Goal: Transaction & Acquisition: Obtain resource

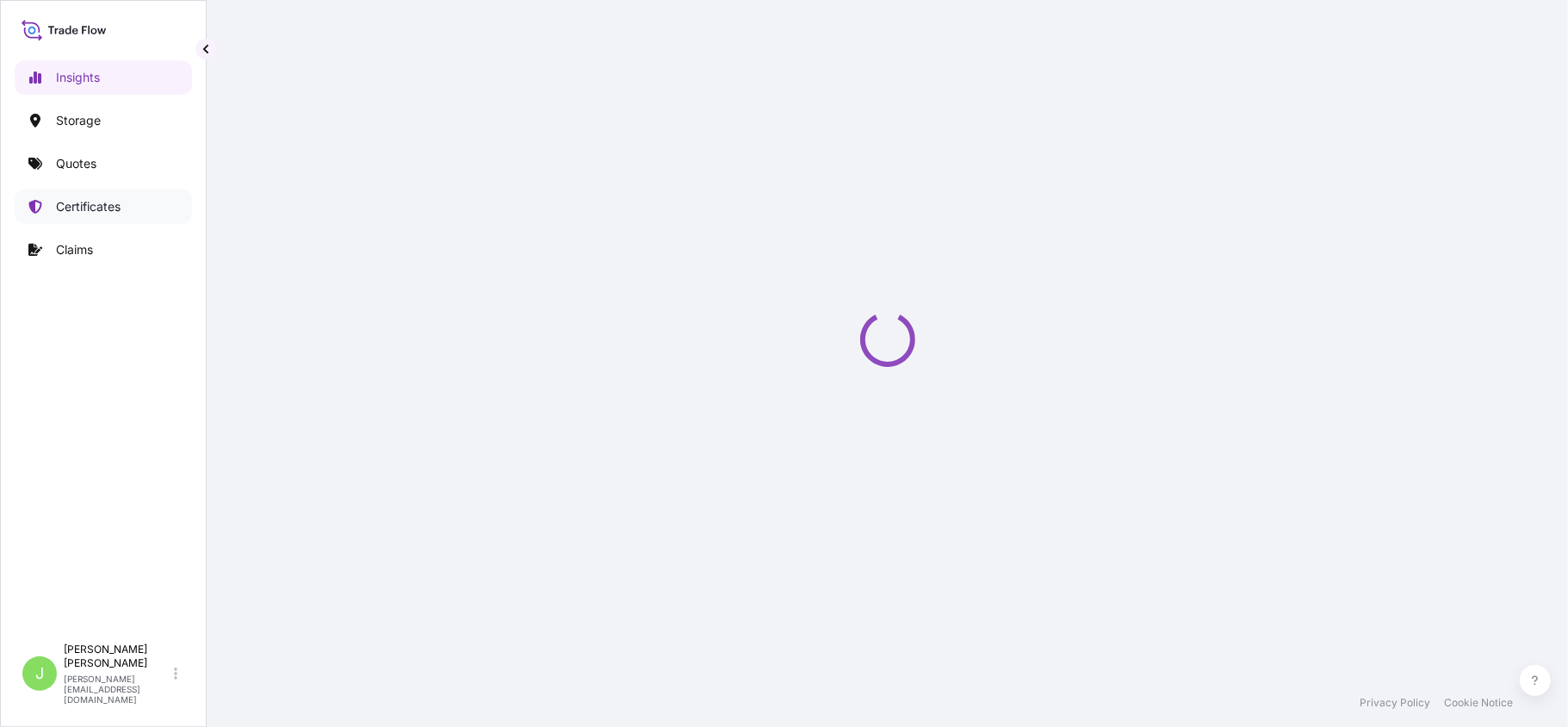
select select "2025"
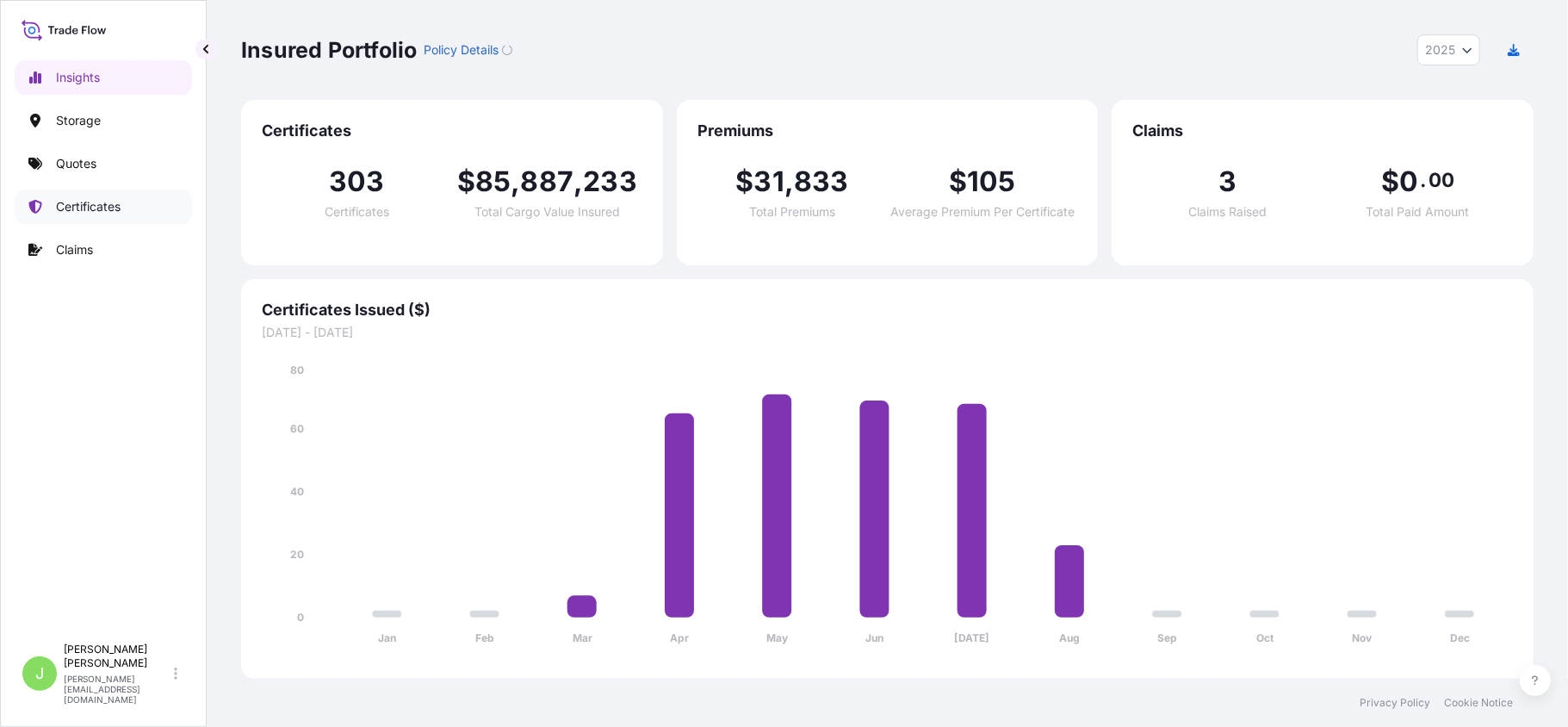
click at [104, 211] on p "Certificates" at bounding box center [89, 207] width 65 height 18
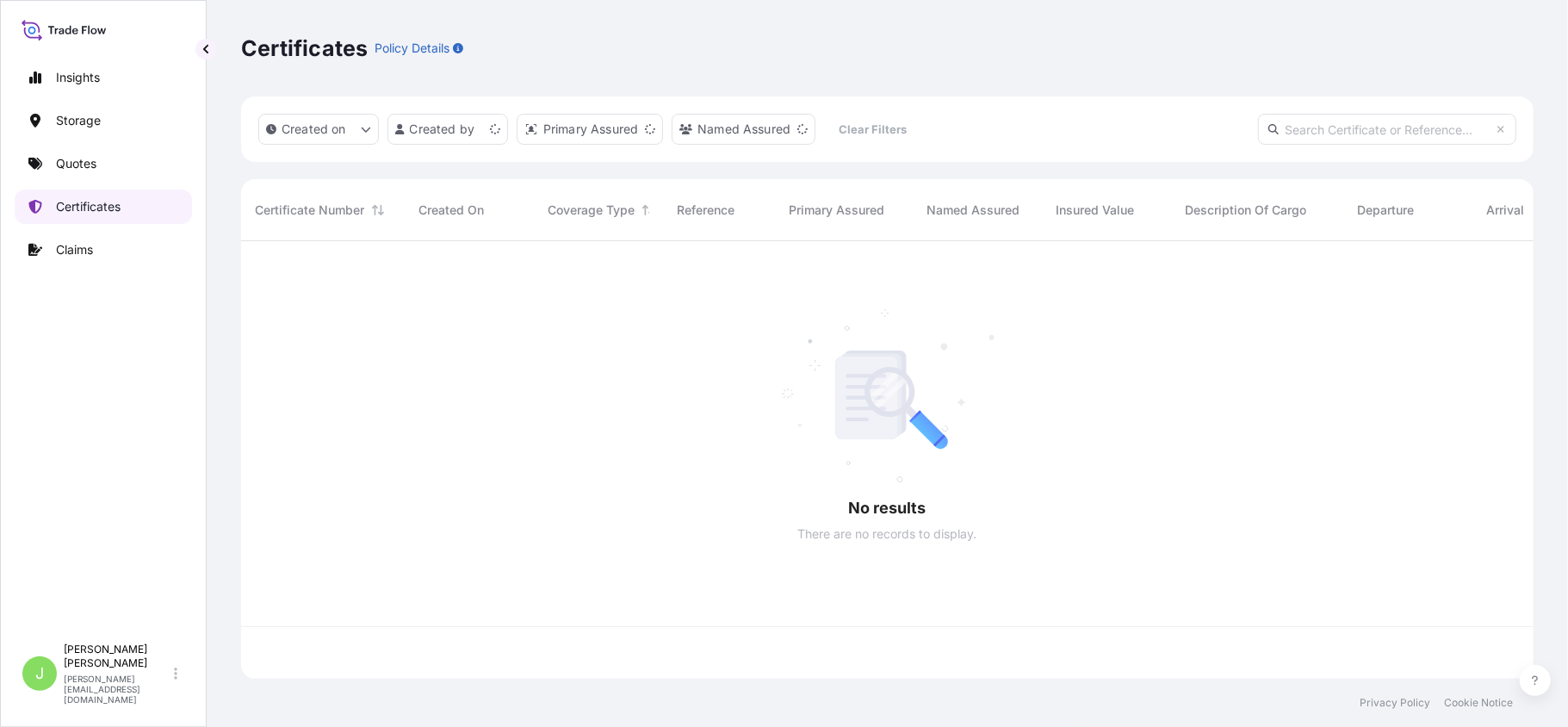
scroll to position [429, 1275]
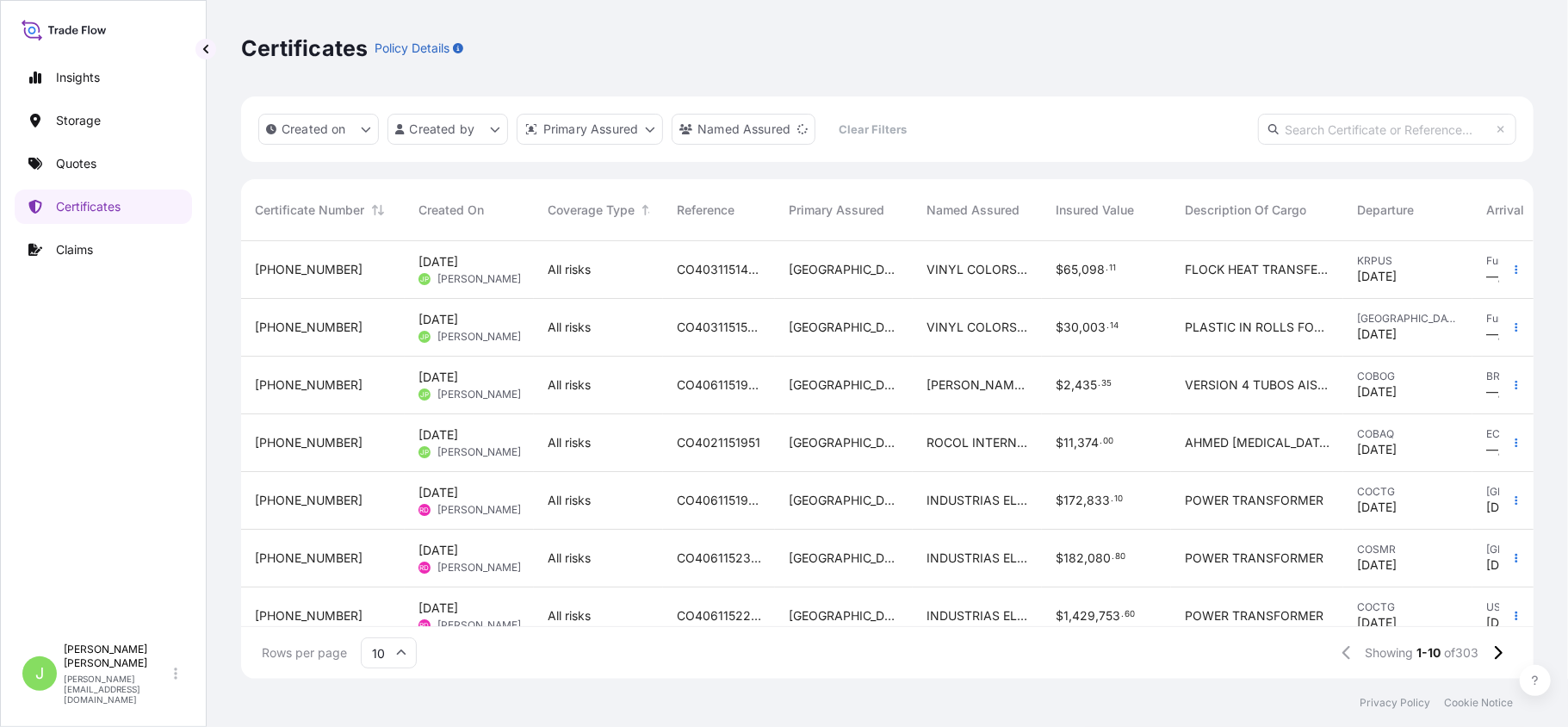
click at [1305, 125] on input "text" at bounding box center [1387, 130] width 259 height 31
paste input "CO4031151498"
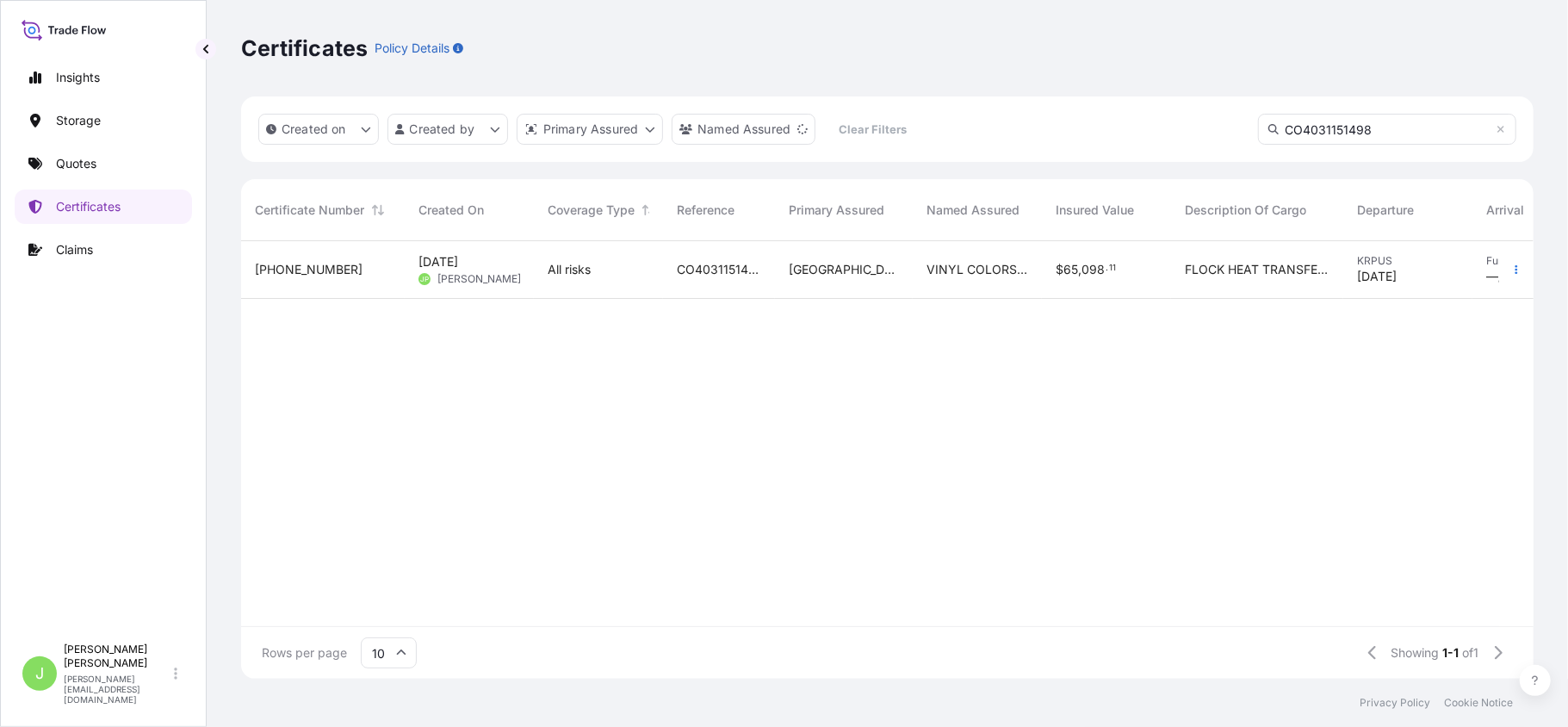
type input "CO4031151498"
click at [704, 276] on span "CO4031151498" at bounding box center [719, 270] width 85 height 18
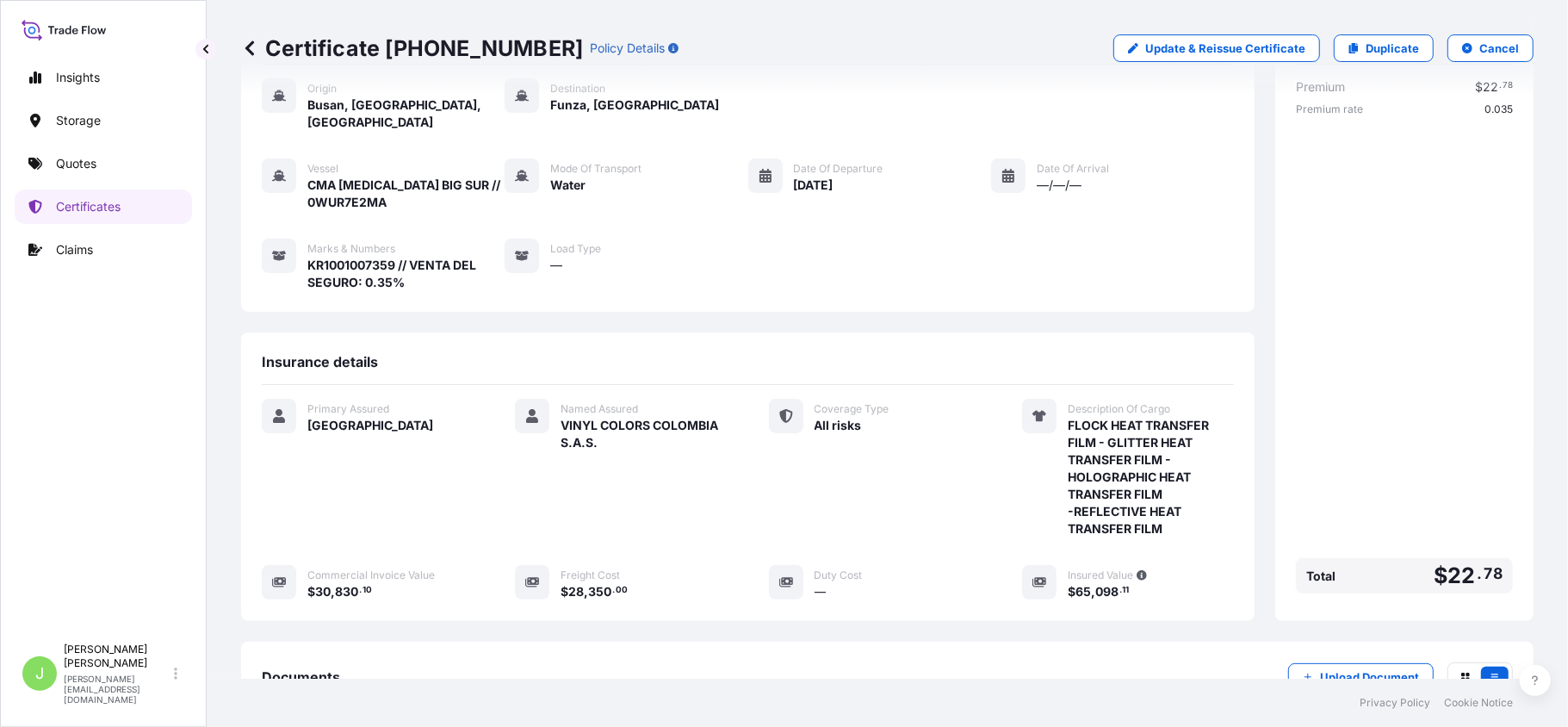
scroll to position [229, 0]
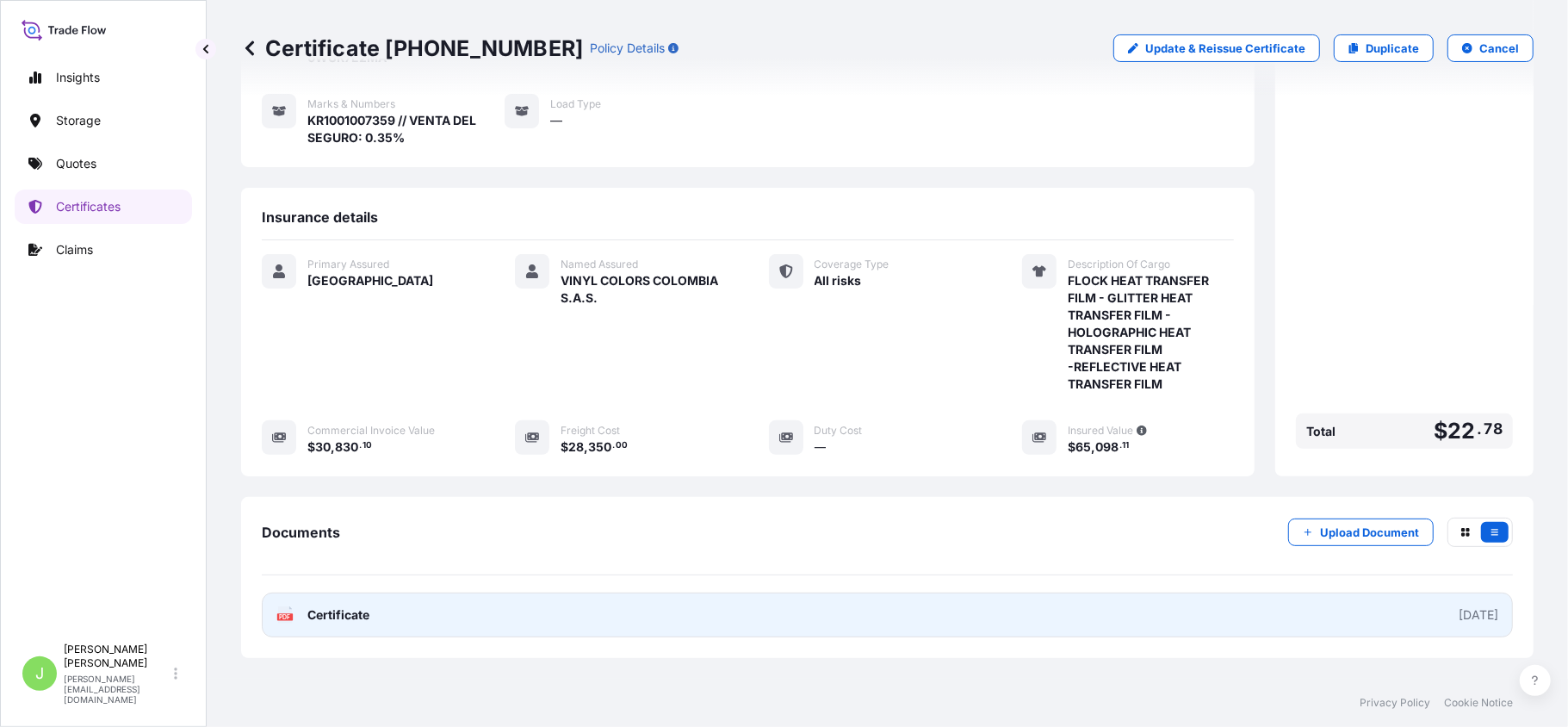
click at [392, 597] on link "PDF Certificate [DATE]" at bounding box center [887, 615] width 1251 height 45
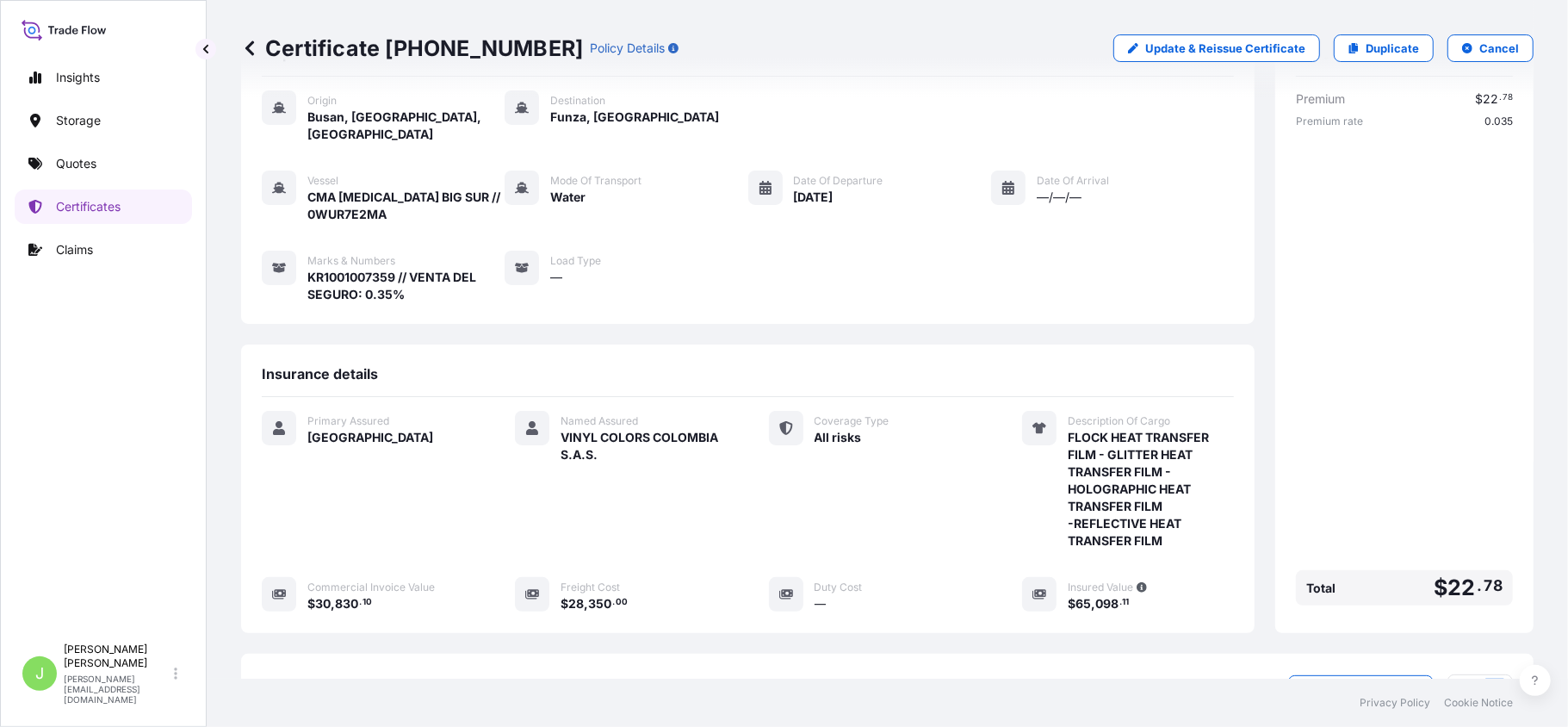
scroll to position [0, 0]
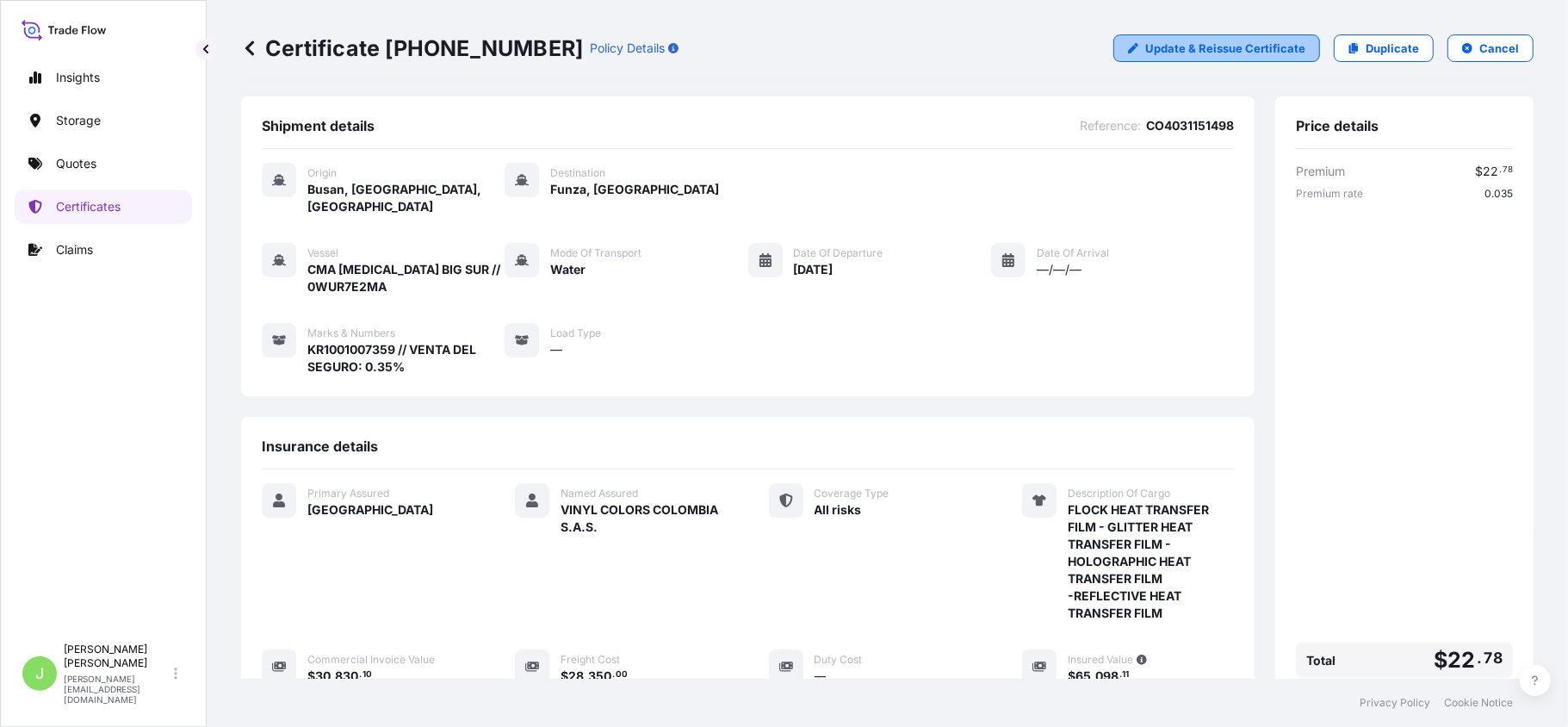
click at [1251, 52] on p "Update & Reissue Certificate" at bounding box center [1225, 48] width 160 height 18
select select "Water"
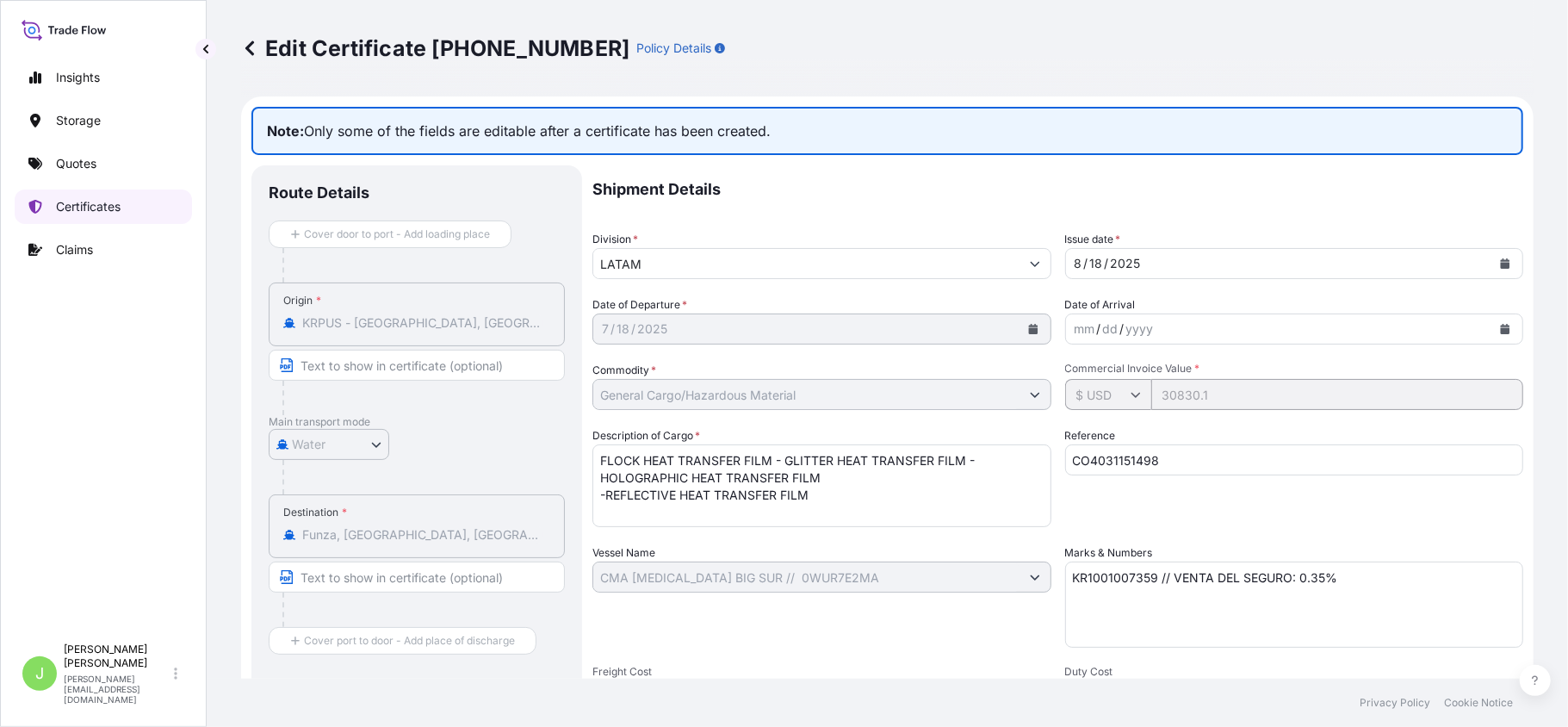
click at [96, 202] on p "Certificates" at bounding box center [89, 207] width 65 height 18
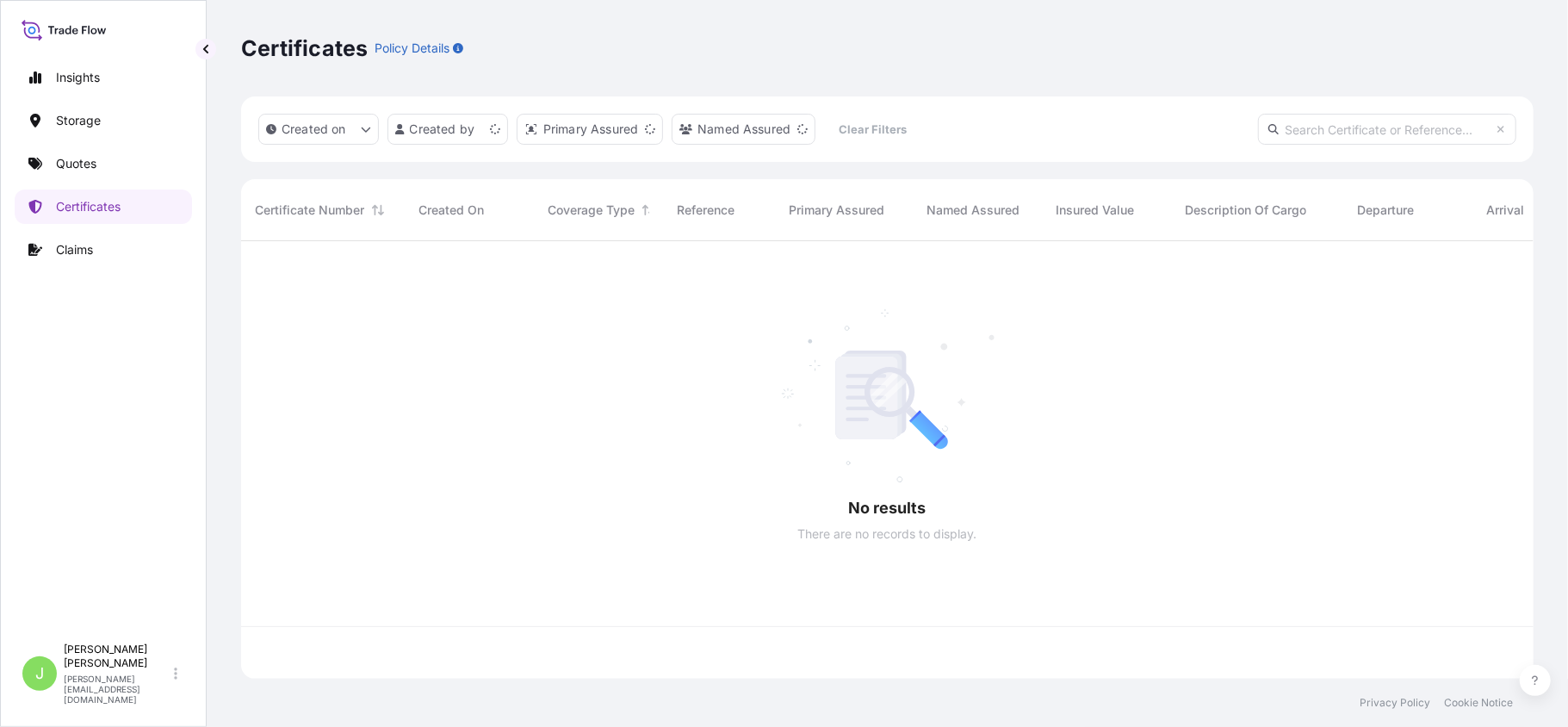
scroll to position [429, 1275]
click at [1296, 133] on input "text" at bounding box center [1387, 130] width 259 height 31
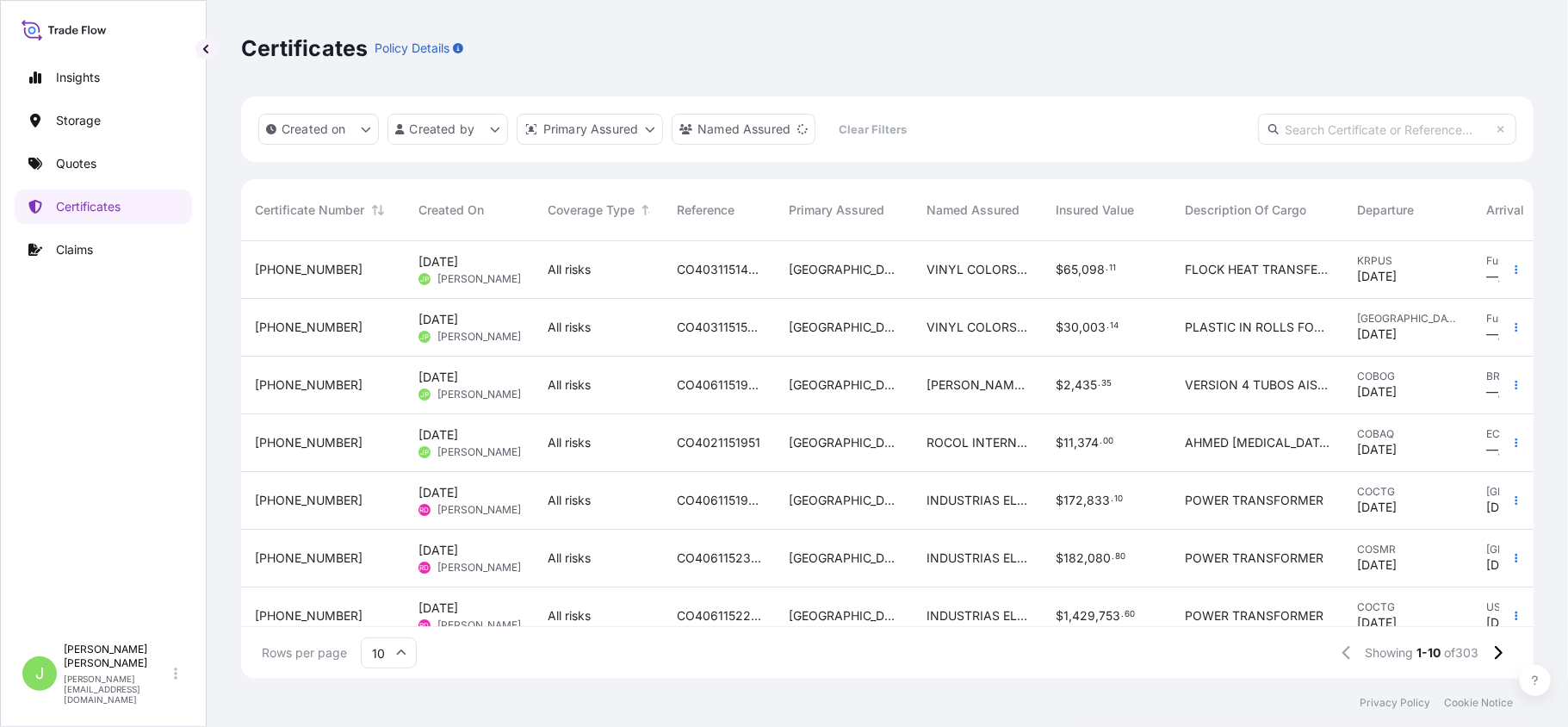
paste input "CO4031151498"
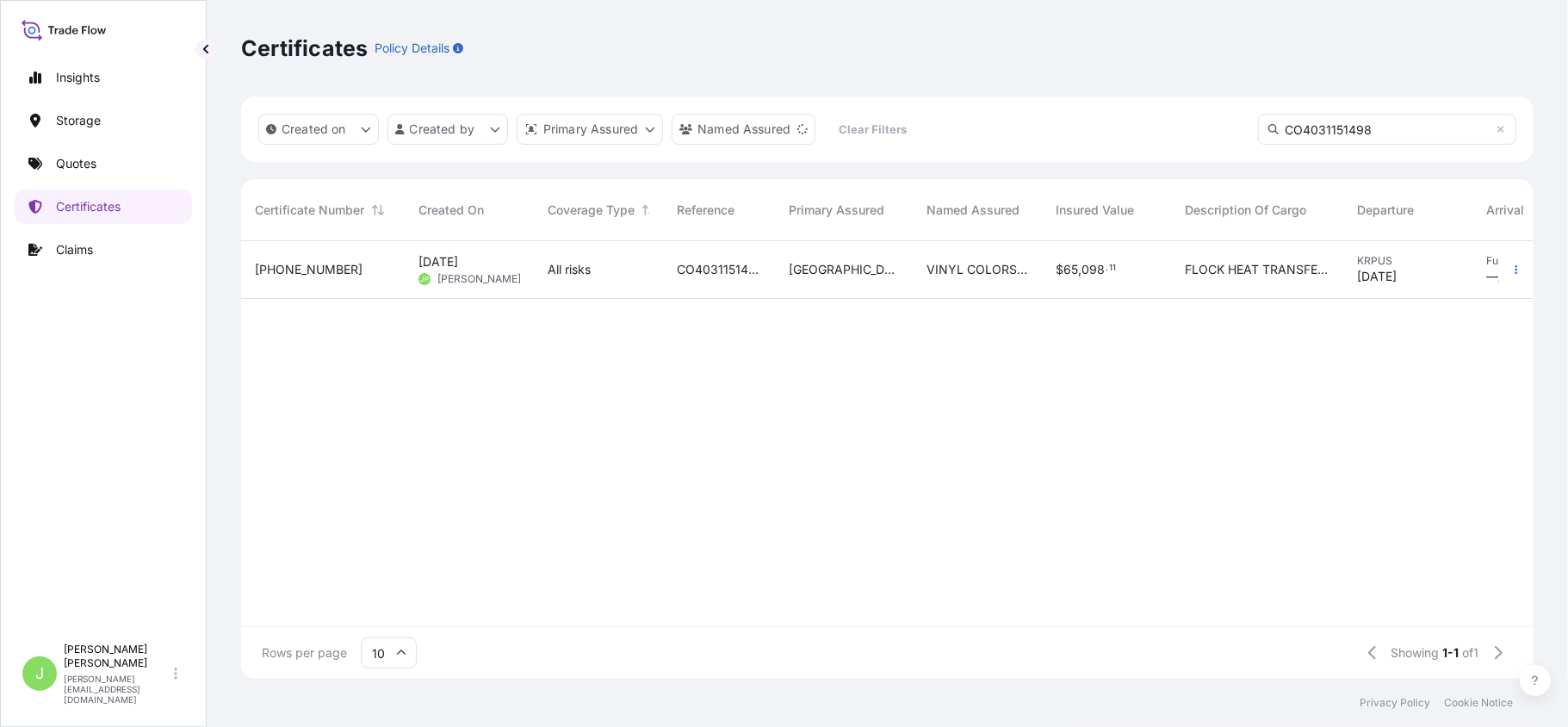
type input "CO4031151498"
click at [648, 286] on div "All risks" at bounding box center [598, 270] width 129 height 58
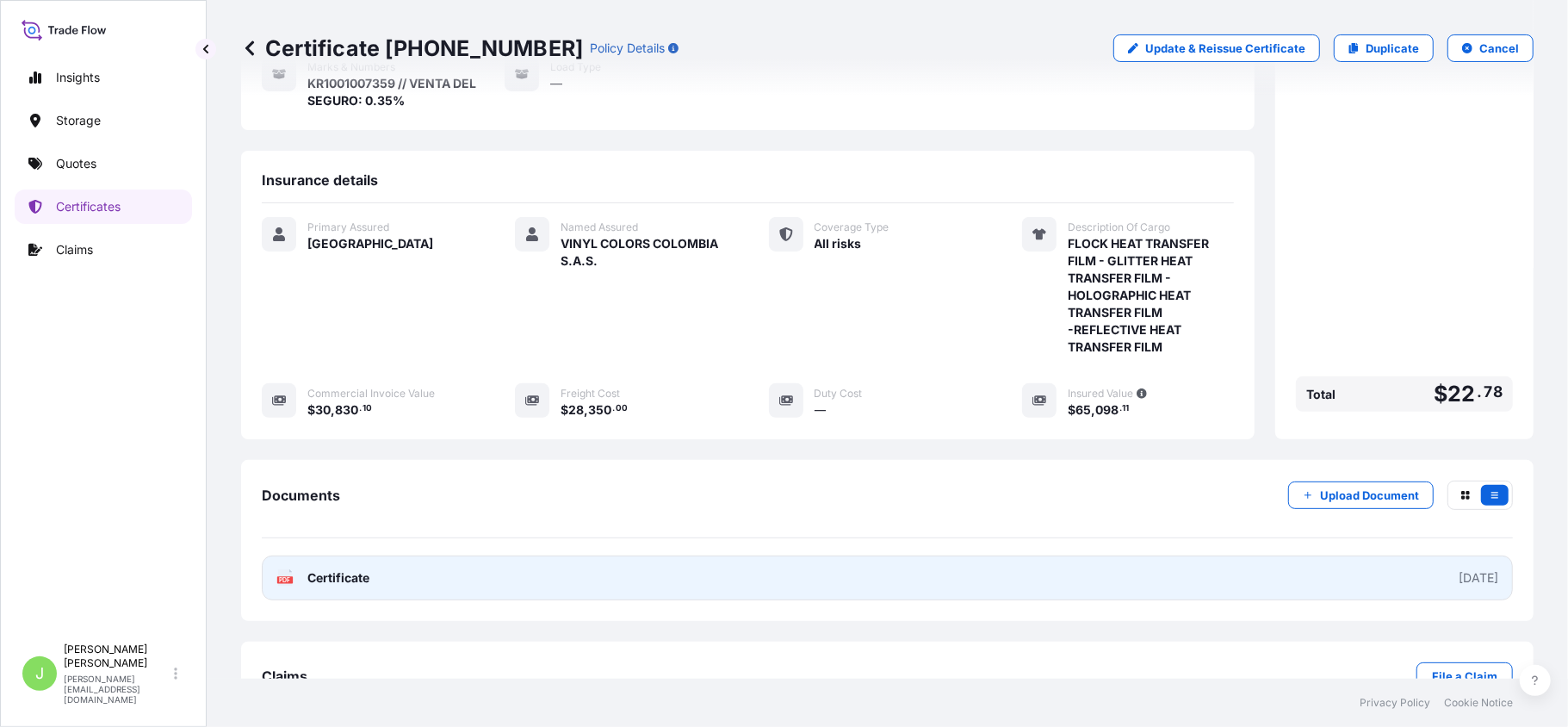
scroll to position [301, 0]
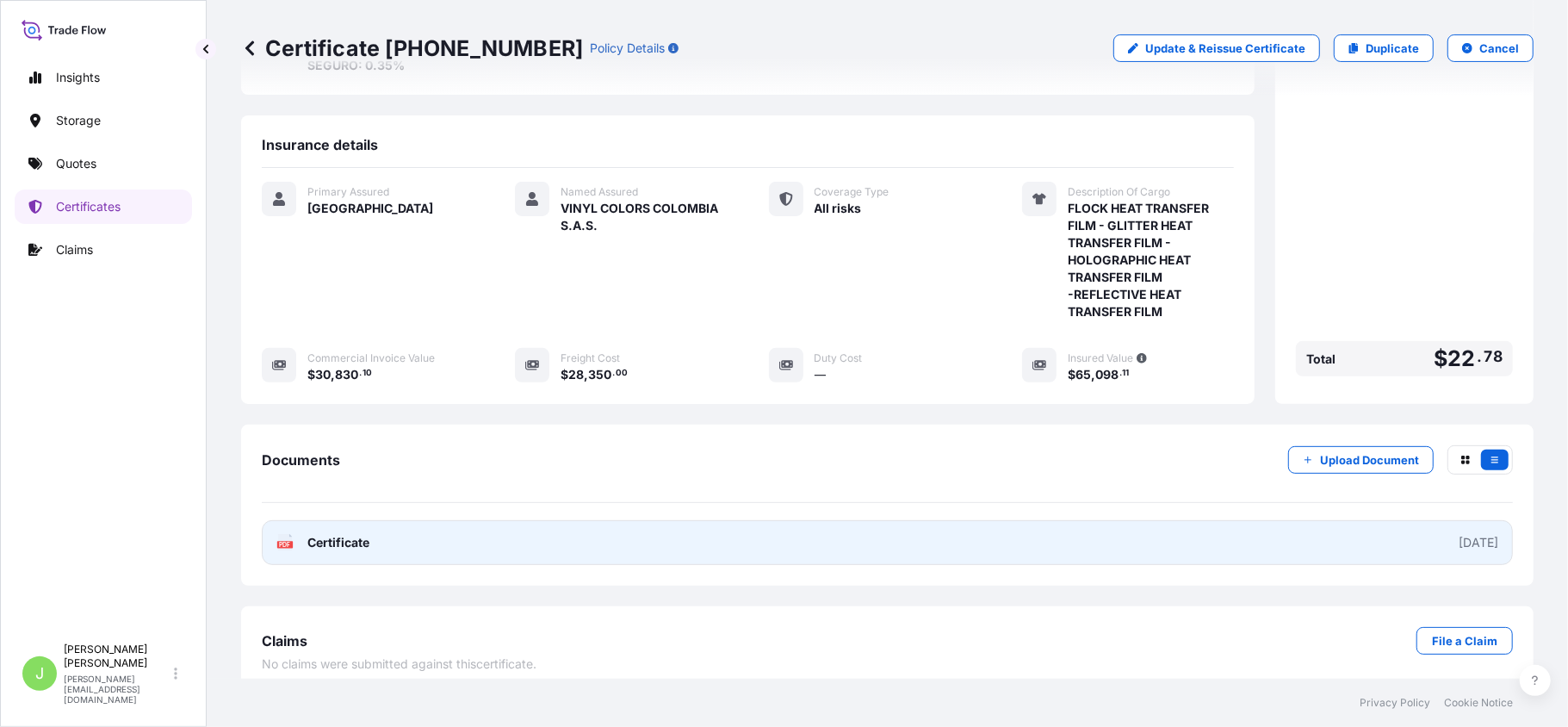
click at [411, 534] on link "PDF Certificate [DATE]" at bounding box center [887, 543] width 1251 height 45
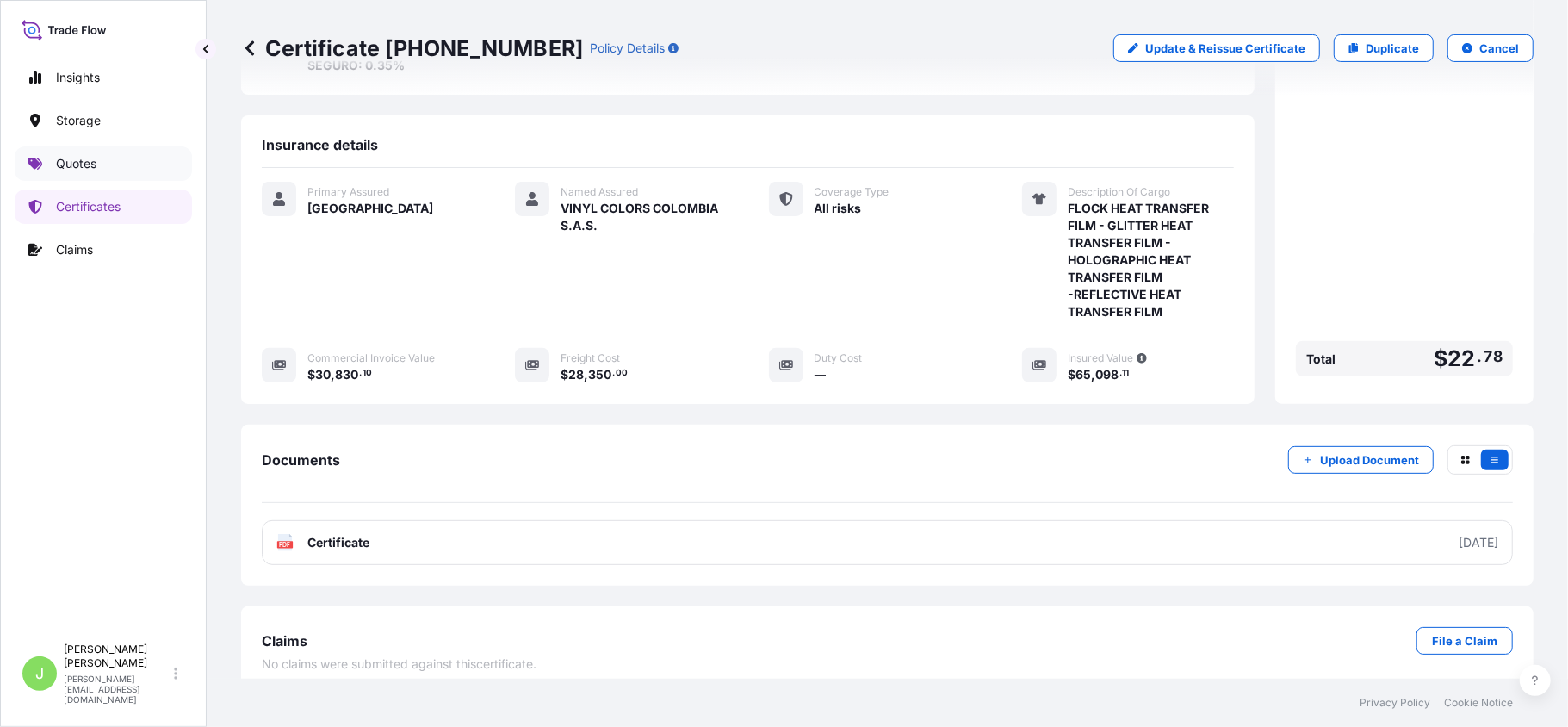
click at [107, 155] on link "Quotes" at bounding box center [103, 163] width 177 height 34
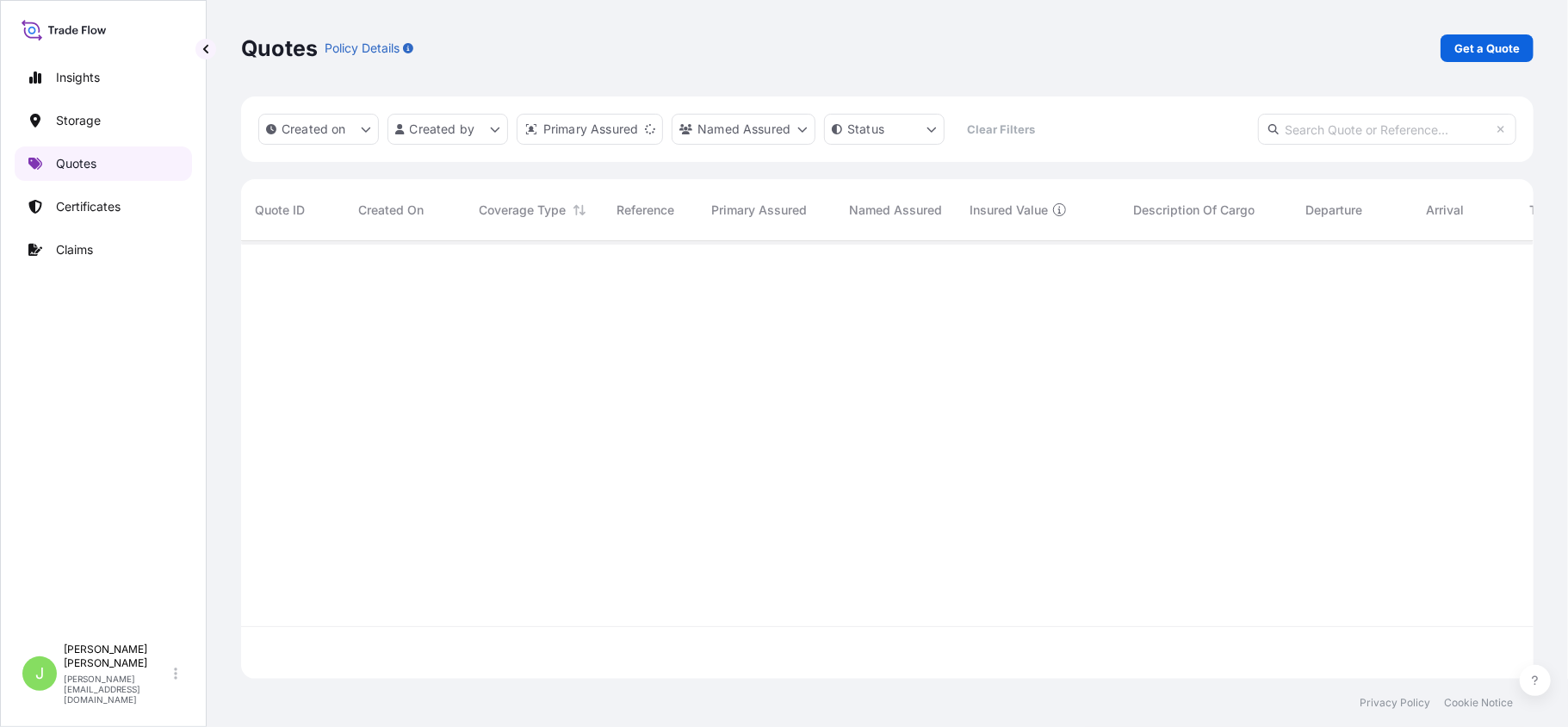
scroll to position [429, 1275]
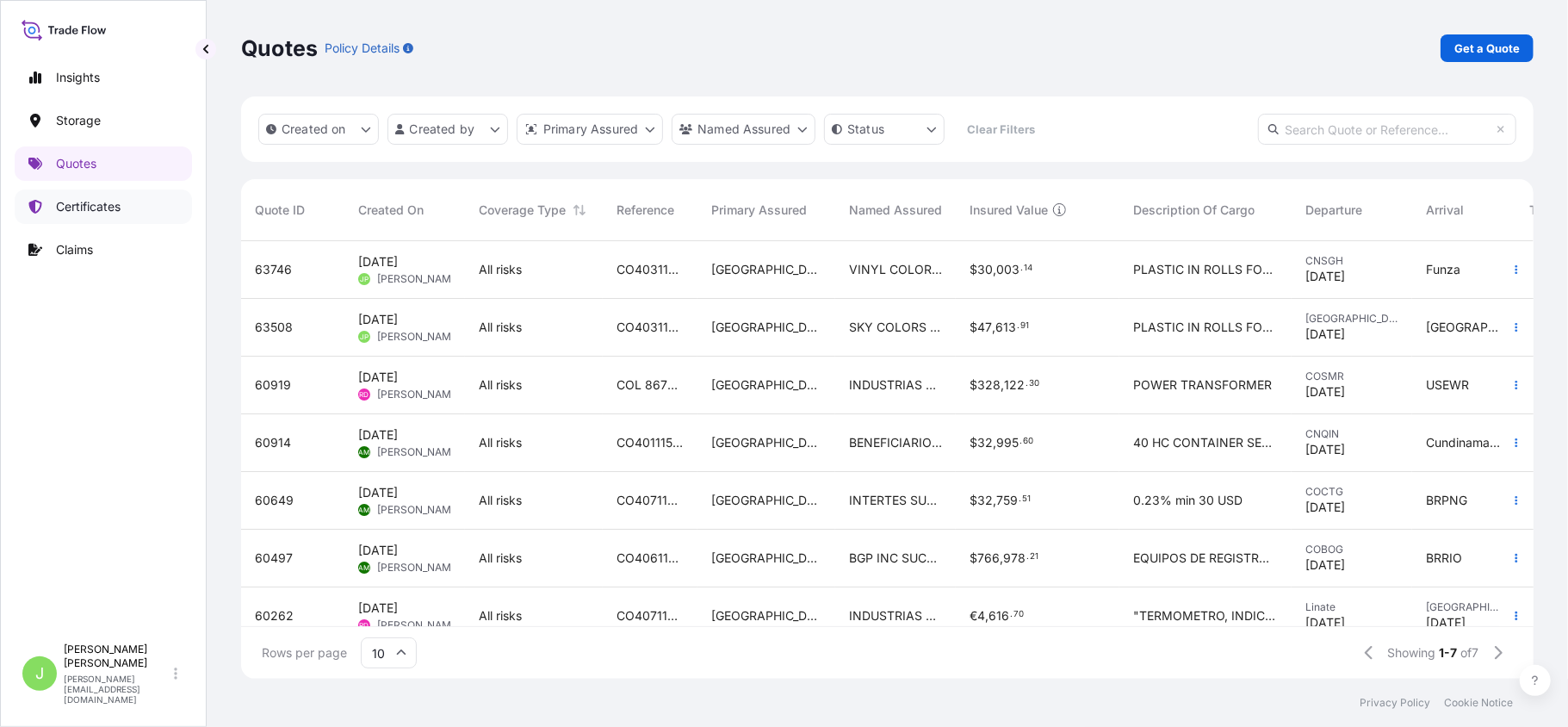
click at [87, 204] on p "Certificates" at bounding box center [89, 207] width 65 height 18
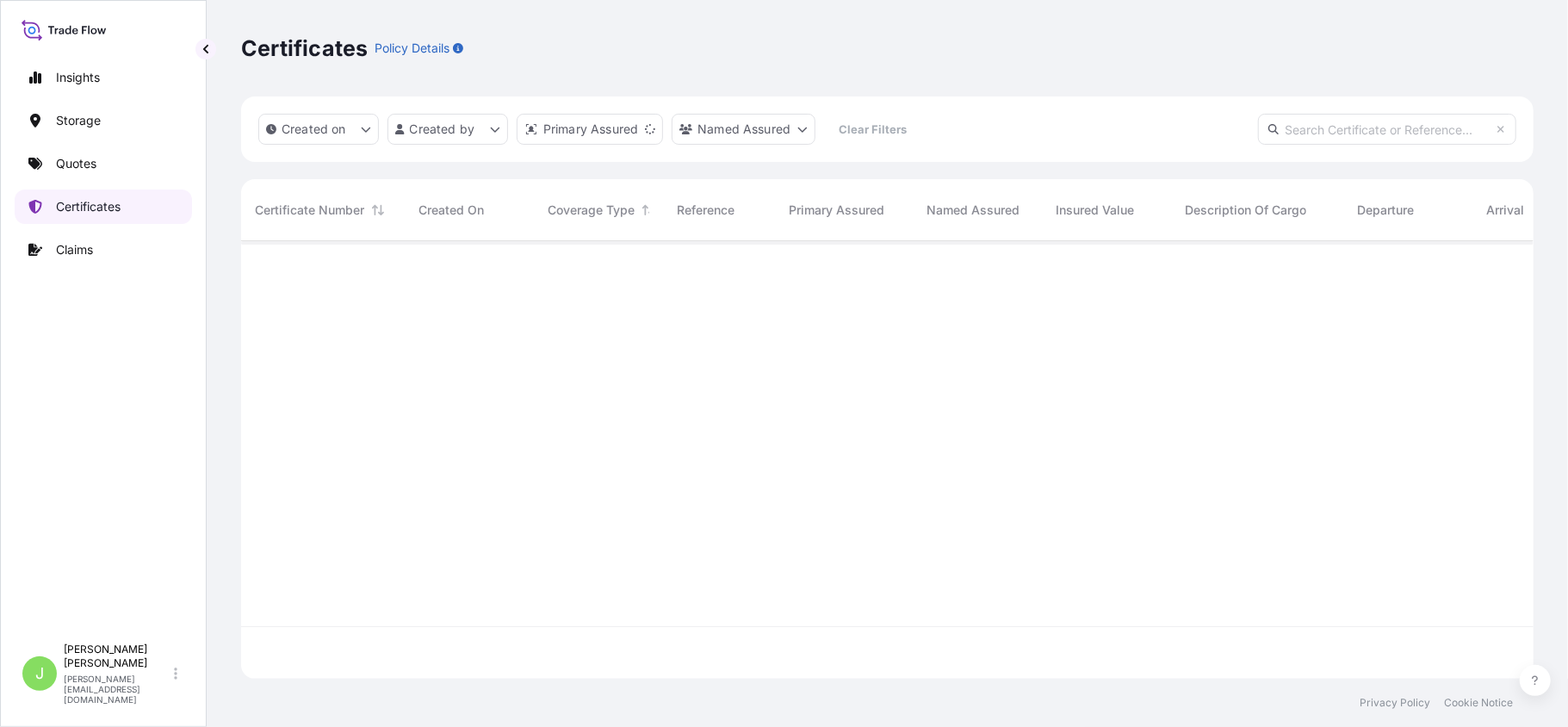
scroll to position [429, 1275]
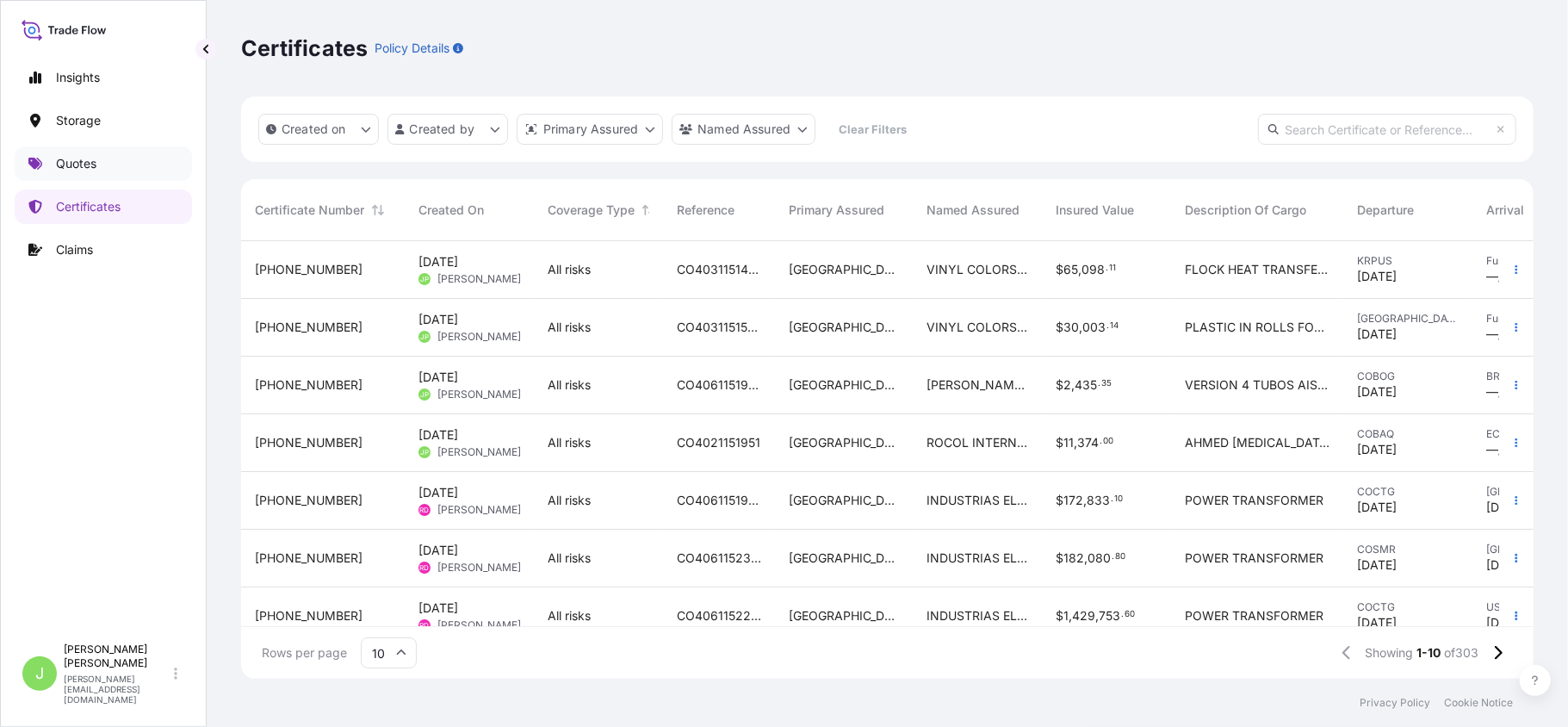
click at [76, 172] on p "Quotes" at bounding box center [76, 164] width 40 height 18
click at [81, 172] on p "Quotes" at bounding box center [76, 164] width 40 height 18
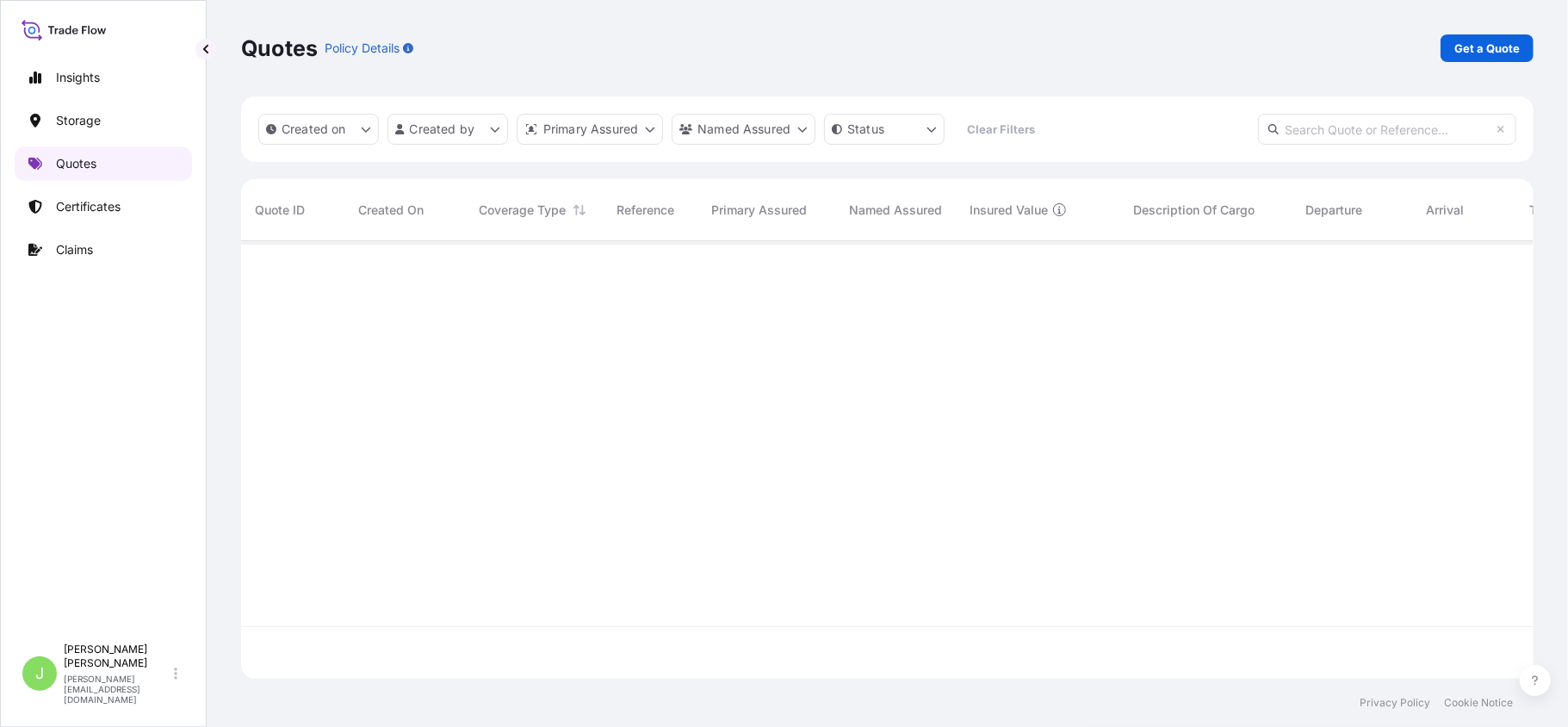
scroll to position [429, 1275]
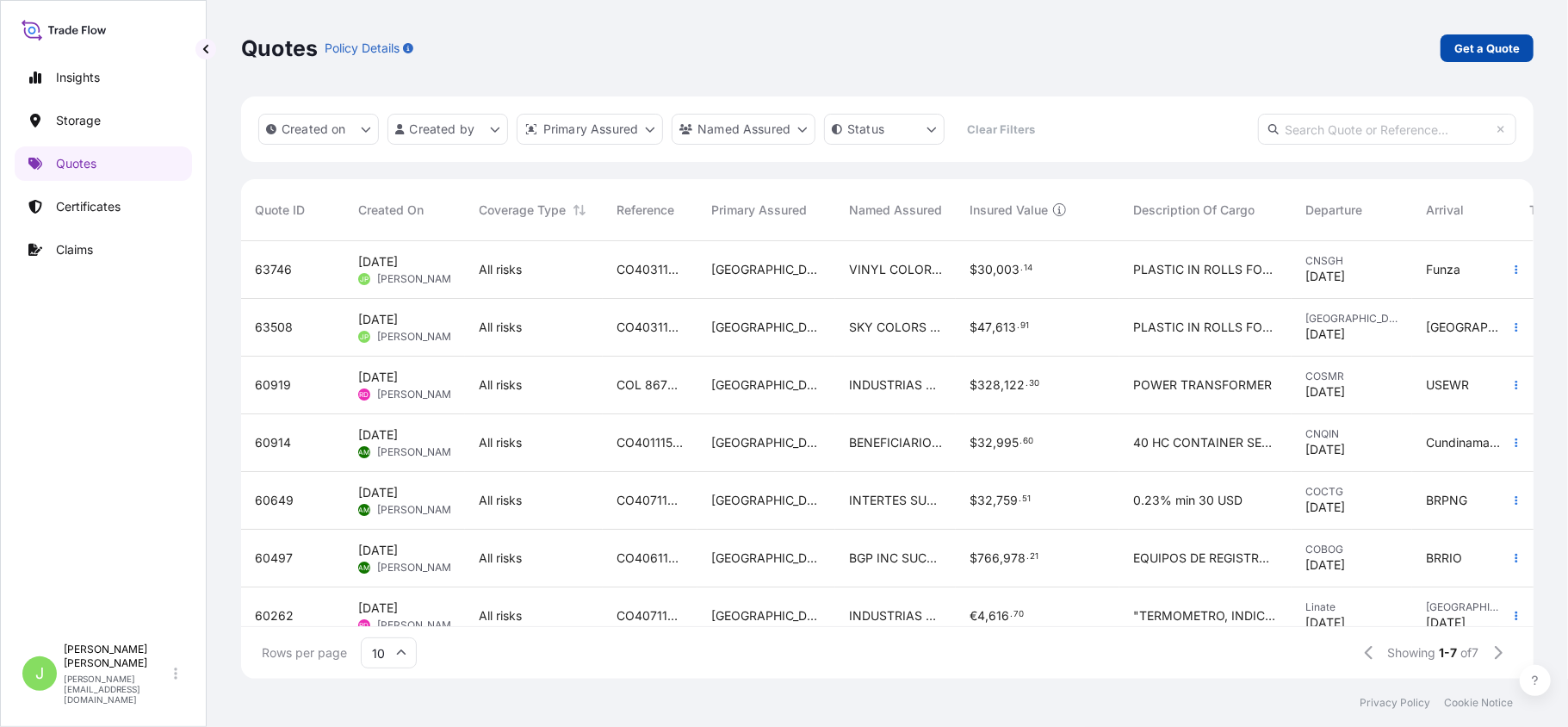
click at [1503, 43] on p "Get a Quote" at bounding box center [1486, 48] width 66 height 18
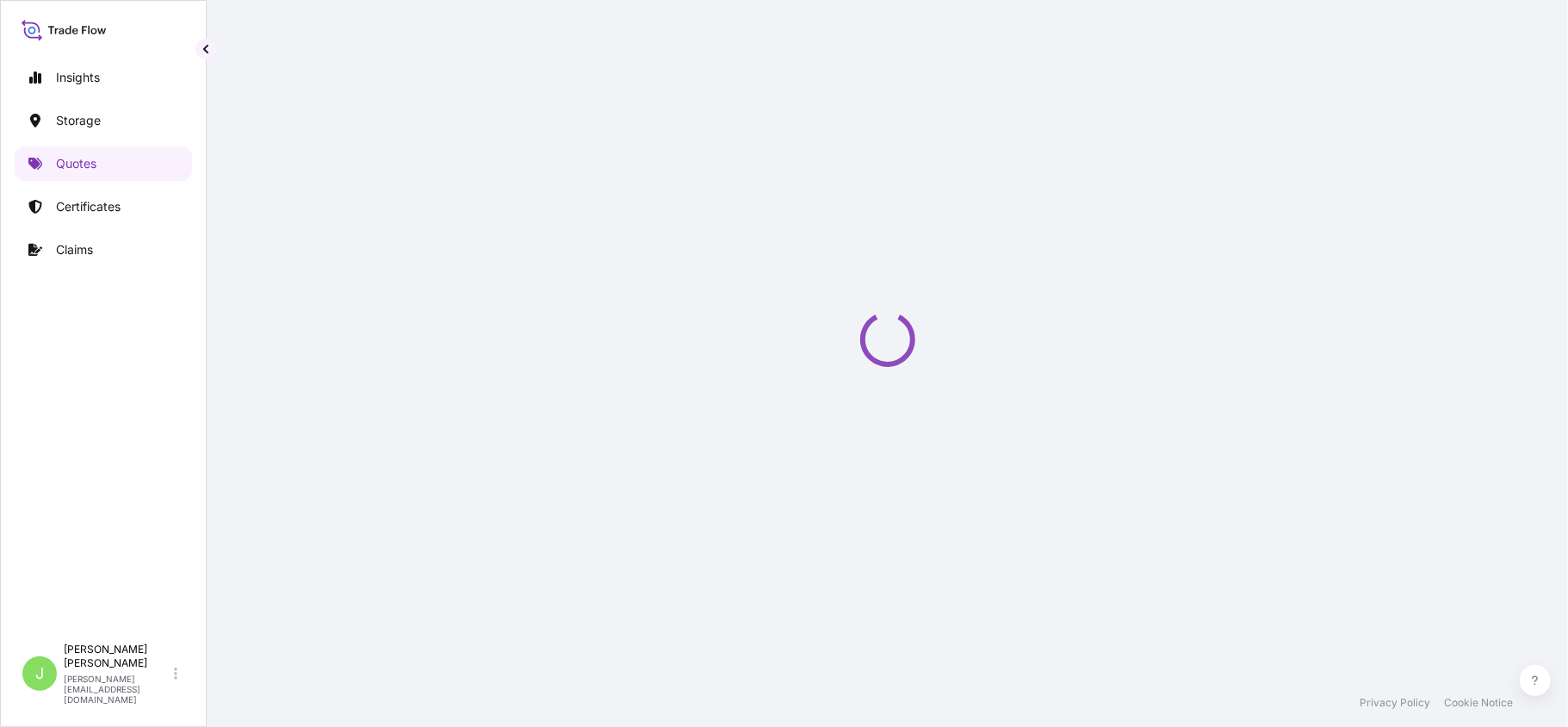
scroll to position [28, 0]
select select "Water"
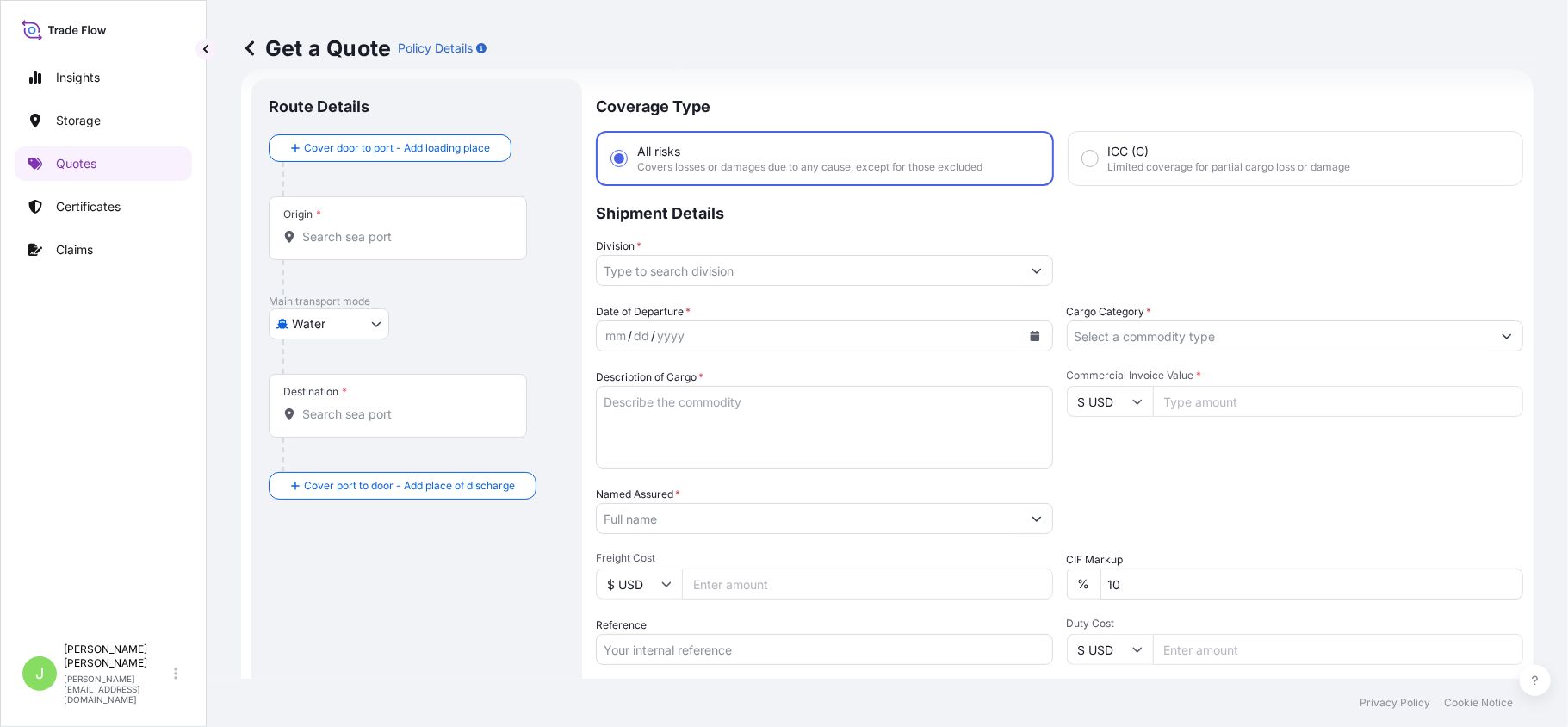
click at [331, 324] on body "Insights Storage Quotes Certificates Claims J [PERSON_NAME] [PERSON_NAME][EMAIL…" at bounding box center [784, 363] width 1568 height 727
drag, startPoint x: 599, startPoint y: 242, endPoint x: 647, endPoint y: 252, distance: 49.0
click at [647, 252] on div "Division *" at bounding box center [824, 262] width 457 height 48
click at [648, 260] on input "Division *" at bounding box center [810, 271] width 425 height 31
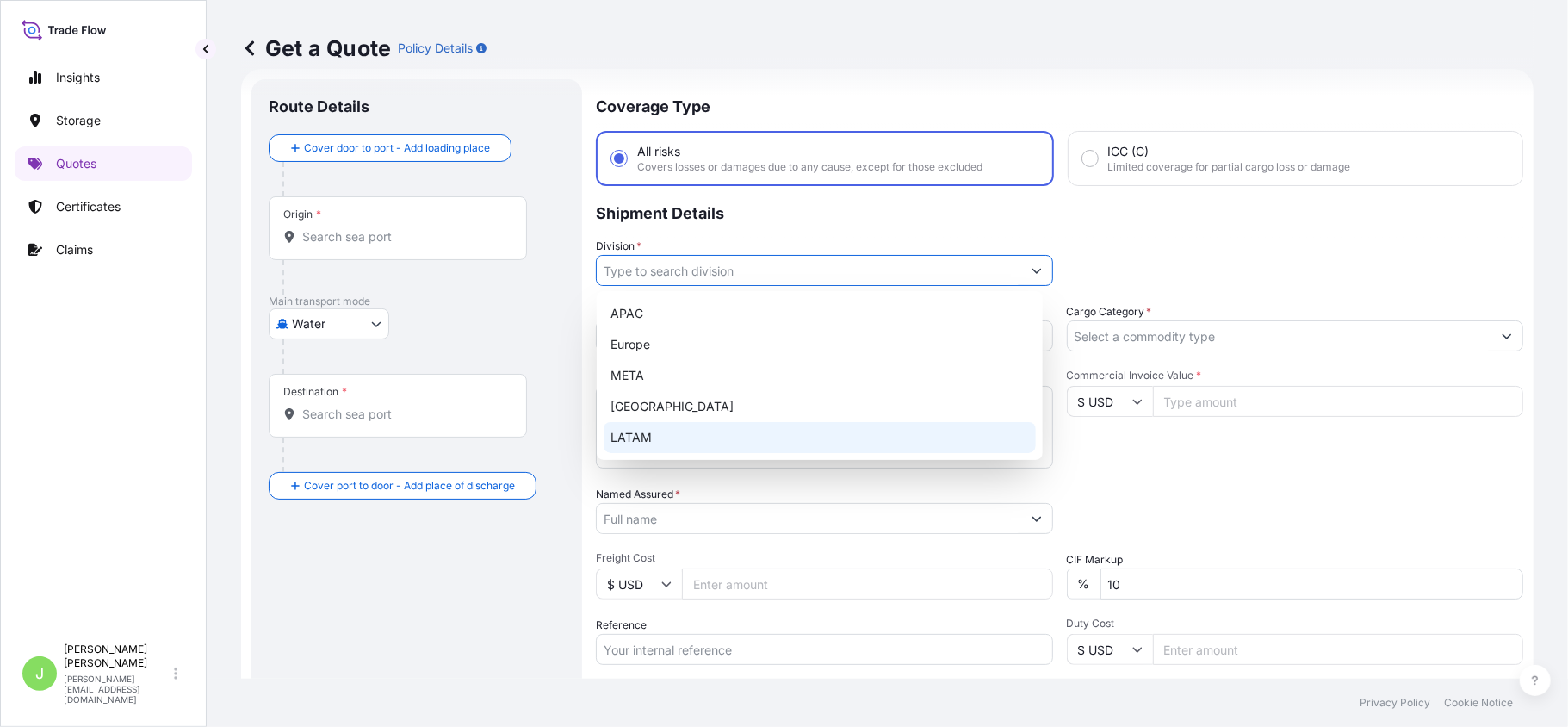
click at [635, 429] on div "LATAM" at bounding box center [819, 438] width 432 height 31
type input "LATAM"
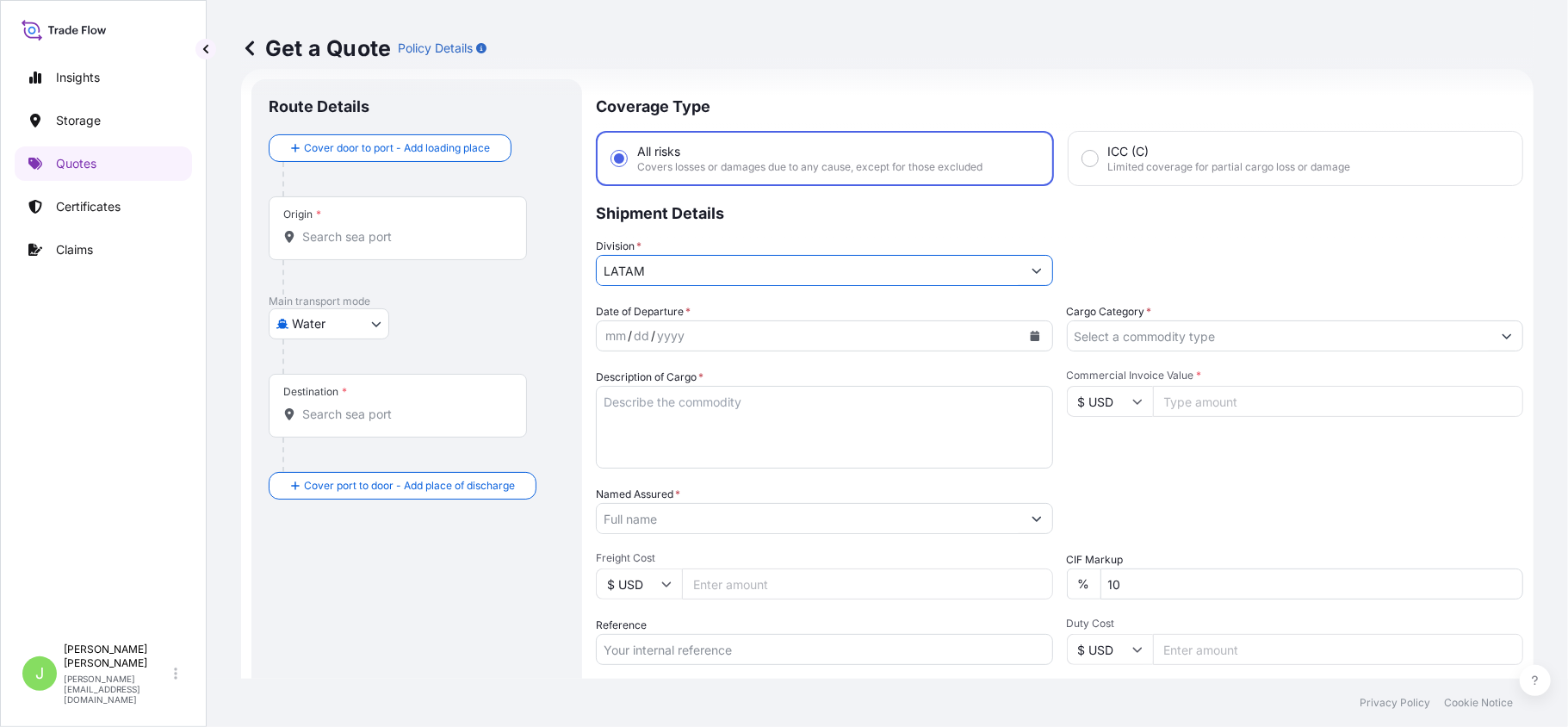
scroll to position [142, 0]
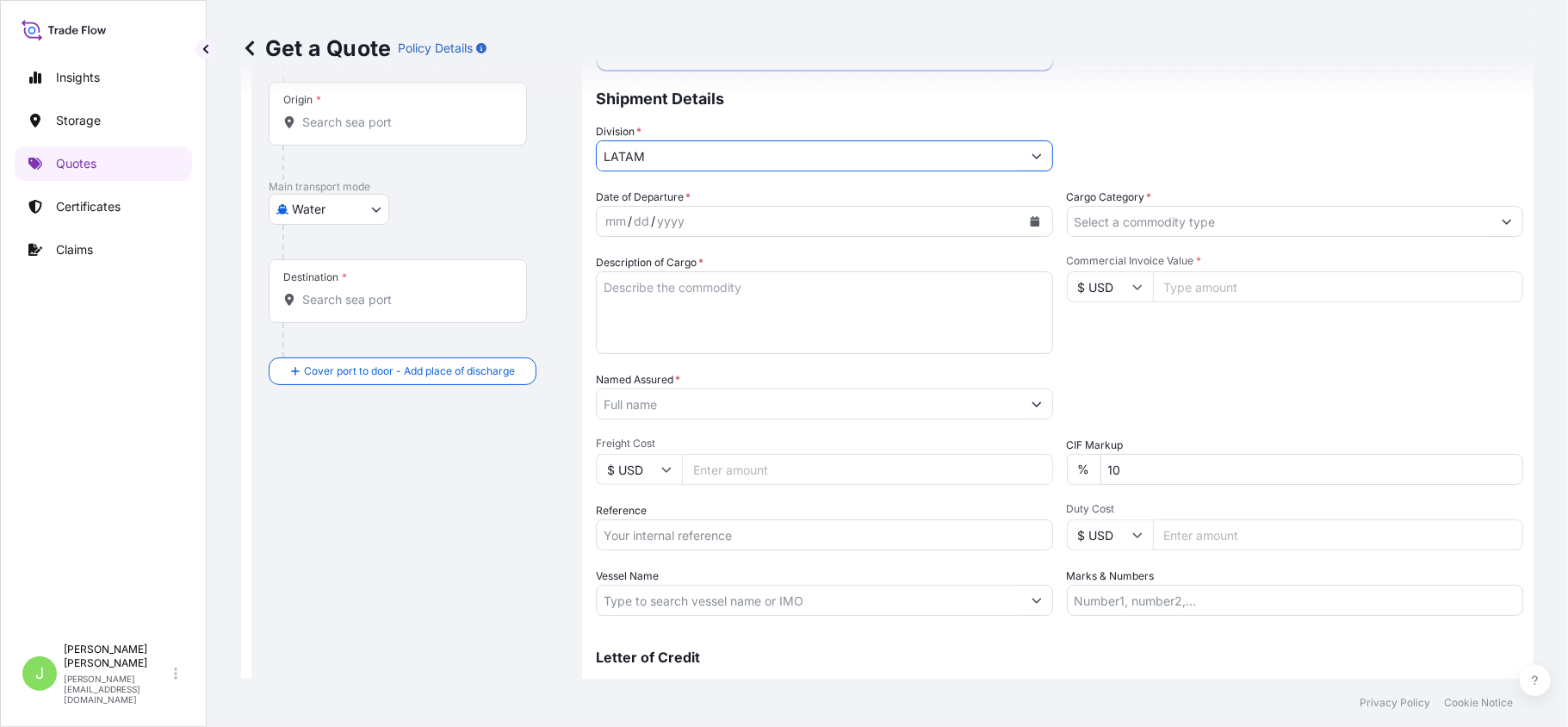
click at [632, 277] on textarea "Description of Cargo *" at bounding box center [824, 313] width 457 height 83
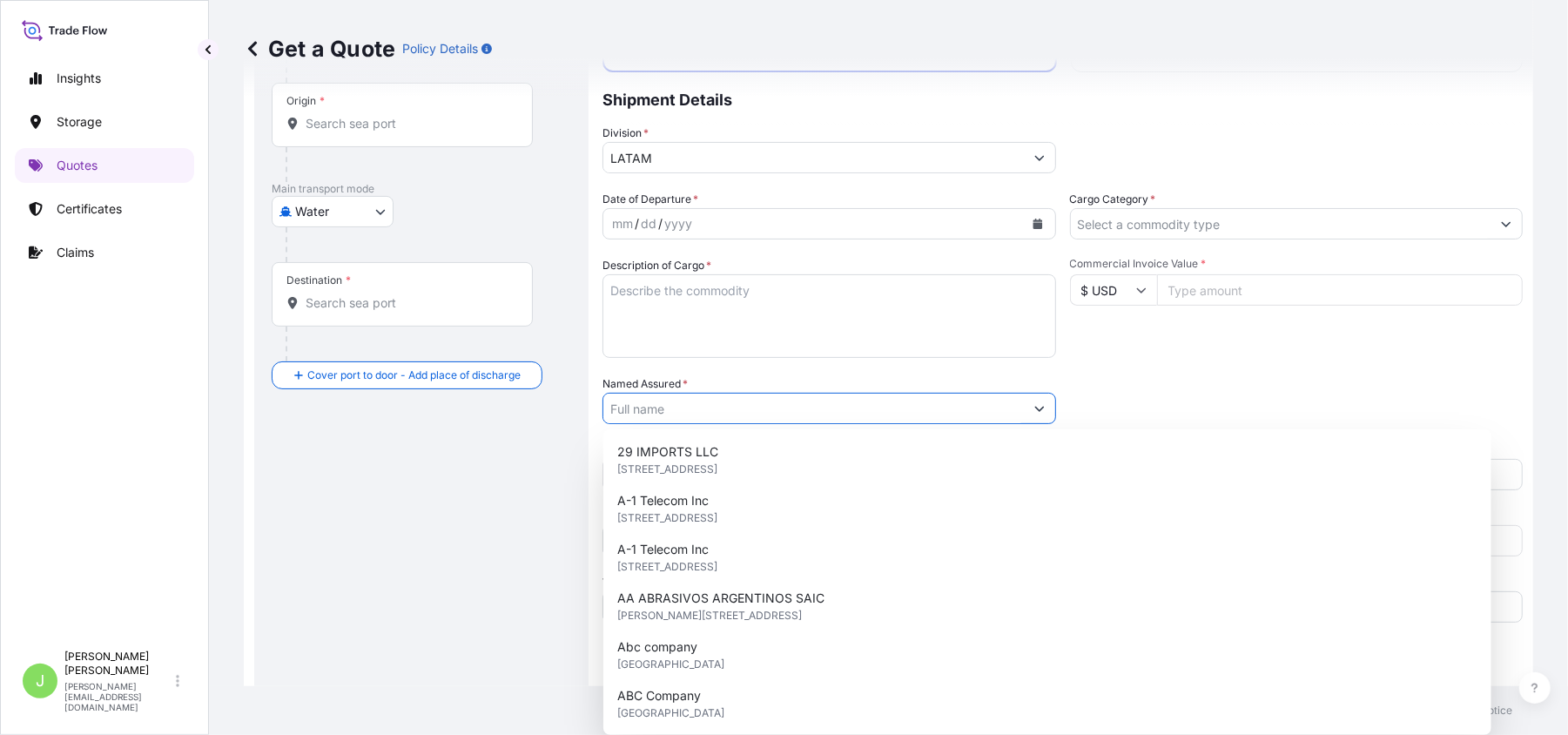
click at [638, 409] on input "Named Assured *" at bounding box center [814, 409] width 421 height 32
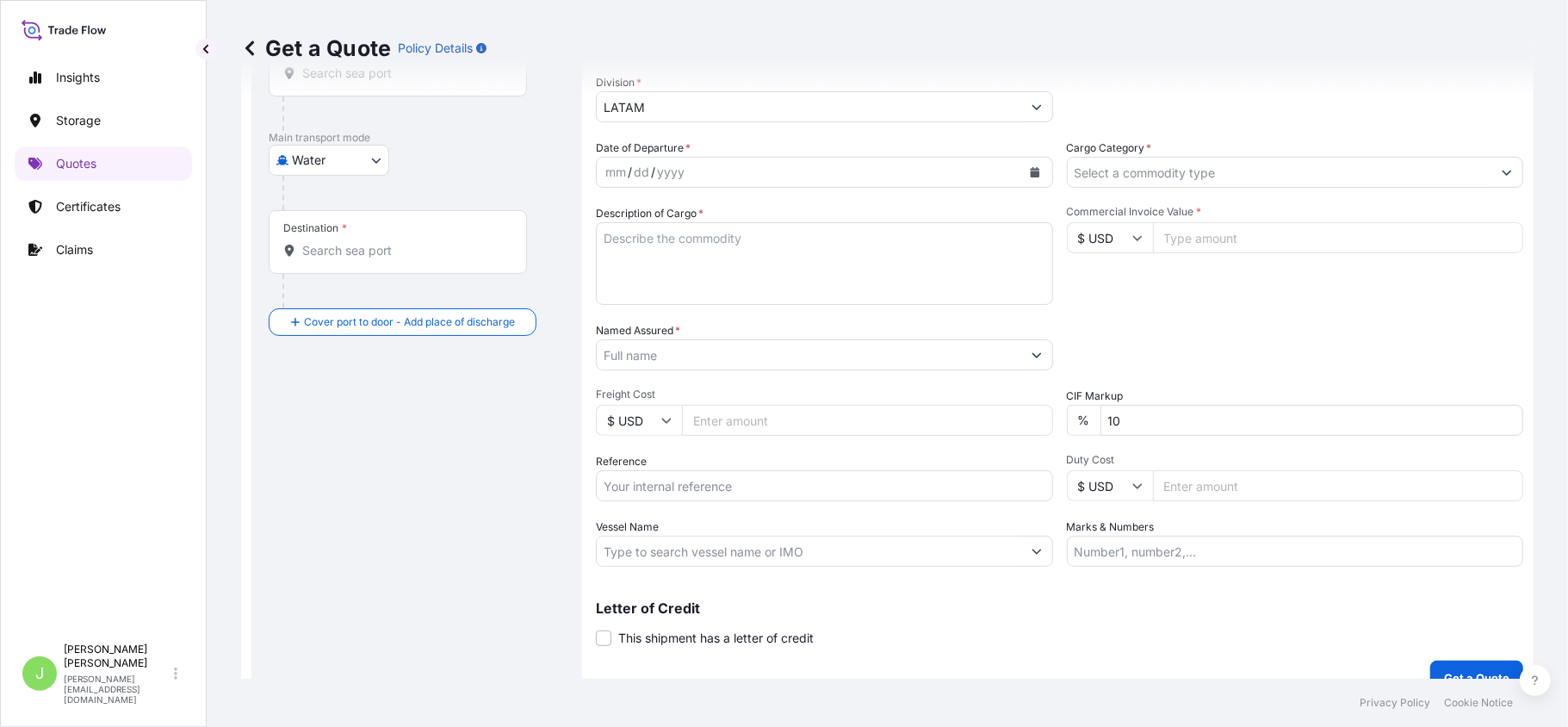
scroll to position [217, 0]
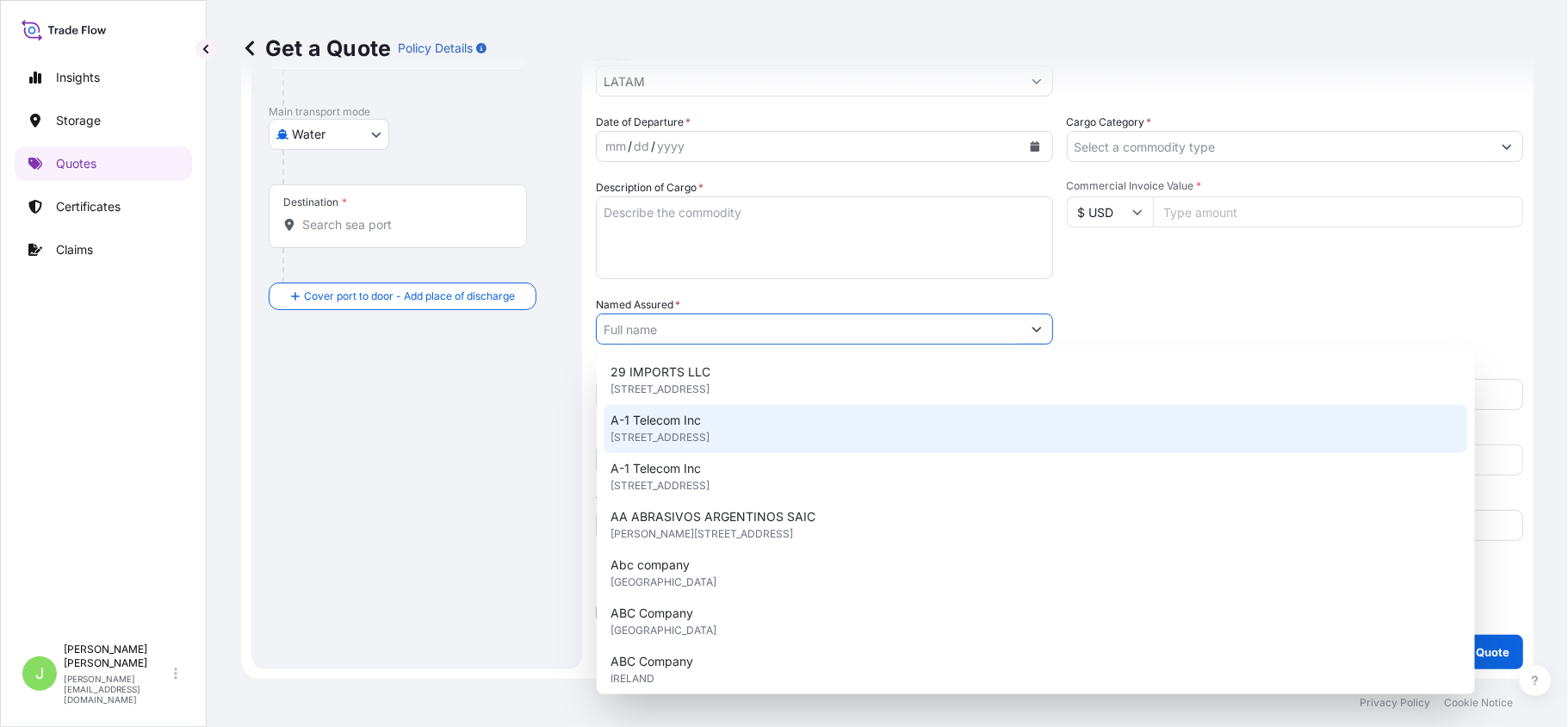
click at [614, 443] on div "A-1 Telecom Inc [STREET_ADDRESS]" at bounding box center [1036, 428] width 865 height 48
type input "A-1 Telecom Inc"
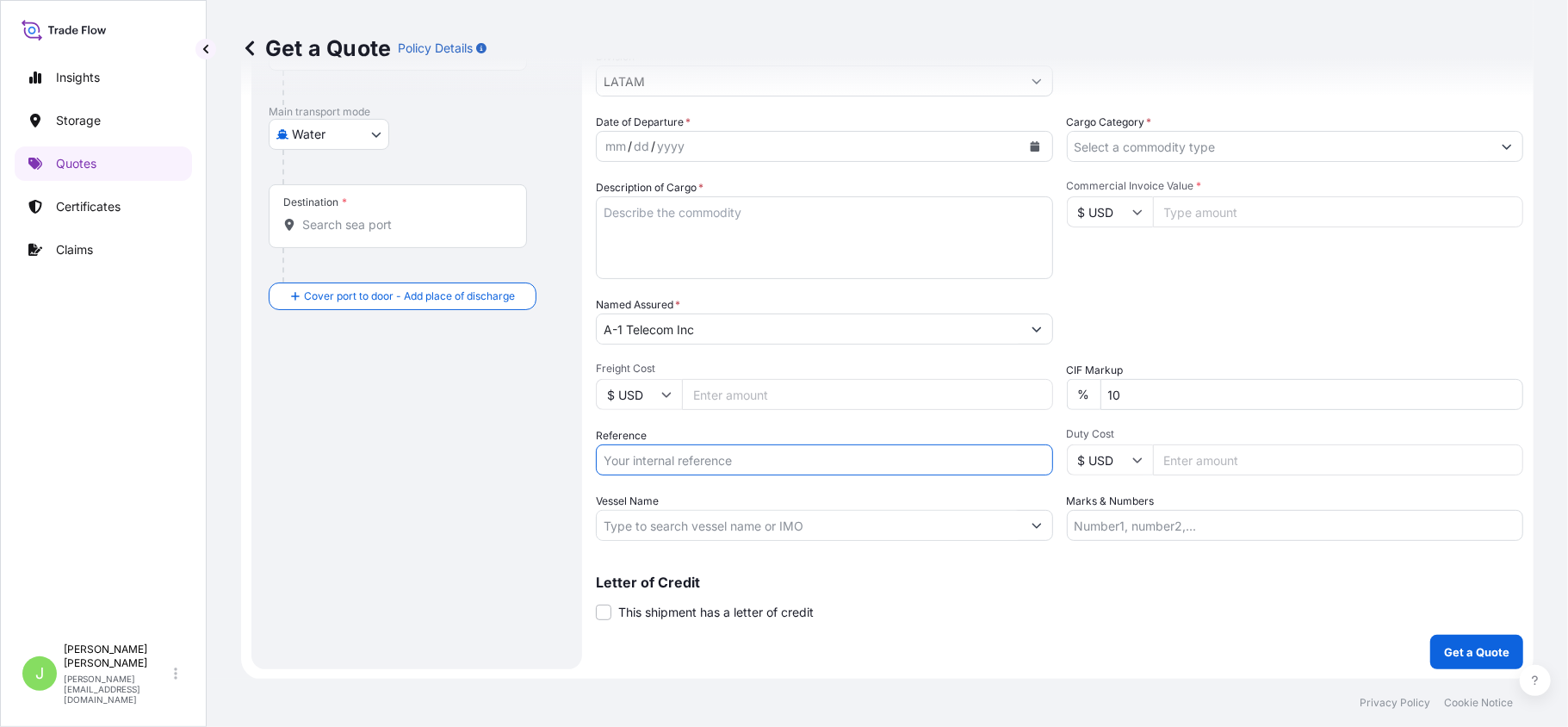
click at [611, 453] on input "Reference" at bounding box center [824, 460] width 457 height 31
click at [721, 515] on input "Vessel Name" at bounding box center [810, 525] width 425 height 31
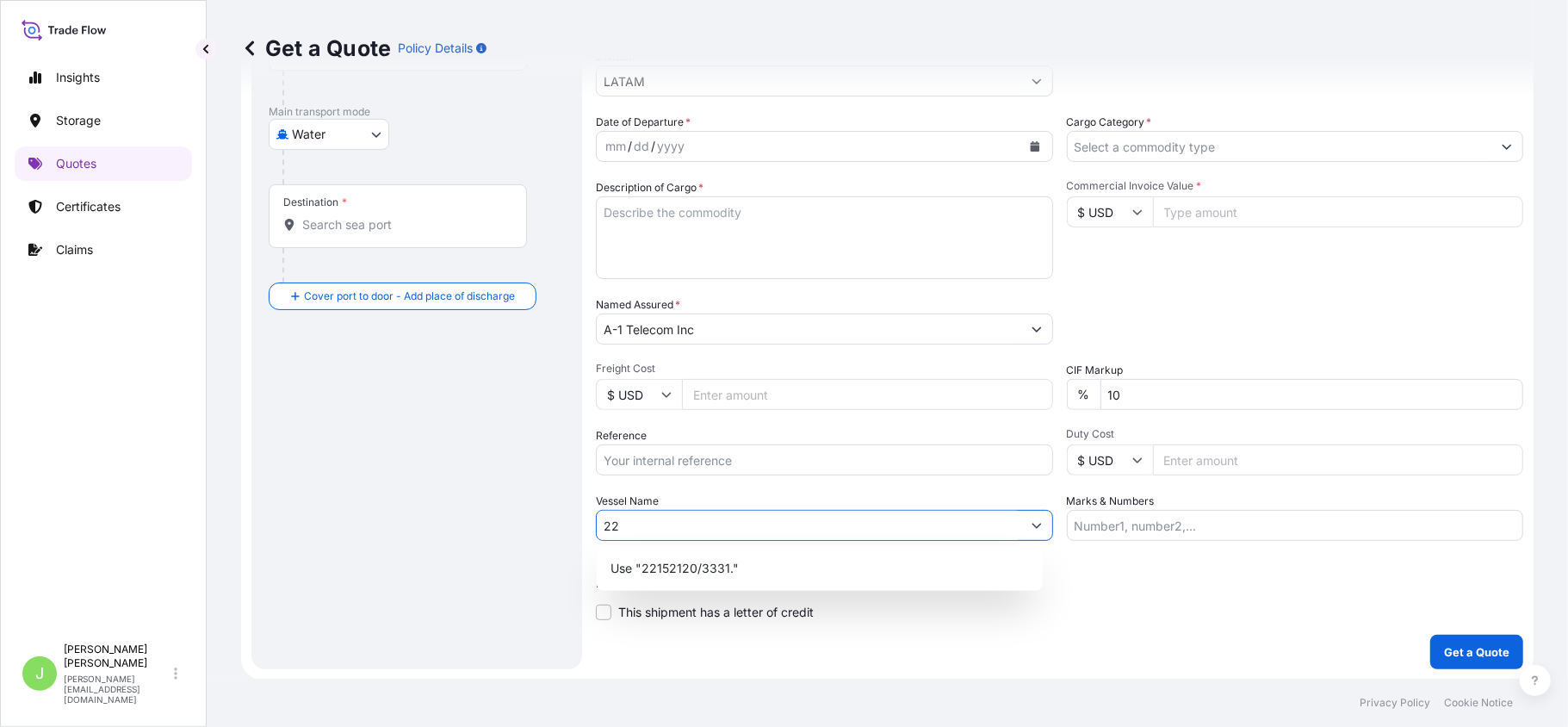
type input "2"
click at [1183, 303] on div "Packing Category Type to search a container mode Please select a primary mode o…" at bounding box center [1295, 320] width 457 height 48
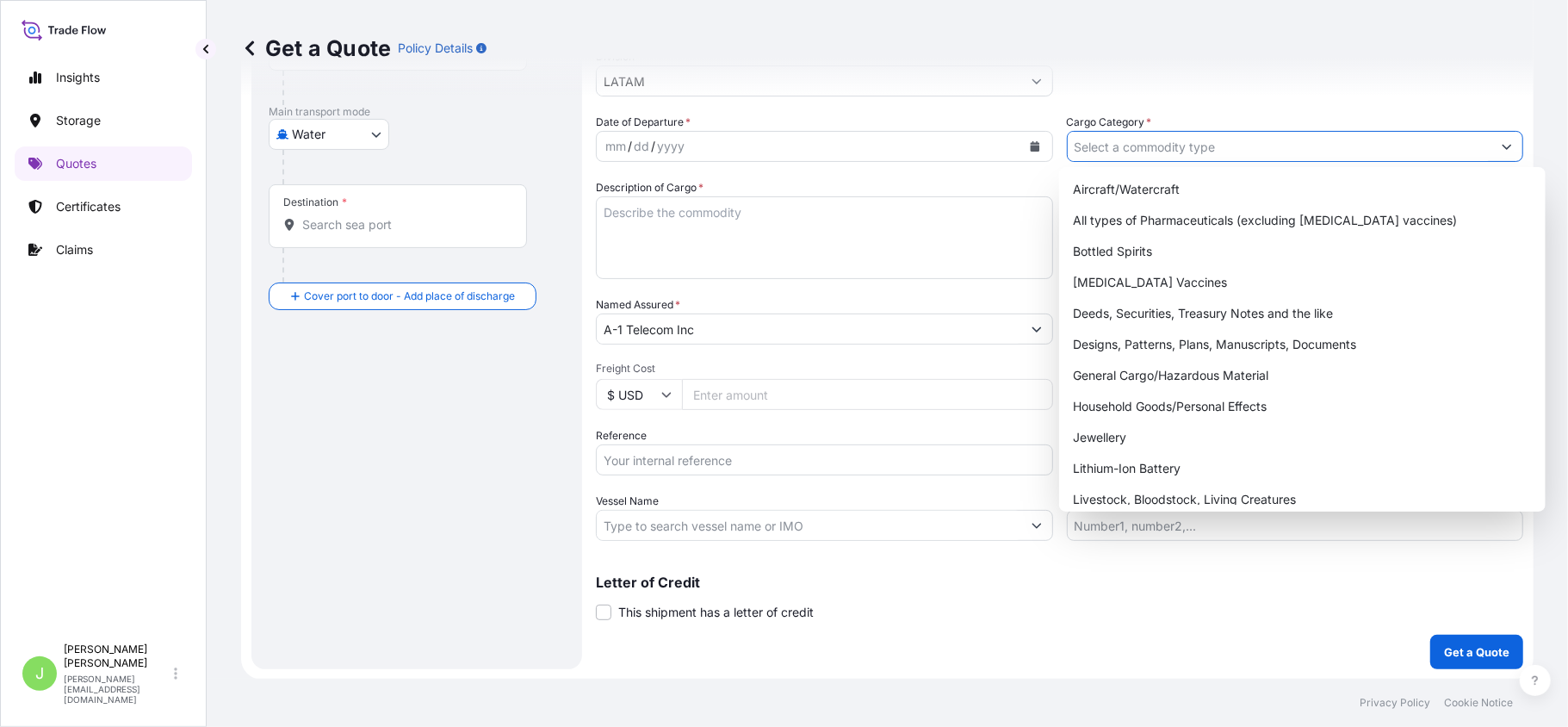
click at [1093, 135] on input "Cargo Category *" at bounding box center [1280, 147] width 425 height 31
click at [1093, 637] on div "Coverage Type All risks Covers losses or damages due to any cause, except for t…" at bounding box center [1059, 279] width 928 height 779
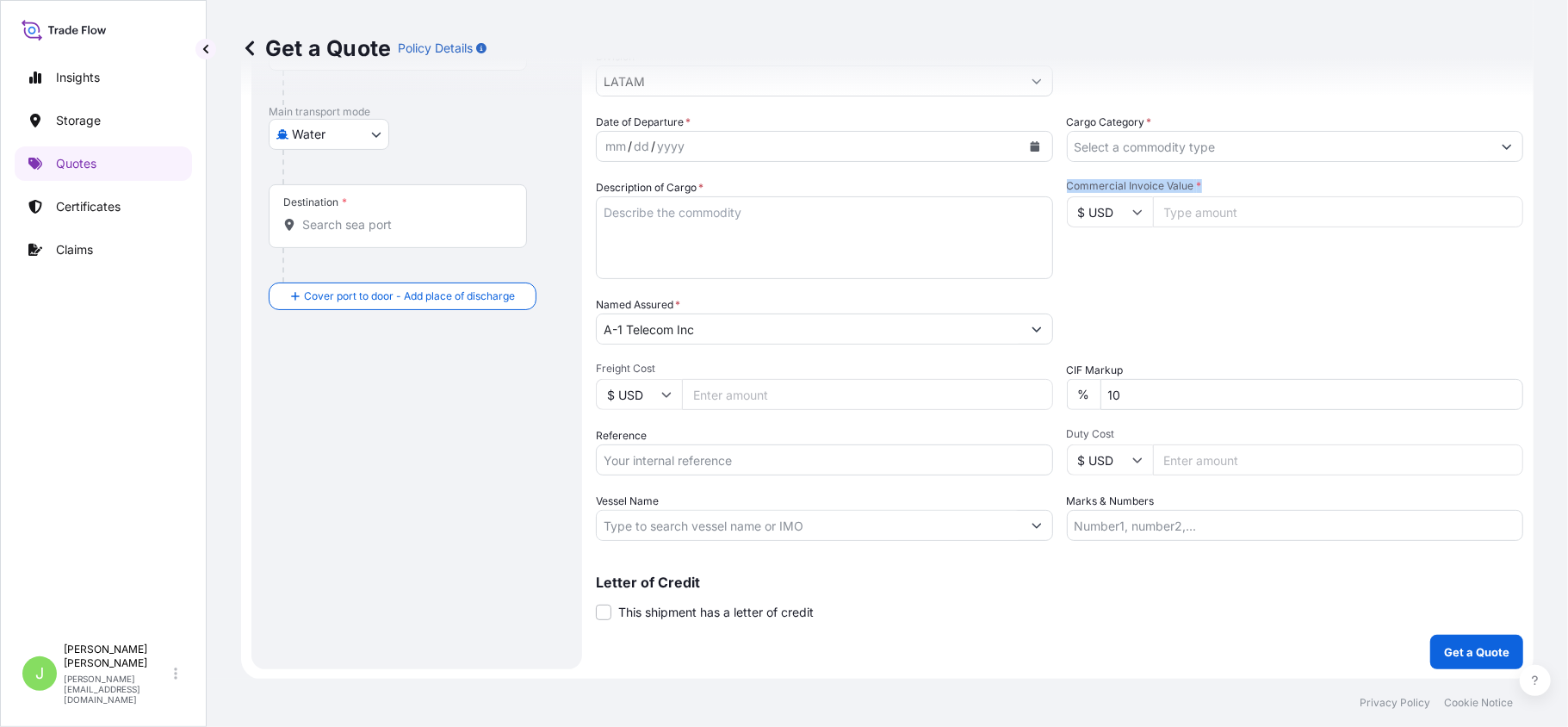
drag, startPoint x: 1060, startPoint y: 183, endPoint x: 1197, endPoint y: 187, distance: 137.1
click at [1197, 187] on span "Commercial Invoice Value *" at bounding box center [1295, 186] width 457 height 14
click at [1250, 212] on input "Commercial Invoice Value *" at bounding box center [1338, 212] width 371 height 31
type input "40"
type input "4"
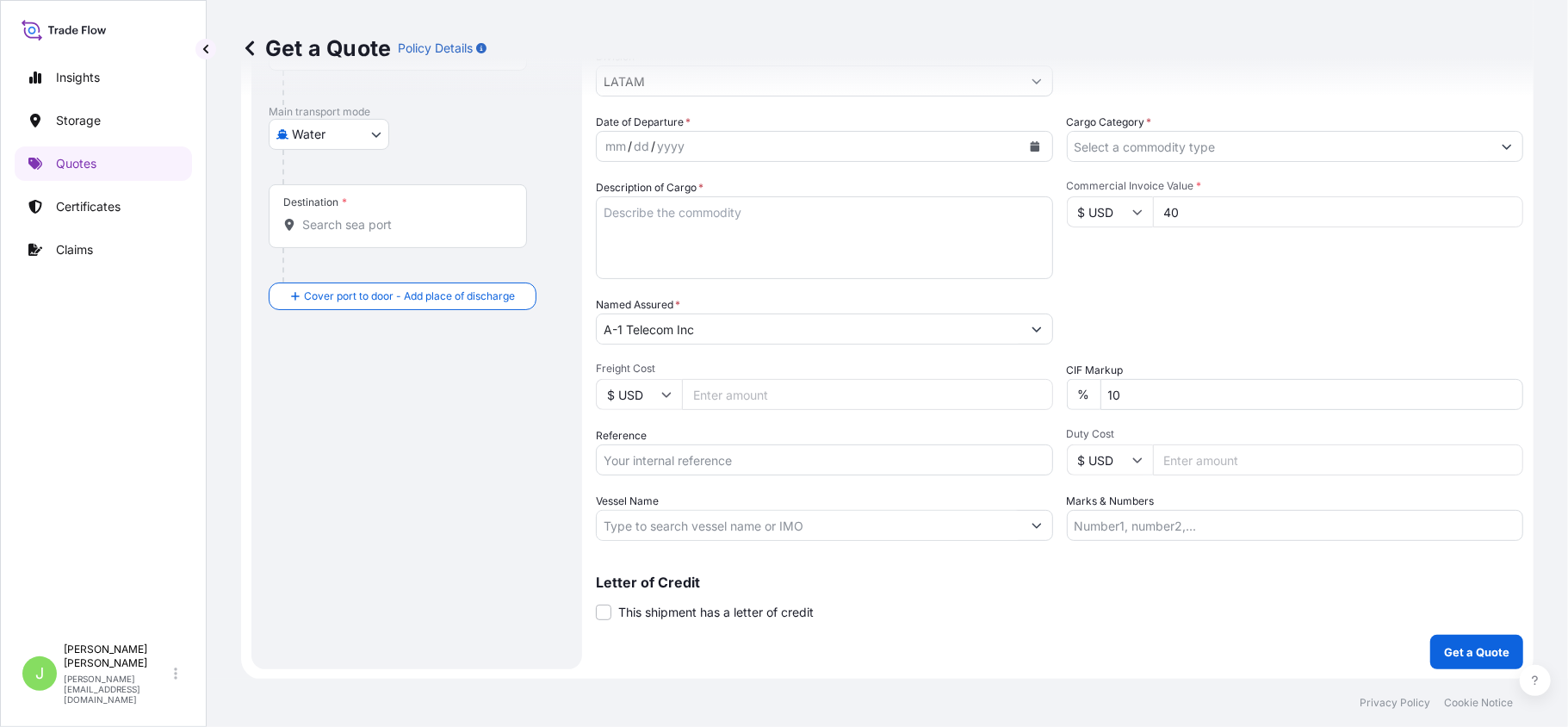
type input "4"
click at [1183, 273] on div "Commercial Invoice Value * $ USD" at bounding box center [1295, 229] width 457 height 100
click at [1156, 517] on input "Marks & Numbers" at bounding box center [1295, 525] width 457 height 31
click at [1134, 345] on div "Date of Departure * mm / dd / yyyy Cargo Category * Description of Cargo * Comm…" at bounding box center [1059, 328] width 928 height 427
click at [1066, 515] on input "Marks & Numbers" at bounding box center [1295, 525] width 457 height 31
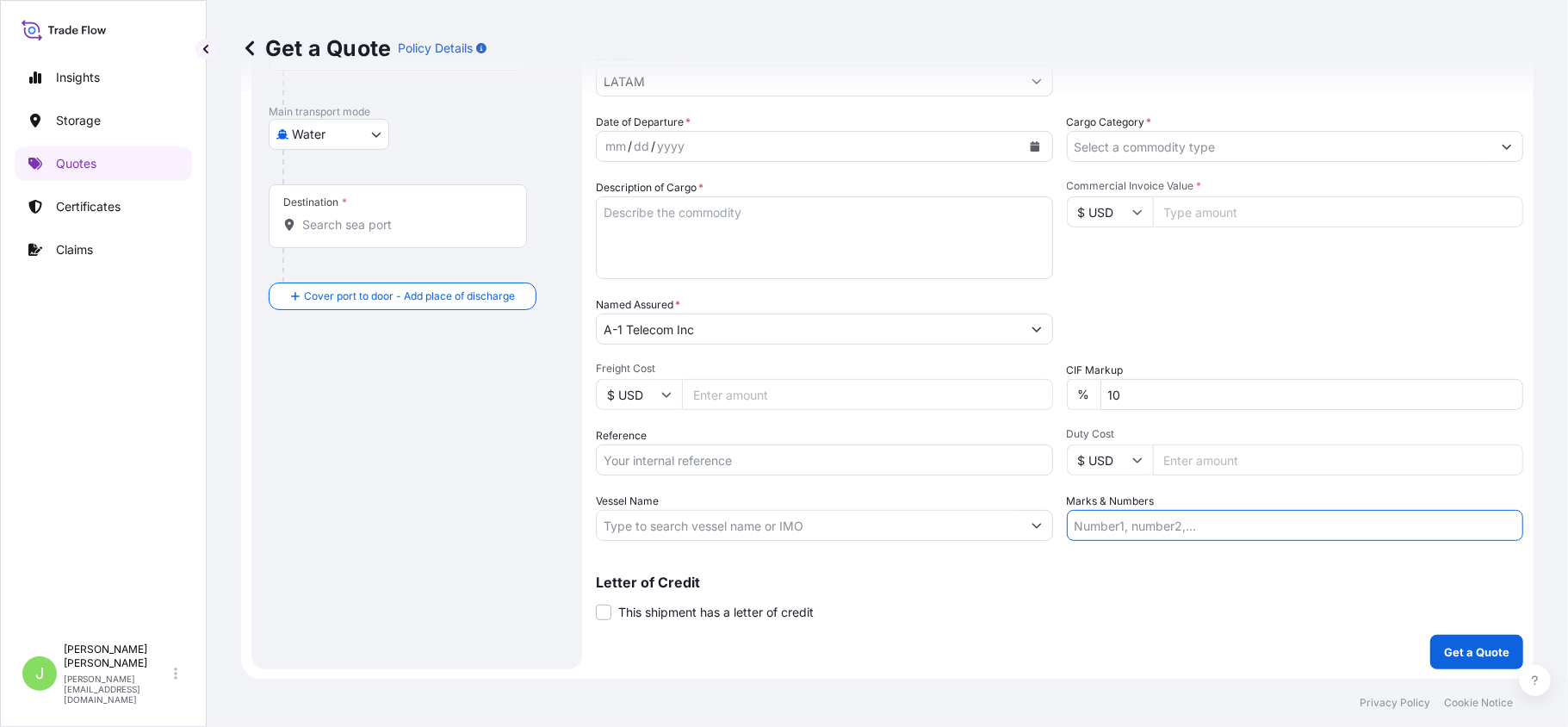
type input "TWSE0217945 // VENTA DEL SEGURO: 0.35%"
drag, startPoint x: 1317, startPoint y: 527, endPoint x: 1329, endPoint y: 527, distance: 12.0
click at [1329, 527] on input "TWSE0217945 // VENTA DEL SEGURO: 0.35%" at bounding box center [1295, 525] width 457 height 31
drag, startPoint x: 1152, startPoint y: 525, endPoint x: 1370, endPoint y: 515, distance: 218.2
click at [1370, 515] on input "TWSE0217945 // VENTA DEL SEGURO: 0.35%" at bounding box center [1295, 525] width 457 height 31
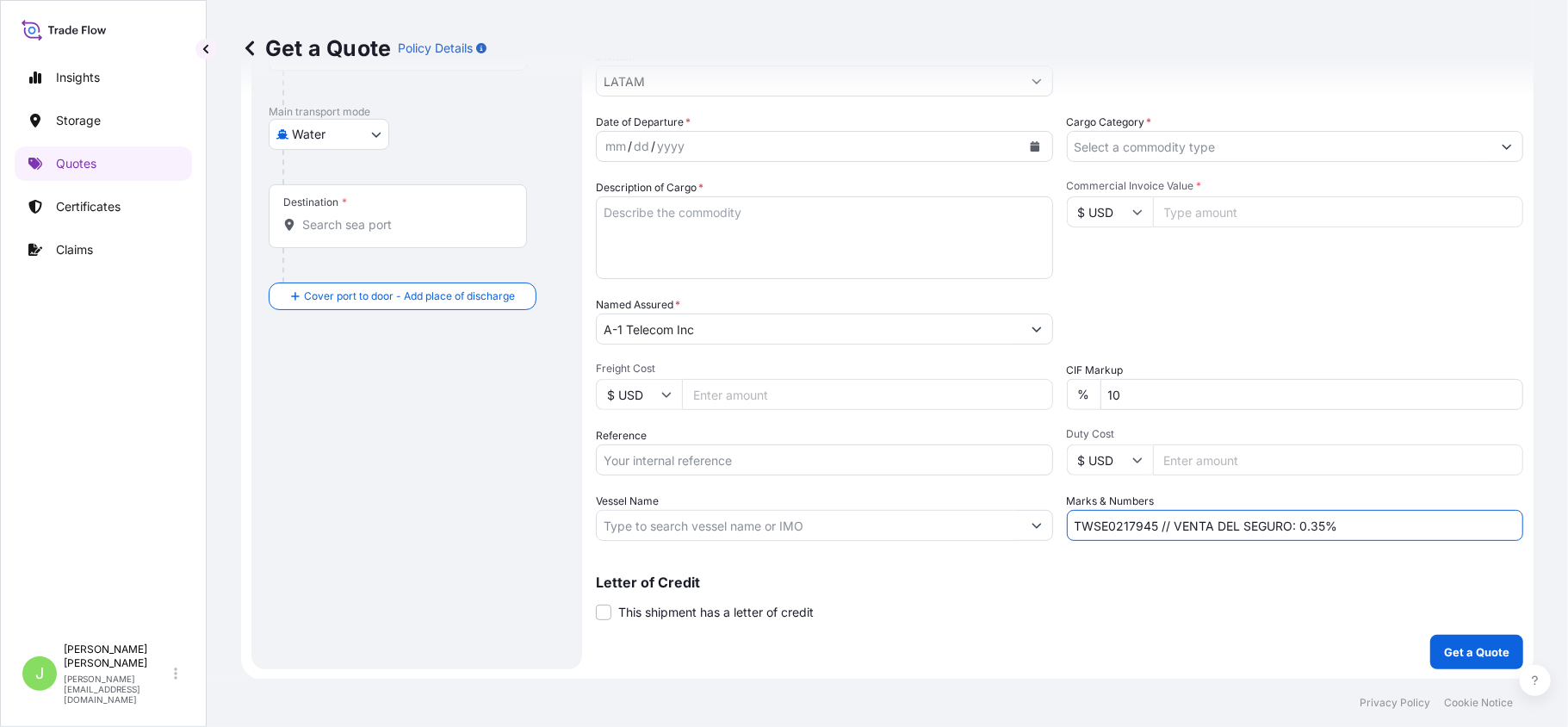
click at [1349, 328] on div "Packing Category Type to search a container mode Please select a primary mode o…" at bounding box center [1295, 320] width 457 height 48
click at [80, 202] on p "Certificates" at bounding box center [89, 207] width 65 height 18
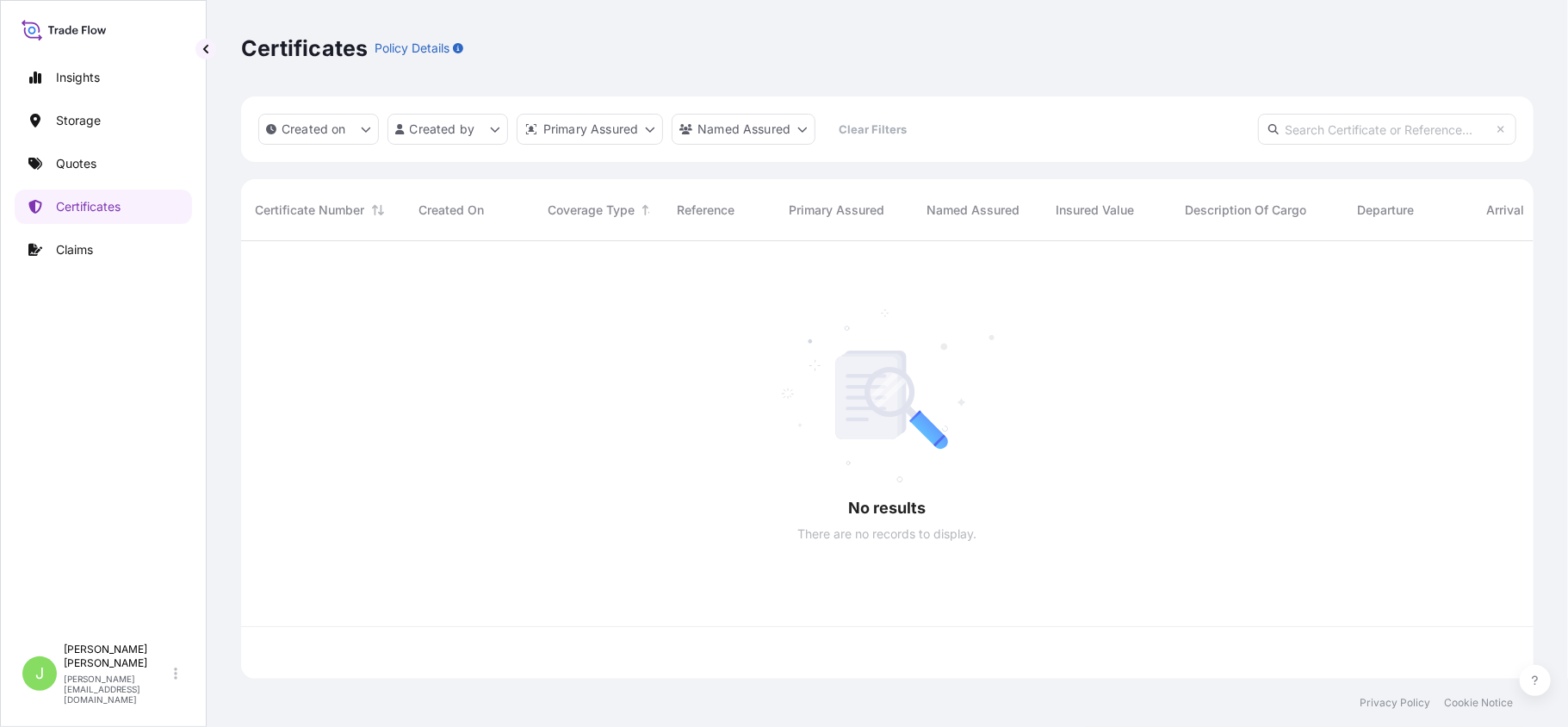
scroll to position [429, 1275]
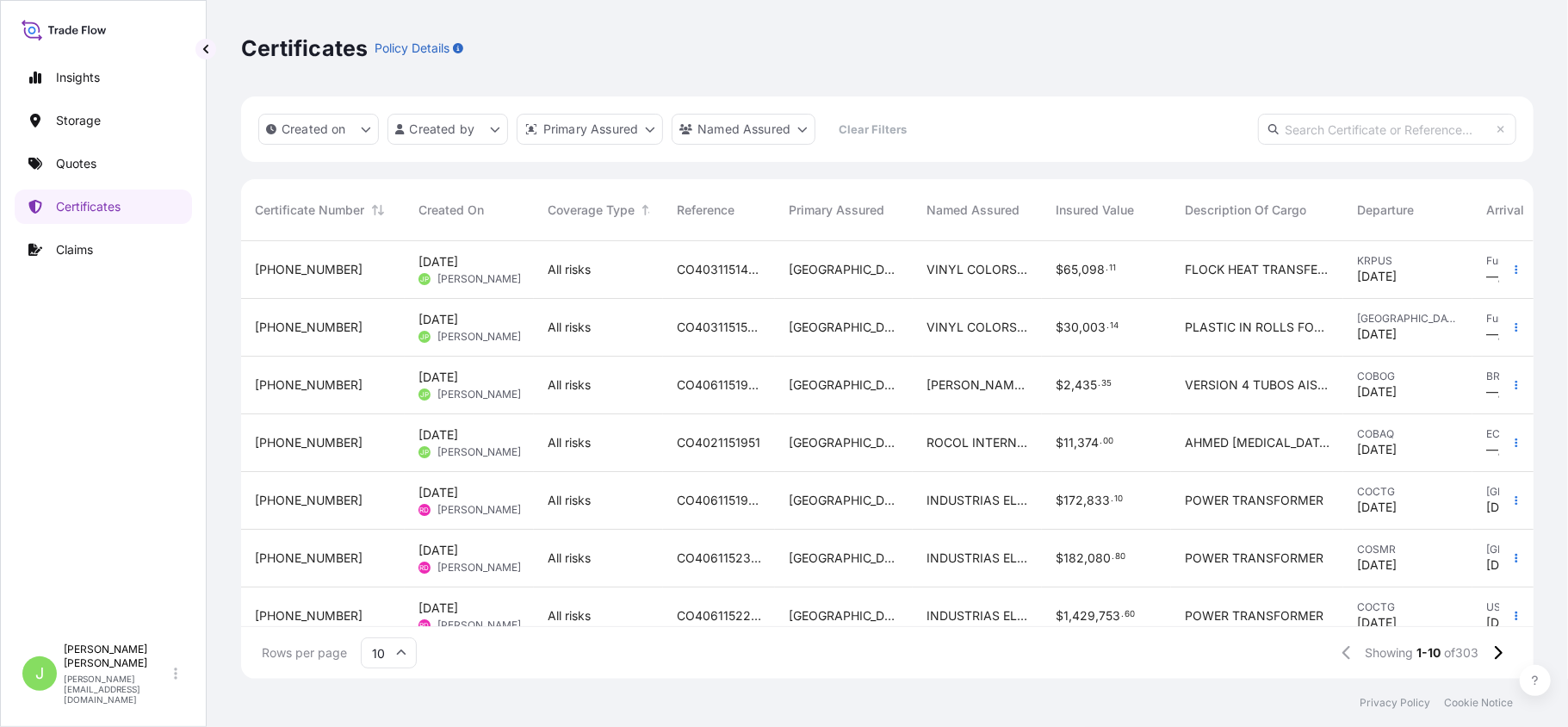
click at [562, 291] on div "All risks" at bounding box center [598, 270] width 129 height 58
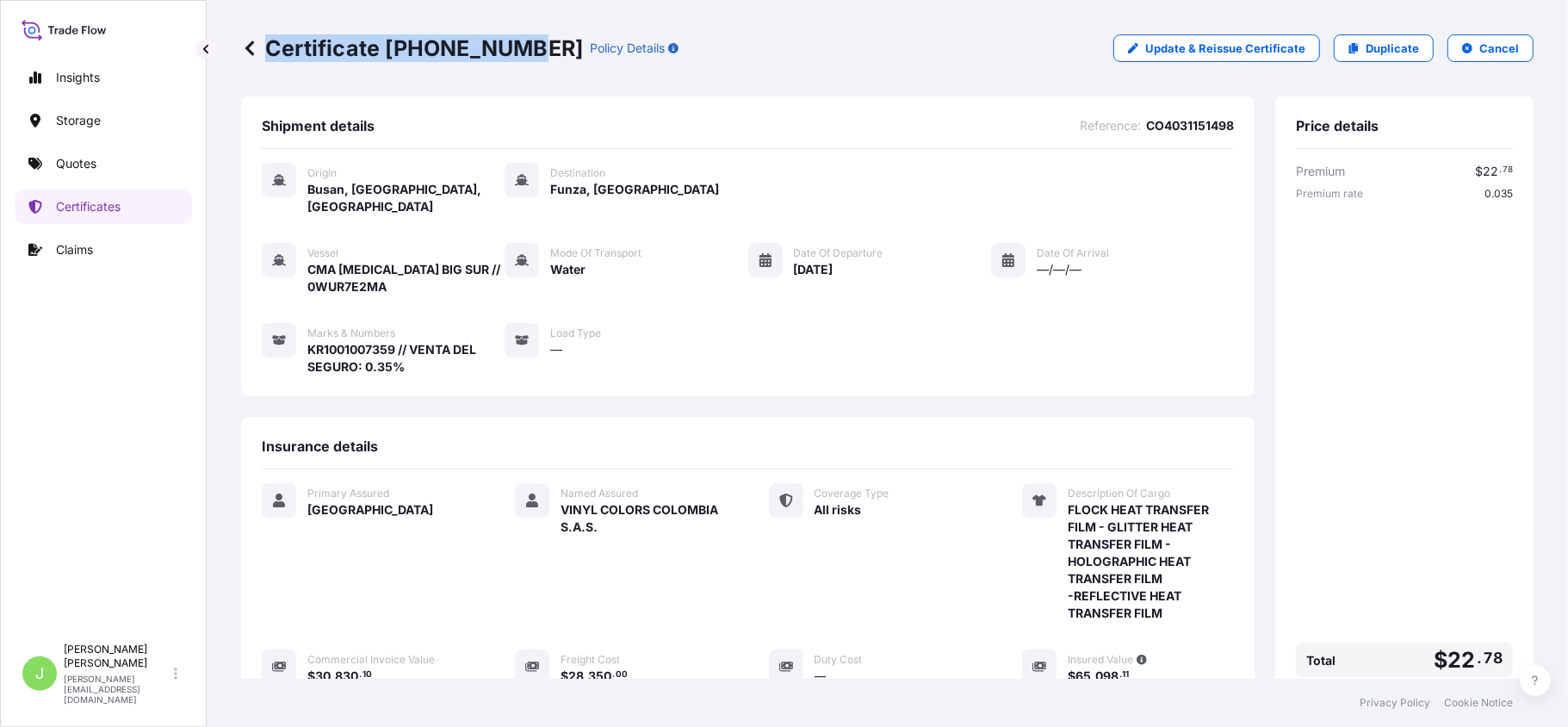
drag, startPoint x: 266, startPoint y: 46, endPoint x: 511, endPoint y: 49, distance: 245.0
click at [511, 49] on p "Certificate [PHONE_NUMBER]" at bounding box center [411, 48] width 341 height 28
copy p "Certificate [PHONE_NUMBER]"
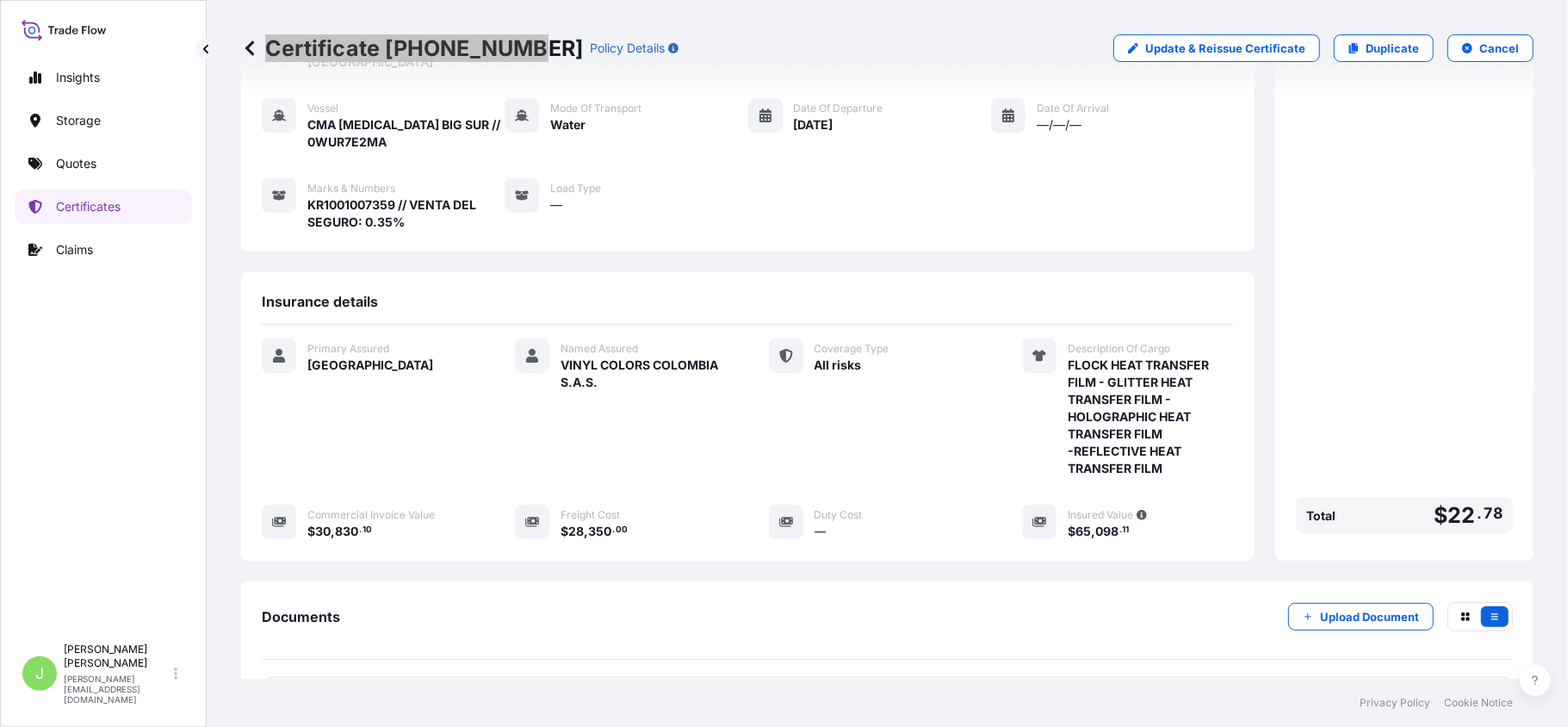
scroll to position [301, 0]
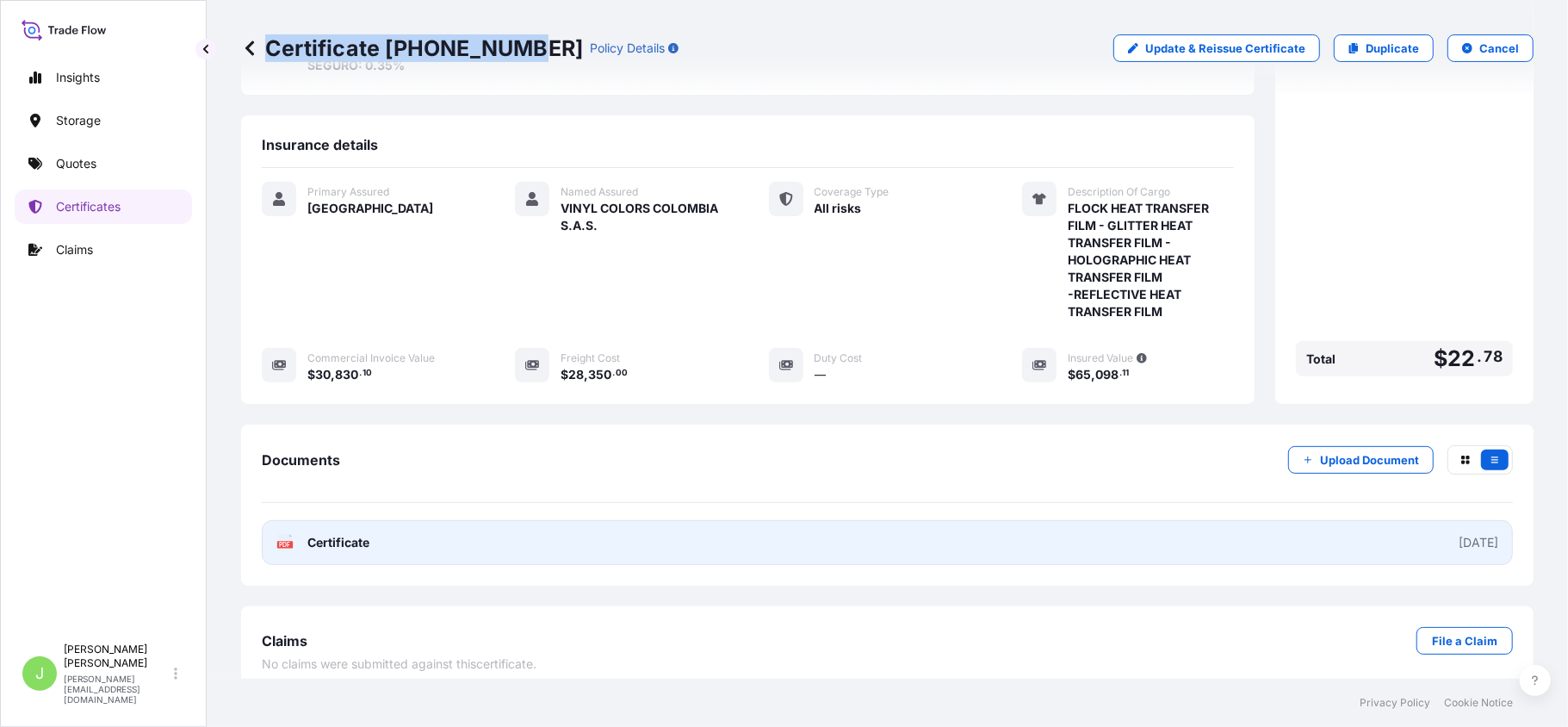
click at [342, 534] on span "Certificate" at bounding box center [337, 543] width 62 height 18
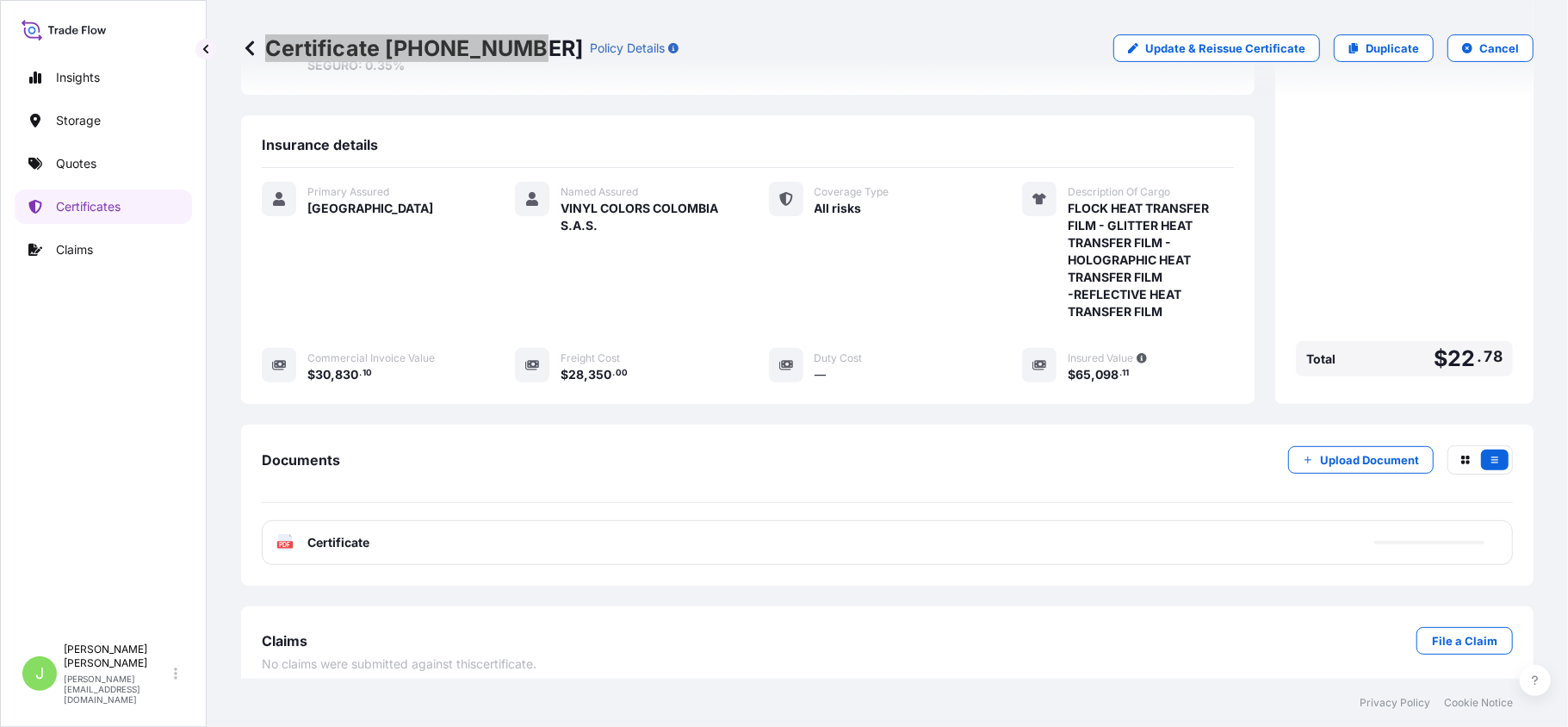
scroll to position [0, 0]
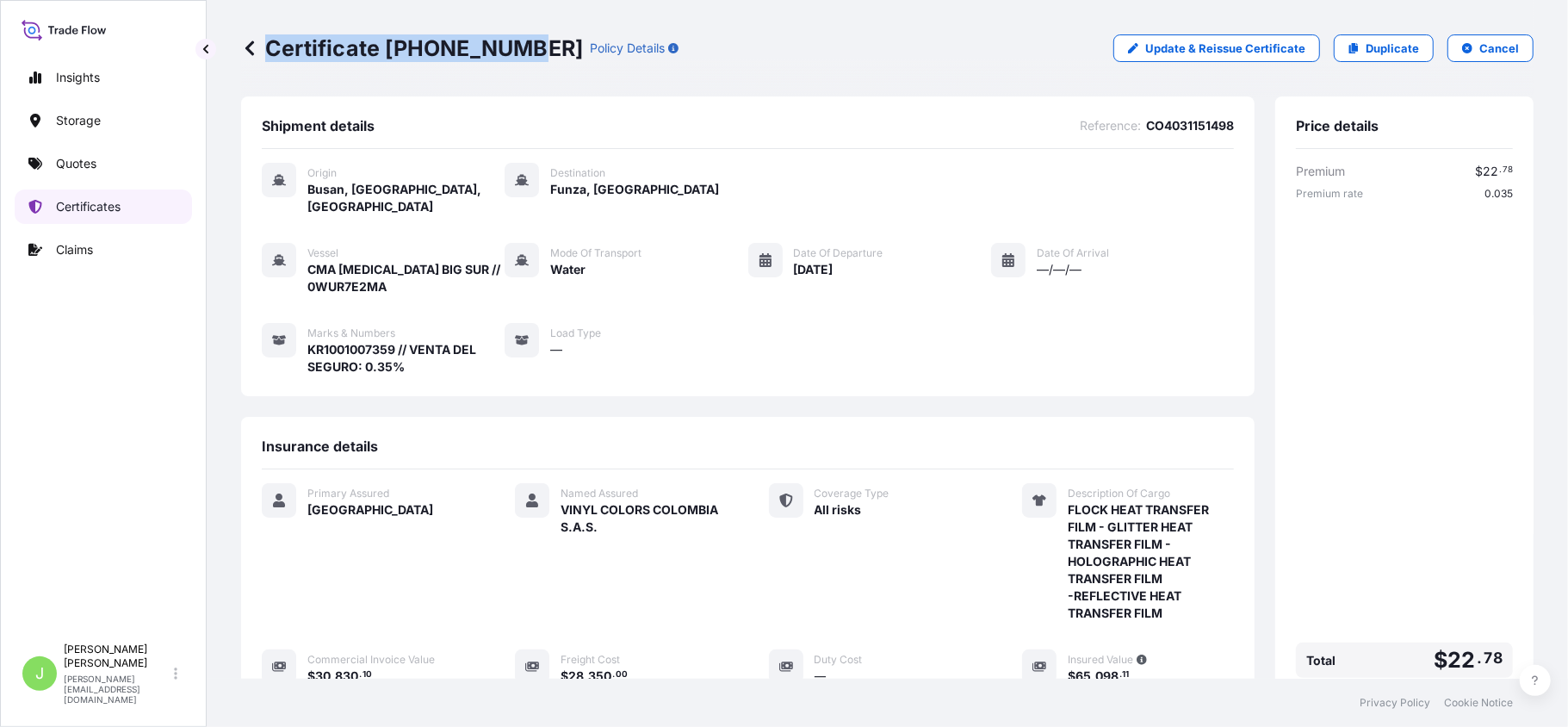
click at [97, 162] on link "Quotes" at bounding box center [103, 163] width 177 height 34
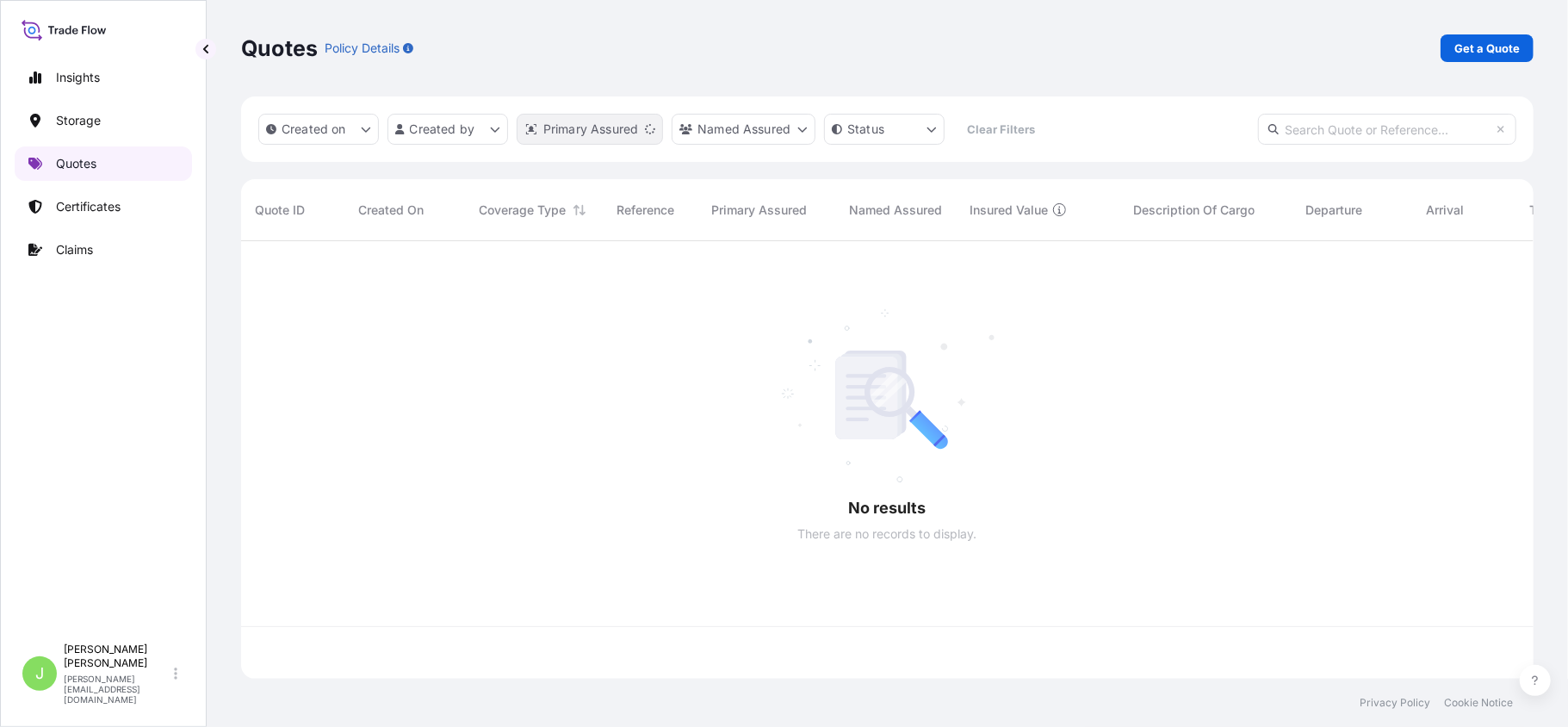
scroll to position [429, 1275]
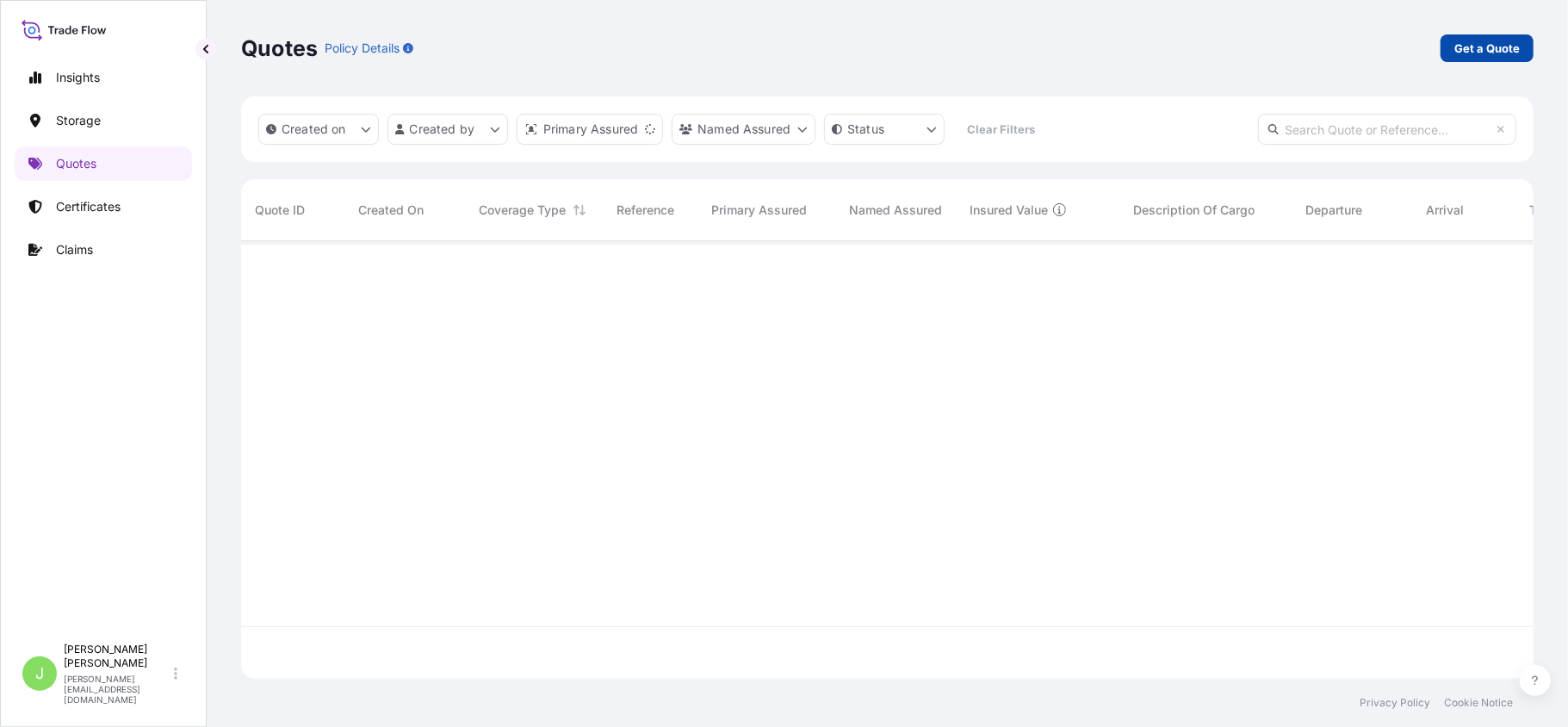
click at [1502, 41] on p "Get a Quote" at bounding box center [1486, 48] width 66 height 18
select select "Water"
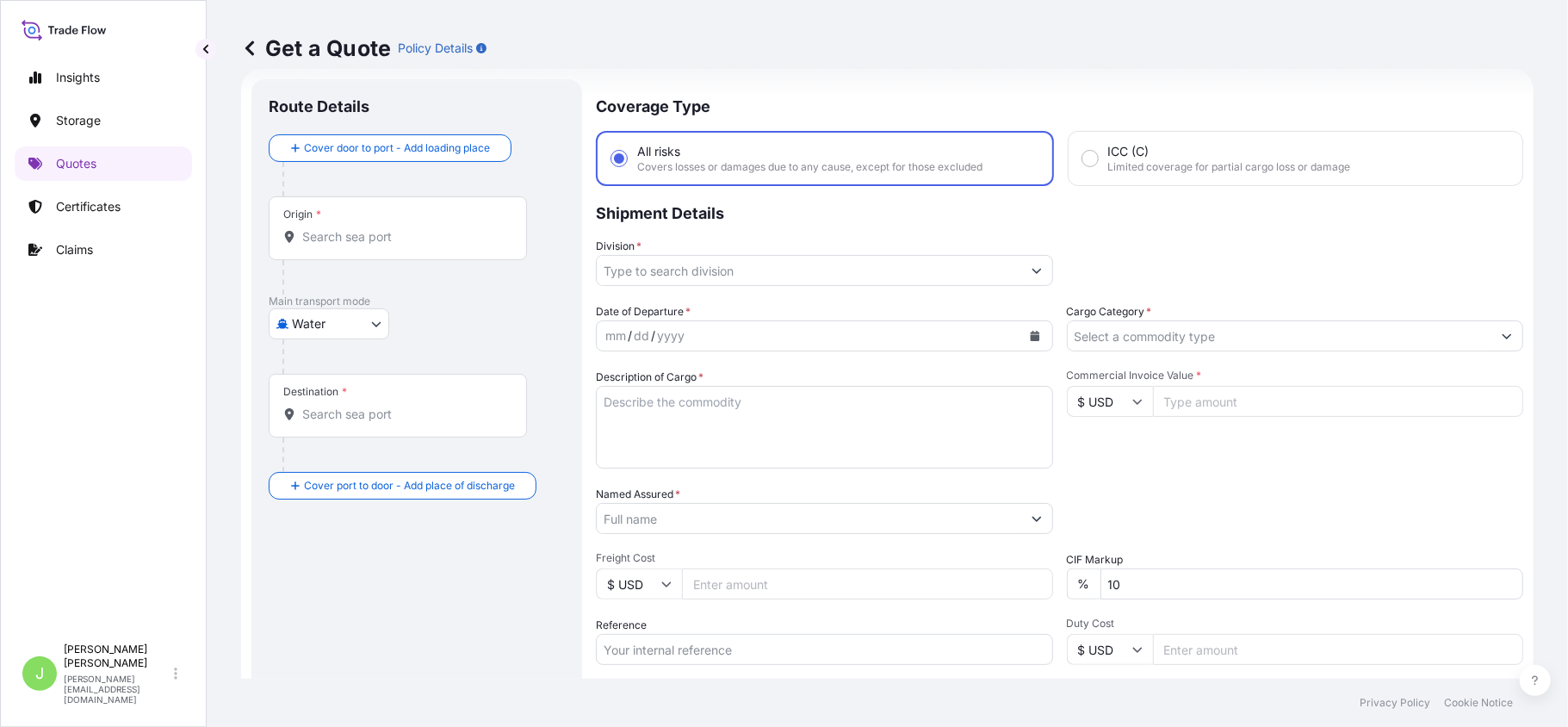
click at [741, 417] on textarea "Description of Cargo *" at bounding box center [824, 427] width 457 height 83
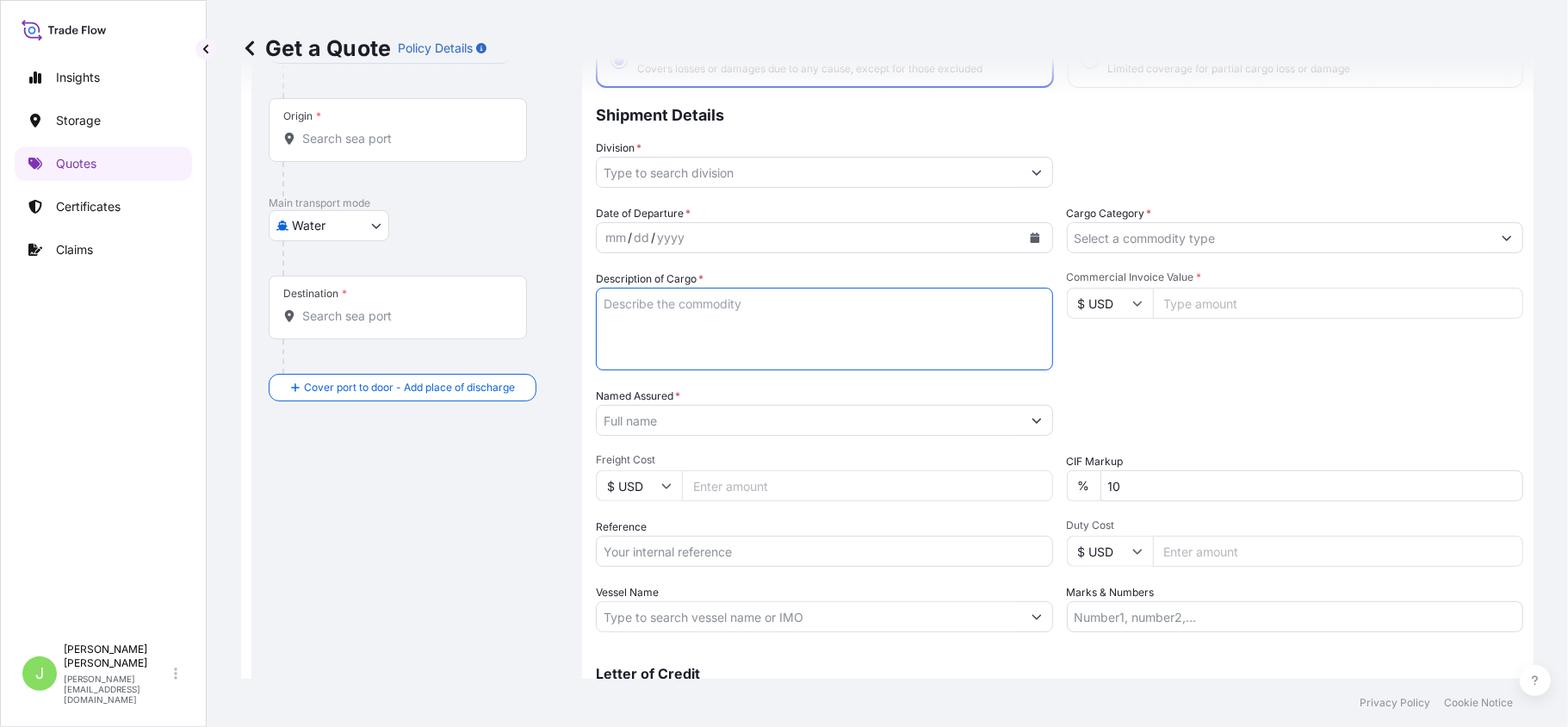
scroll to position [217, 0]
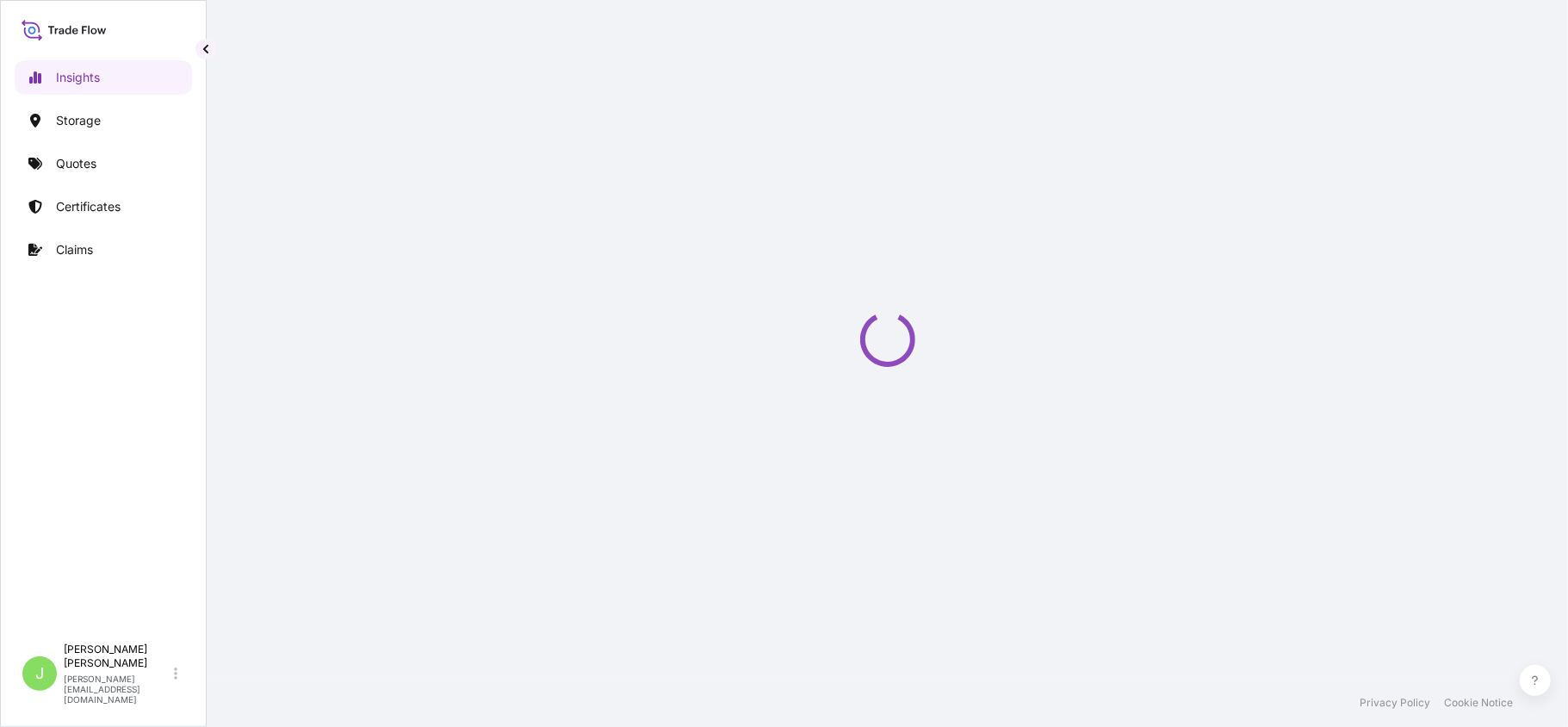
select select "2025"
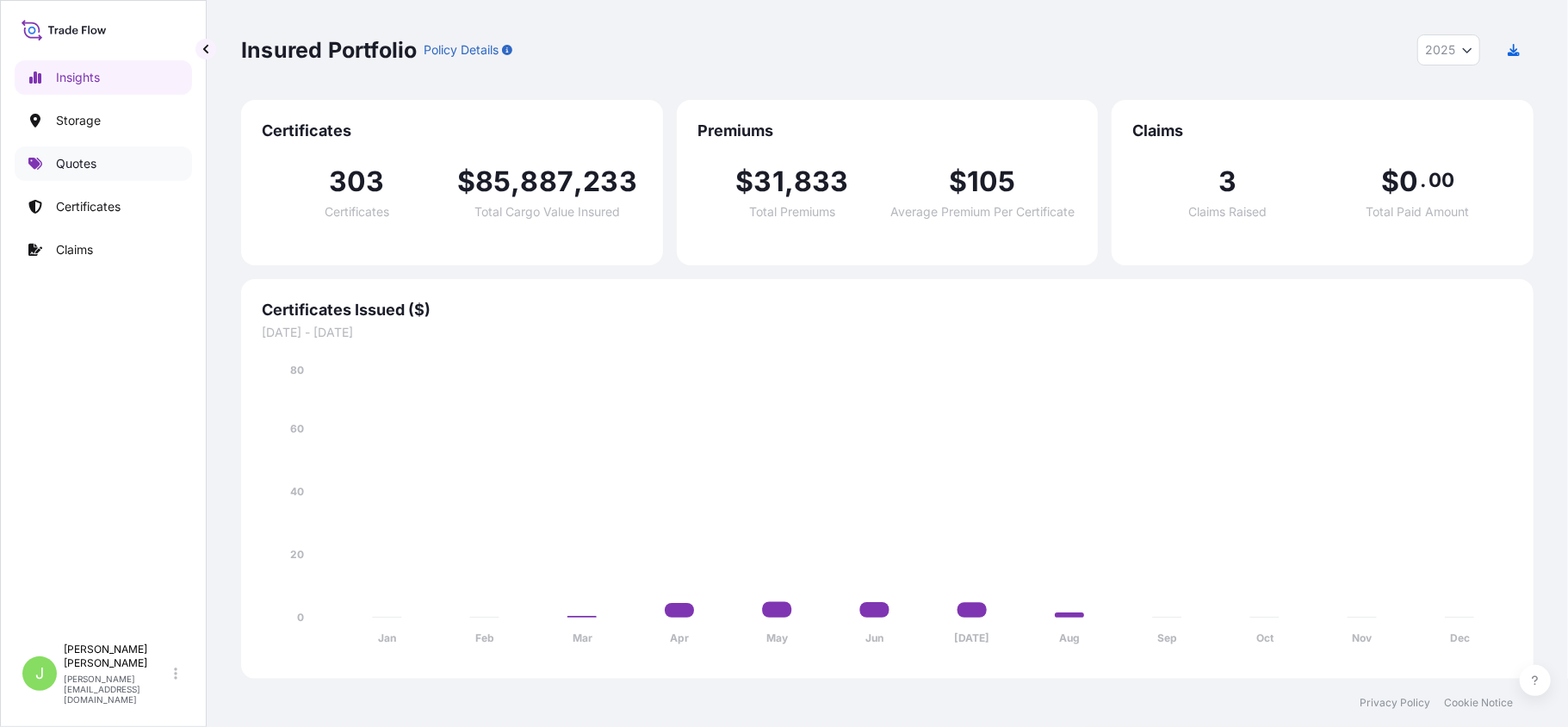
click at [108, 155] on link "Quotes" at bounding box center [103, 163] width 177 height 34
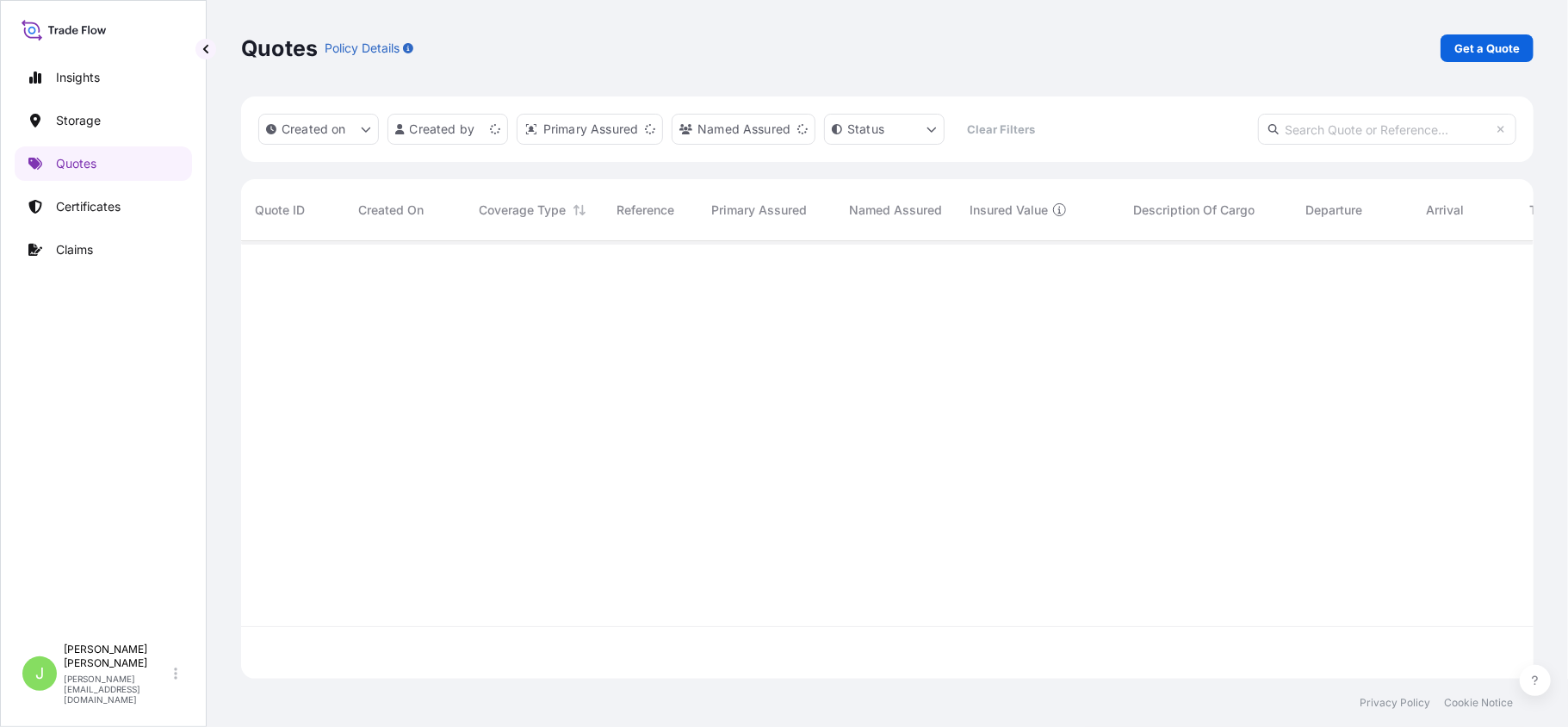
scroll to position [429, 1275]
click at [1513, 45] on p "Get a Quote" at bounding box center [1486, 48] width 66 height 18
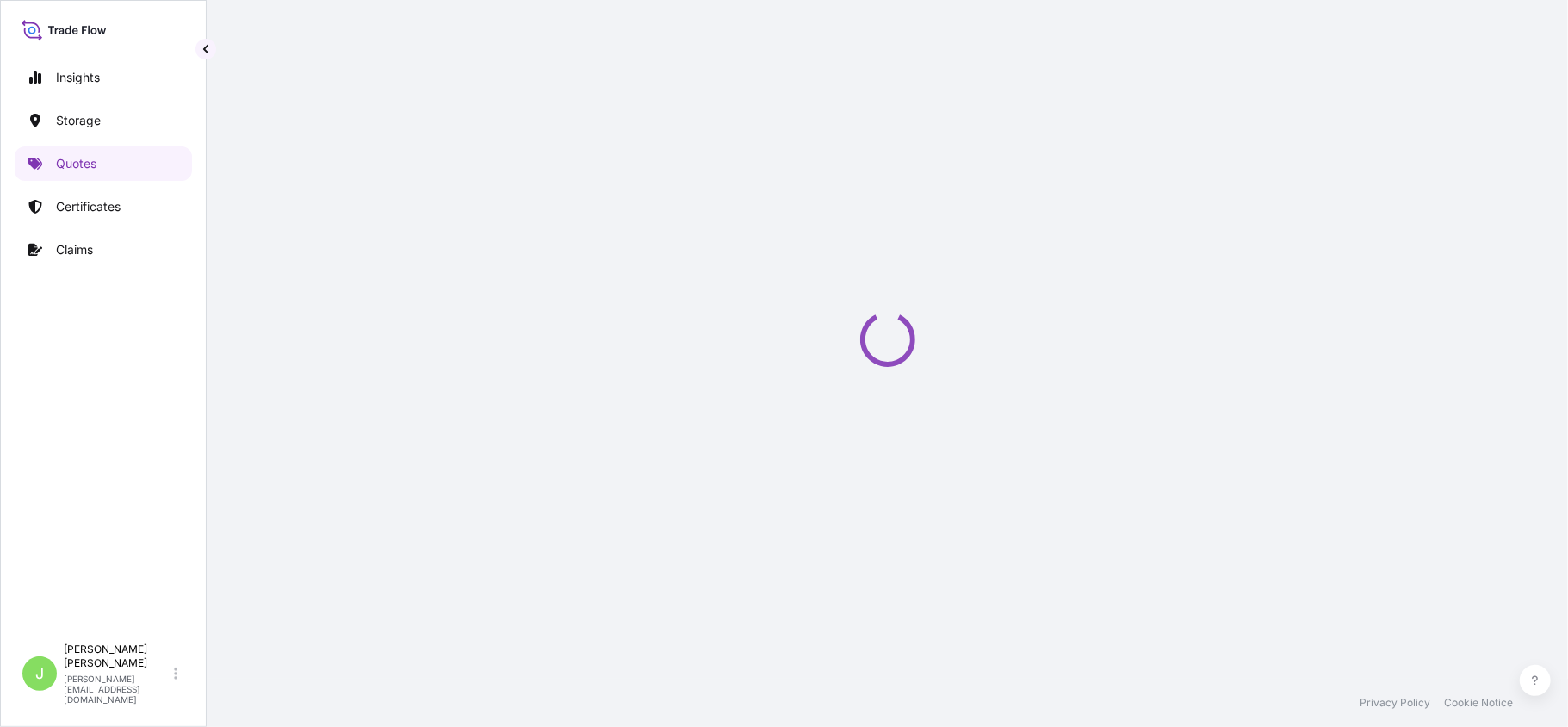
select select "Water"
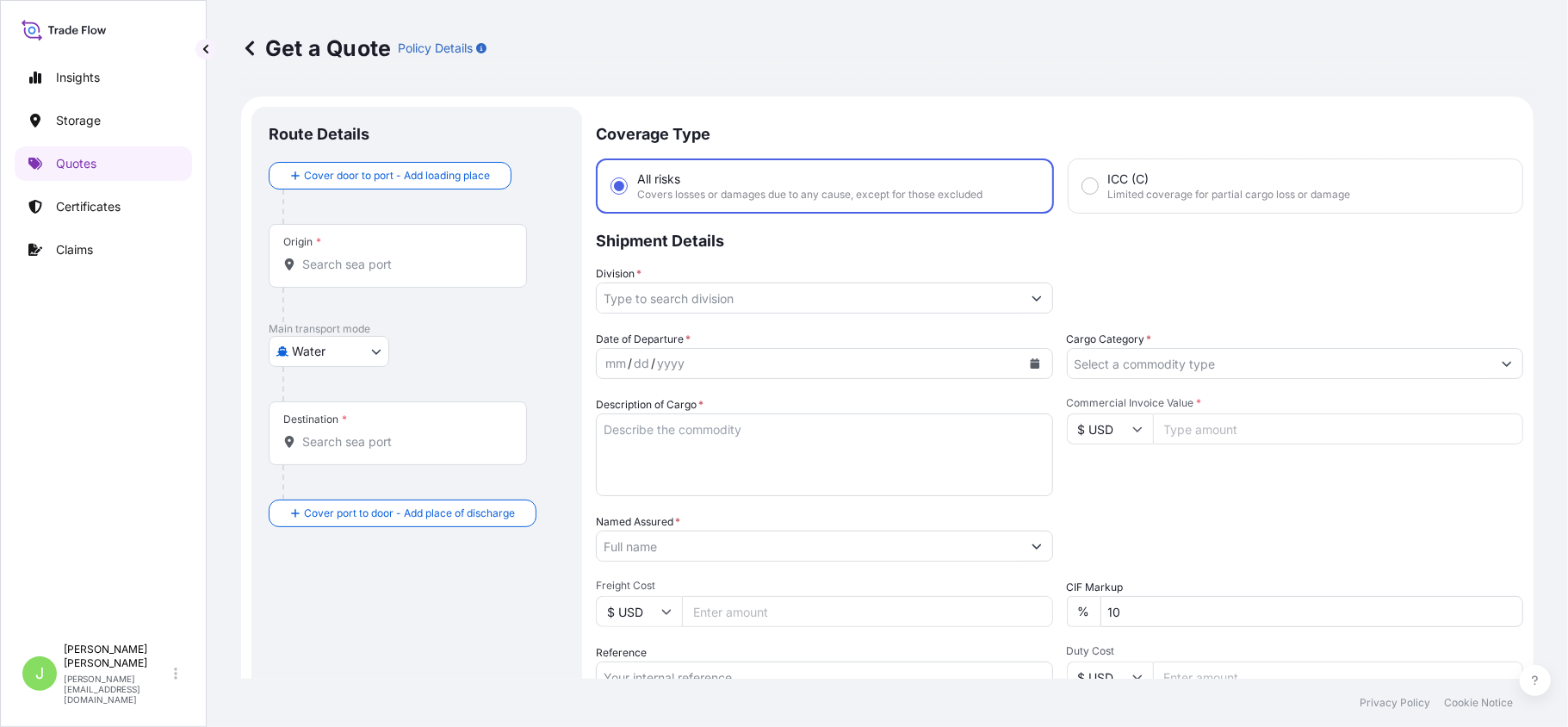
scroll to position [28, 0]
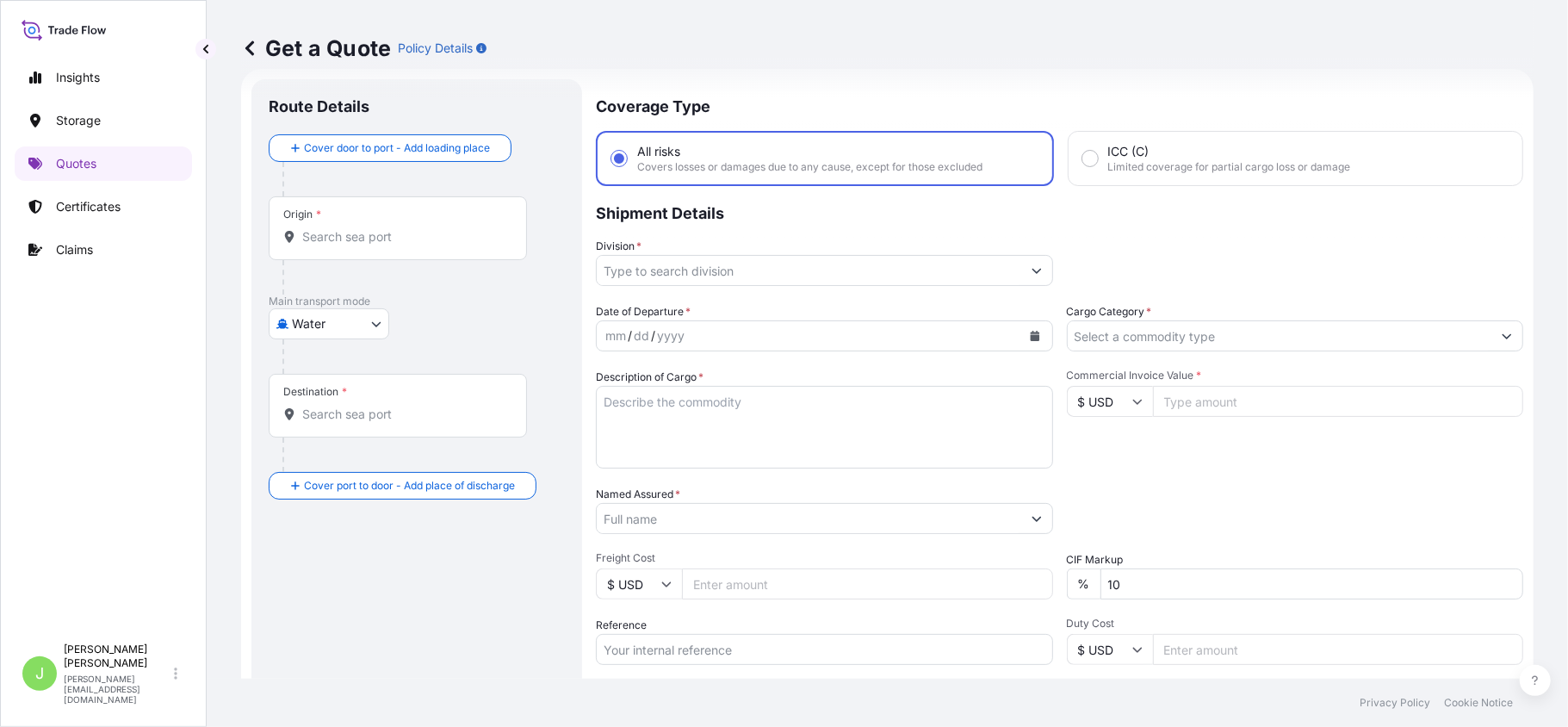
click at [373, 252] on div "Origin *" at bounding box center [397, 228] width 259 height 64
click at [373, 245] on input "Origin *" at bounding box center [403, 237] width 204 height 18
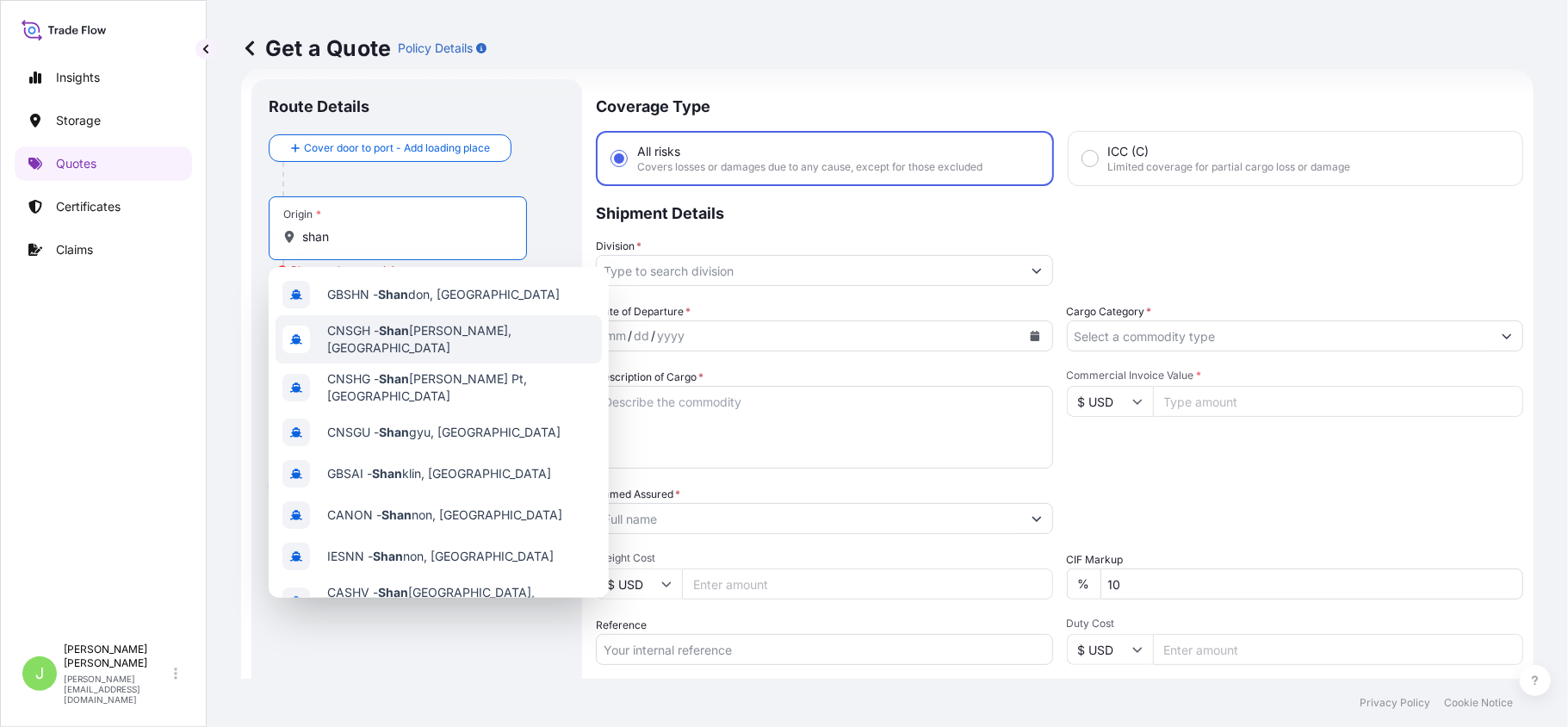
click at [380, 348] on div "CNSGH - [PERSON_NAME], [GEOGRAPHIC_DATA]" at bounding box center [439, 338] width 327 height 48
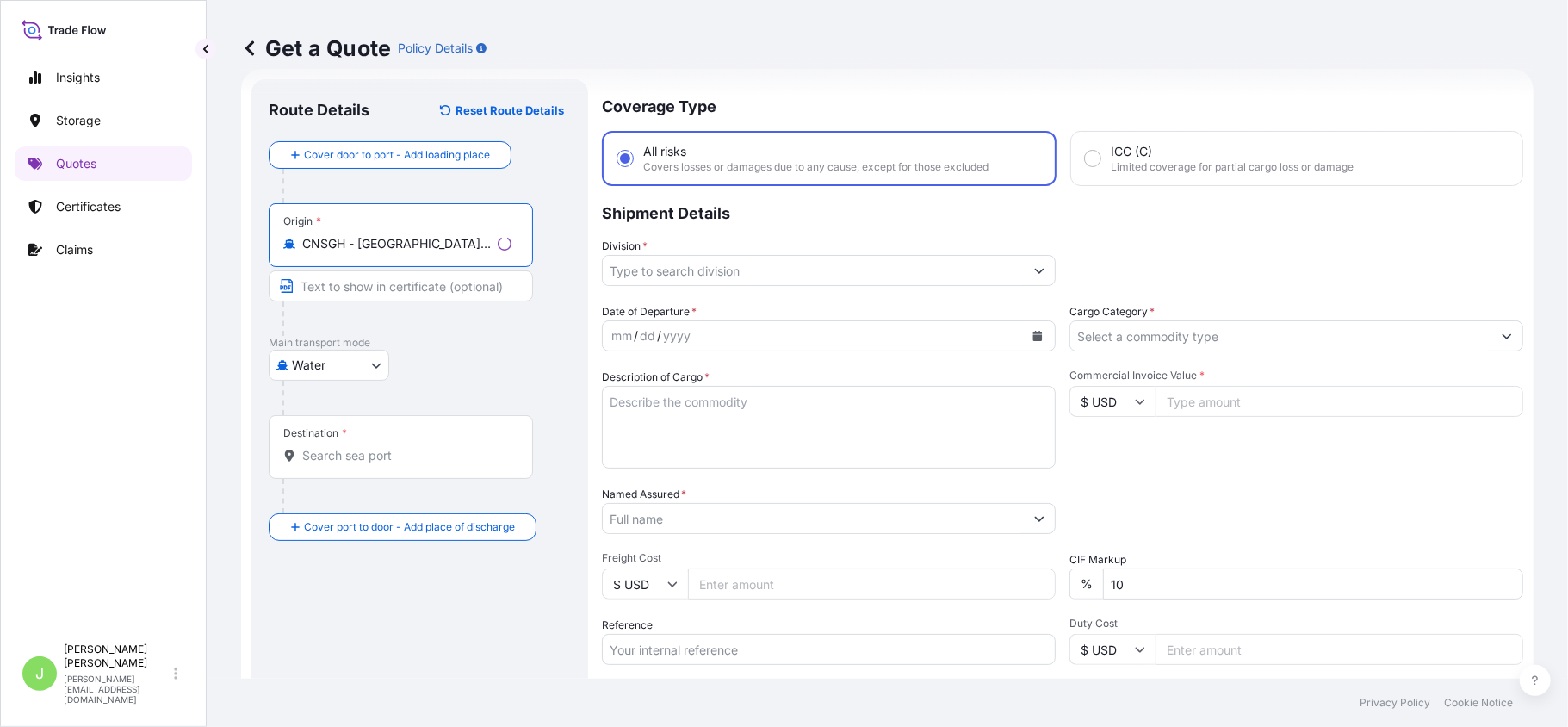
type input "CNSGH - [GEOGRAPHIC_DATA], [GEOGRAPHIC_DATA]"
click at [372, 465] on div "Destination *" at bounding box center [400, 447] width 265 height 64
click at [372, 464] on input "Destination *" at bounding box center [406, 455] width 210 height 18
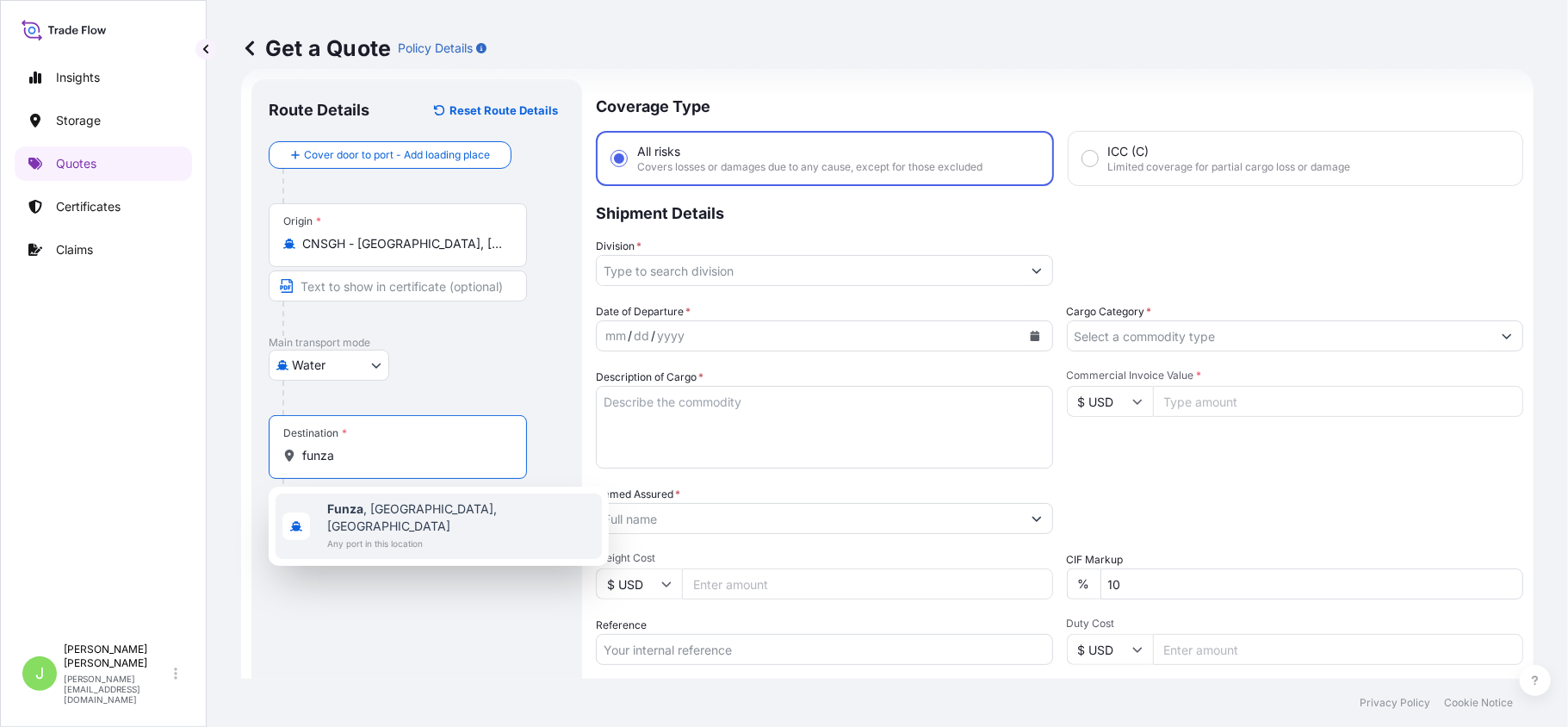
click at [328, 480] on div "Destination * funza" at bounding box center [416, 464] width 296 height 98
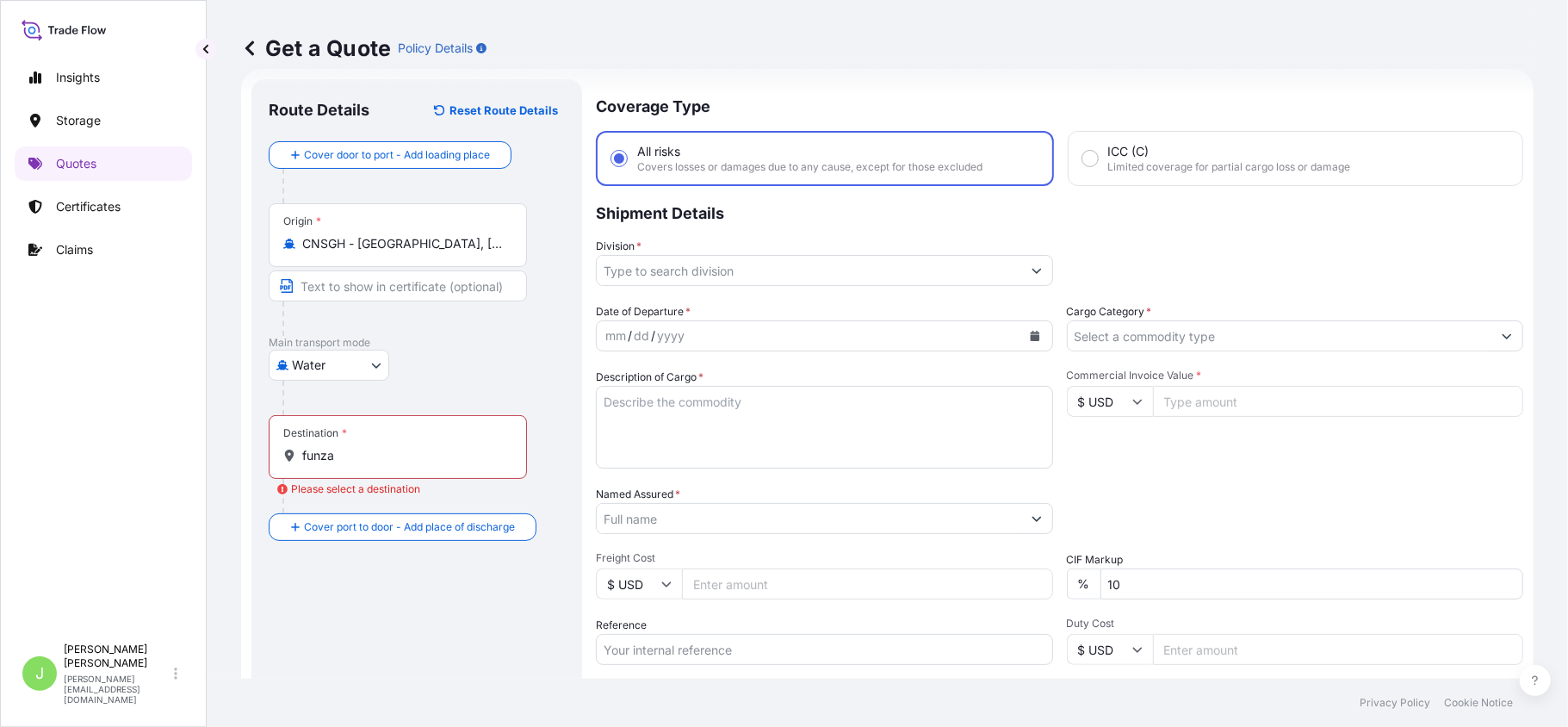
click at [429, 453] on input "funza" at bounding box center [403, 455] width 204 height 18
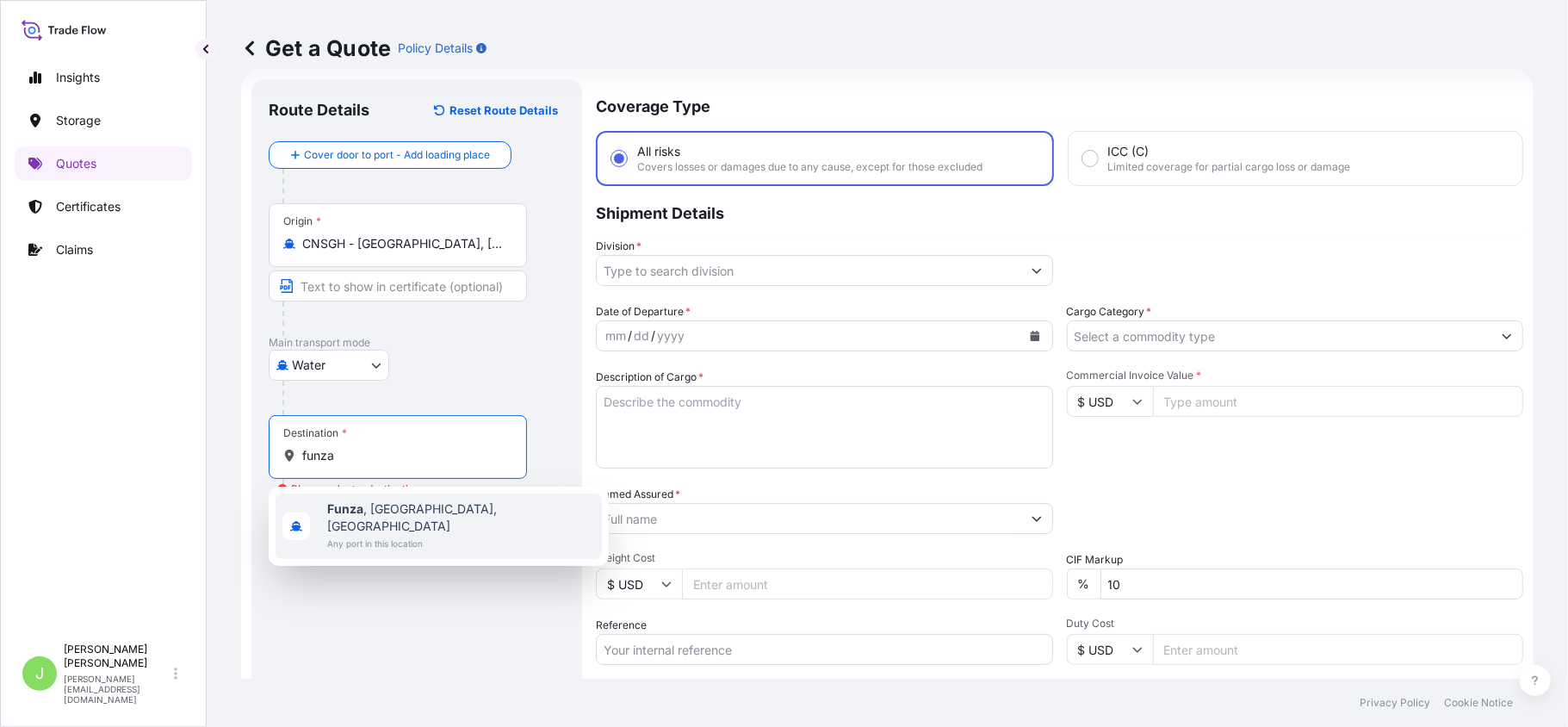
click at [401, 512] on span "Funza , [GEOGRAPHIC_DATA], [GEOGRAPHIC_DATA]" at bounding box center [461, 517] width 268 height 34
type input "Funza, [GEOGRAPHIC_DATA], [GEOGRAPHIC_DATA]"
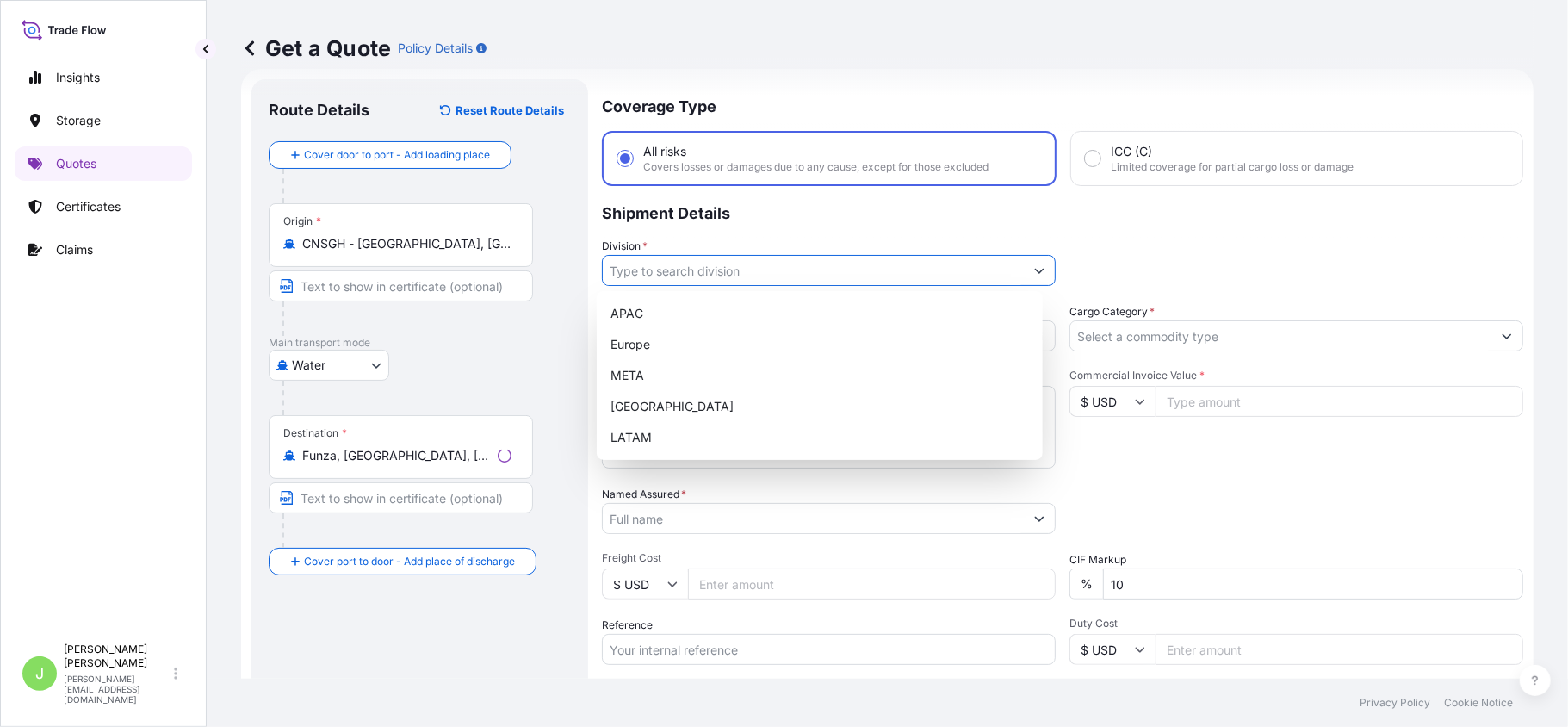
click at [676, 270] on input "Division *" at bounding box center [814, 271] width 421 height 31
click at [645, 439] on div "LATAM" at bounding box center [819, 438] width 432 height 31
type input "LATAM"
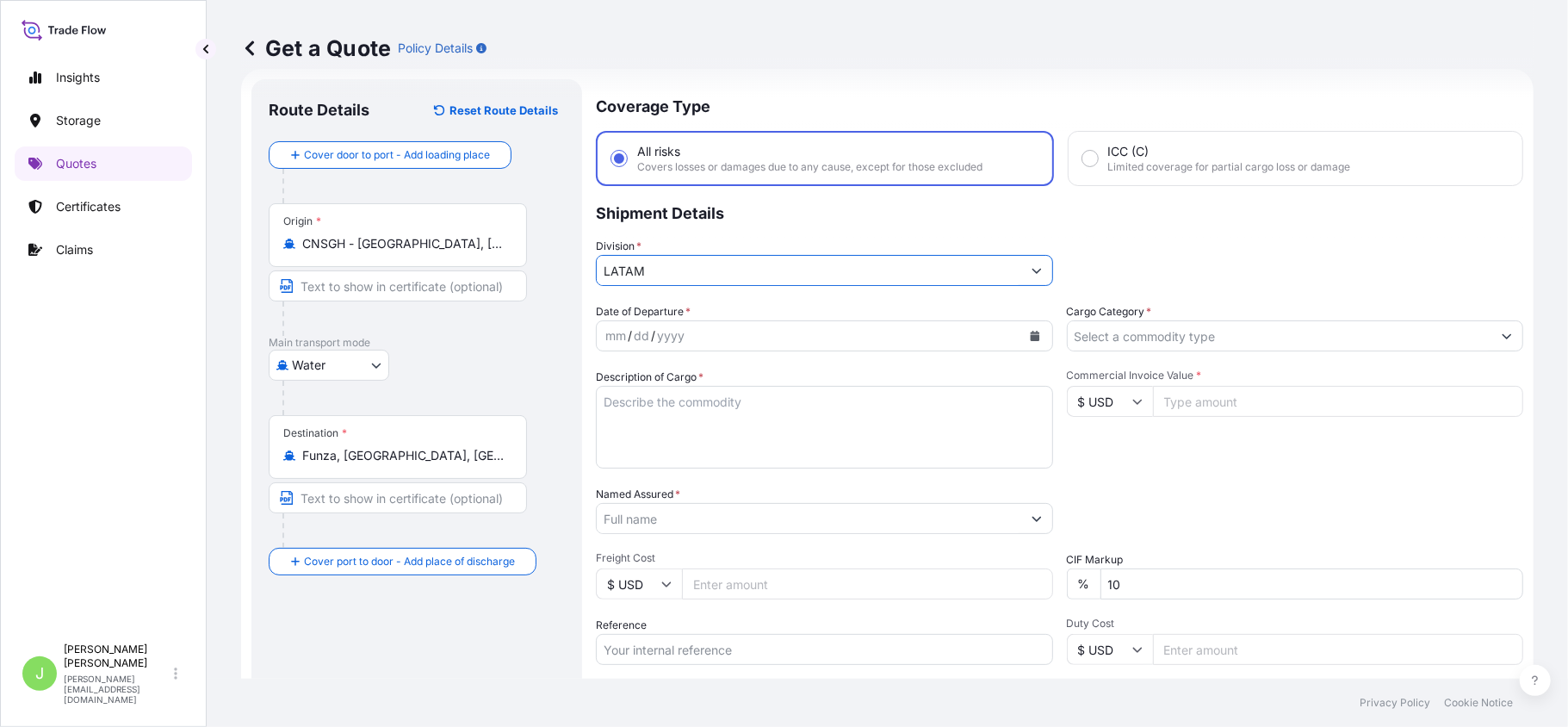
click at [1116, 318] on label "Cargo Category *" at bounding box center [1109, 312] width 86 height 18
click at [1116, 321] on input "Cargo Category *" at bounding box center [1280, 336] width 425 height 31
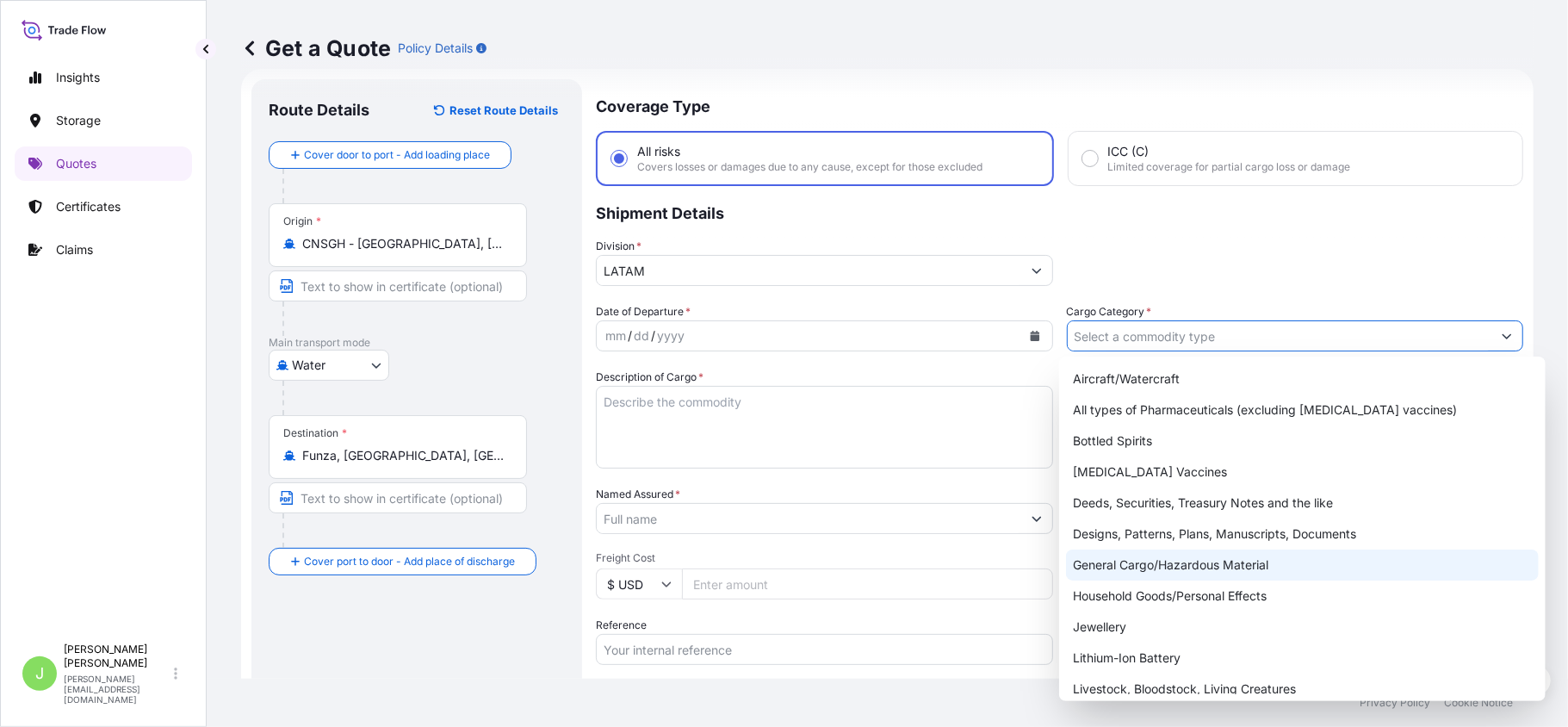
click at [1102, 563] on div "General Cargo/Hazardous Material" at bounding box center [1302, 565] width 473 height 31
type input "General Cargo/Hazardous Material"
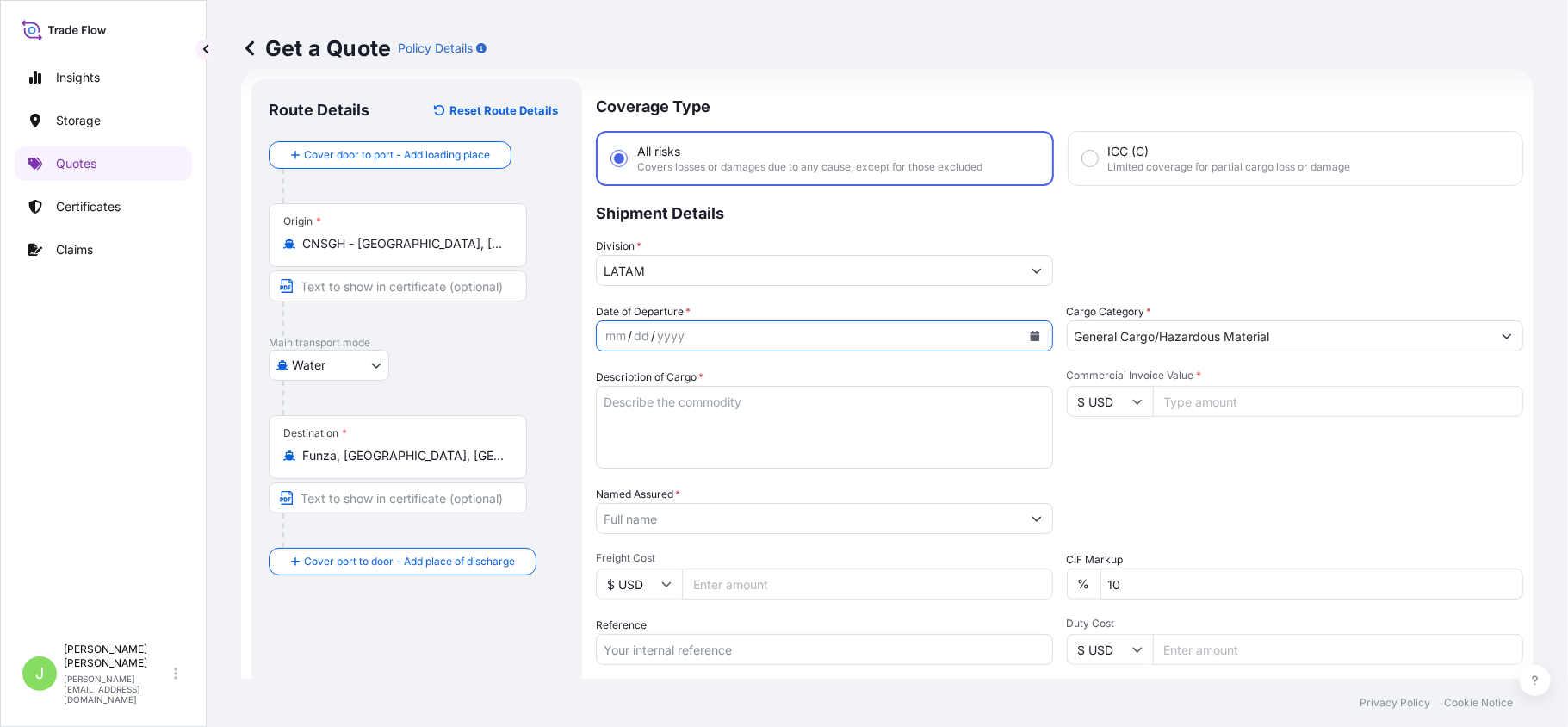
click at [1030, 333] on icon "Calendar" at bounding box center [1035, 335] width 11 height 11
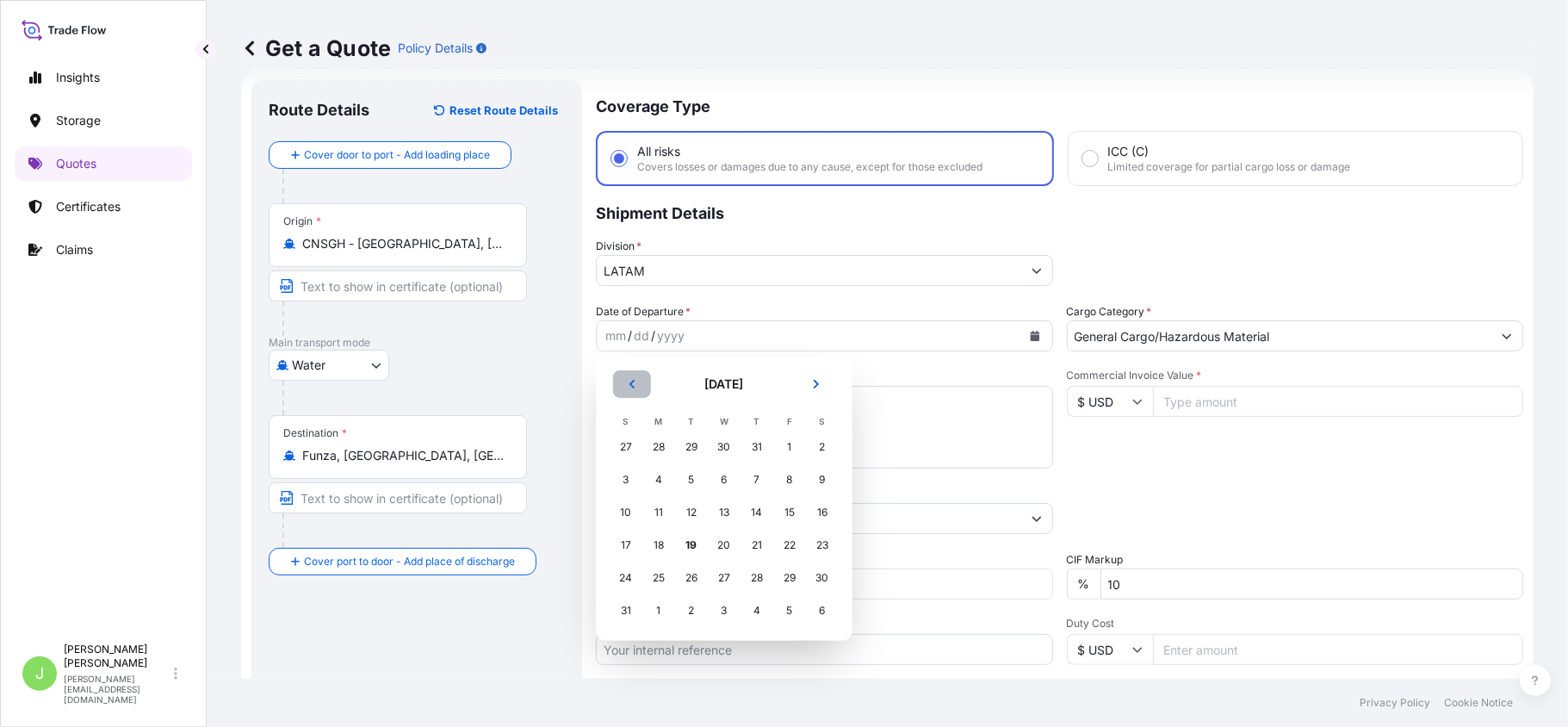
click at [620, 390] on button "Previous" at bounding box center [632, 384] width 38 height 28
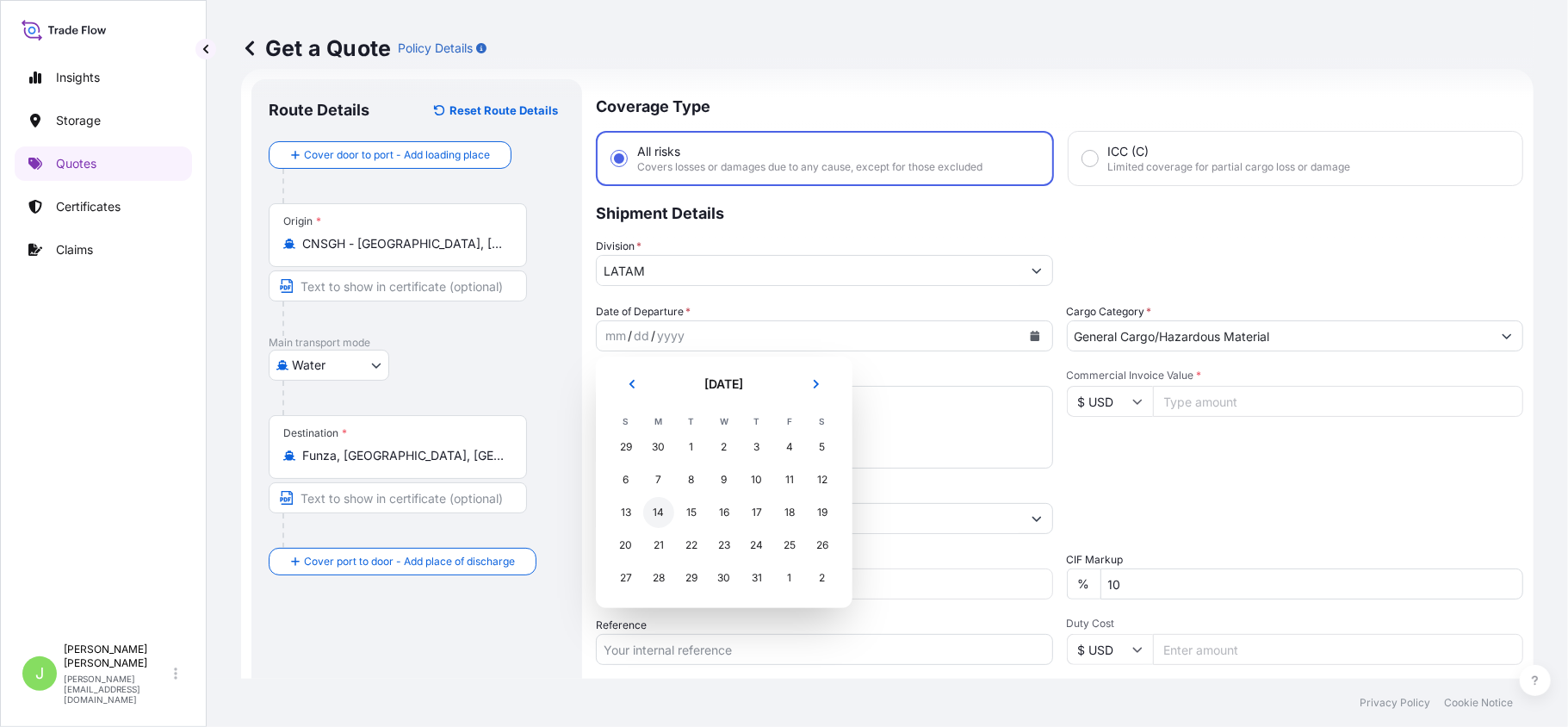
click at [666, 520] on div "14" at bounding box center [659, 513] width 31 height 31
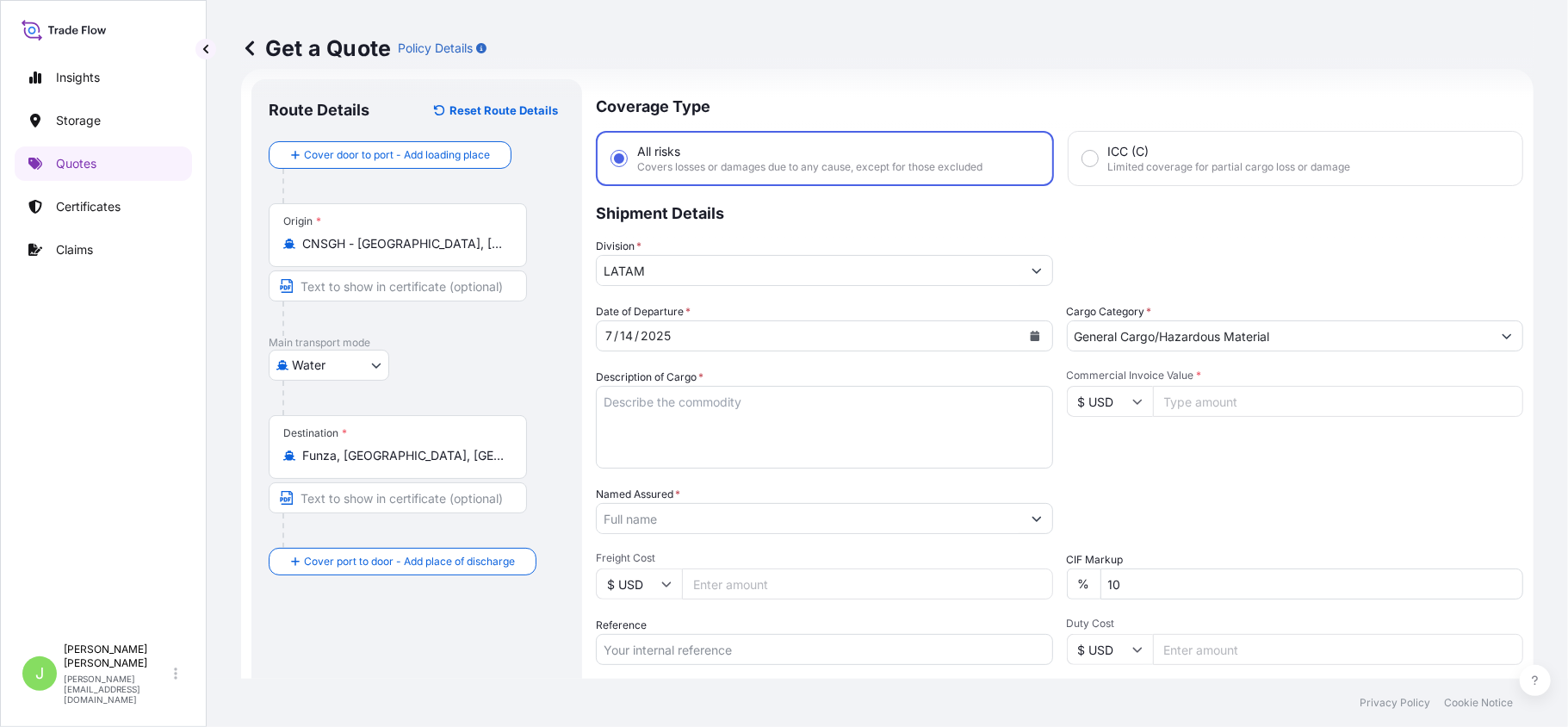
click at [665, 417] on textarea "Description of Cargo *" at bounding box center [824, 427] width 457 height 83
paste textarea "PLASTIC IN ROLLS FOR DIGITAL PRINTING"
type textarea "PLASTIC IN ROLLS FOR DIGITAL PRINTING"
click at [635, 512] on input "Named Assured *" at bounding box center [810, 518] width 425 height 31
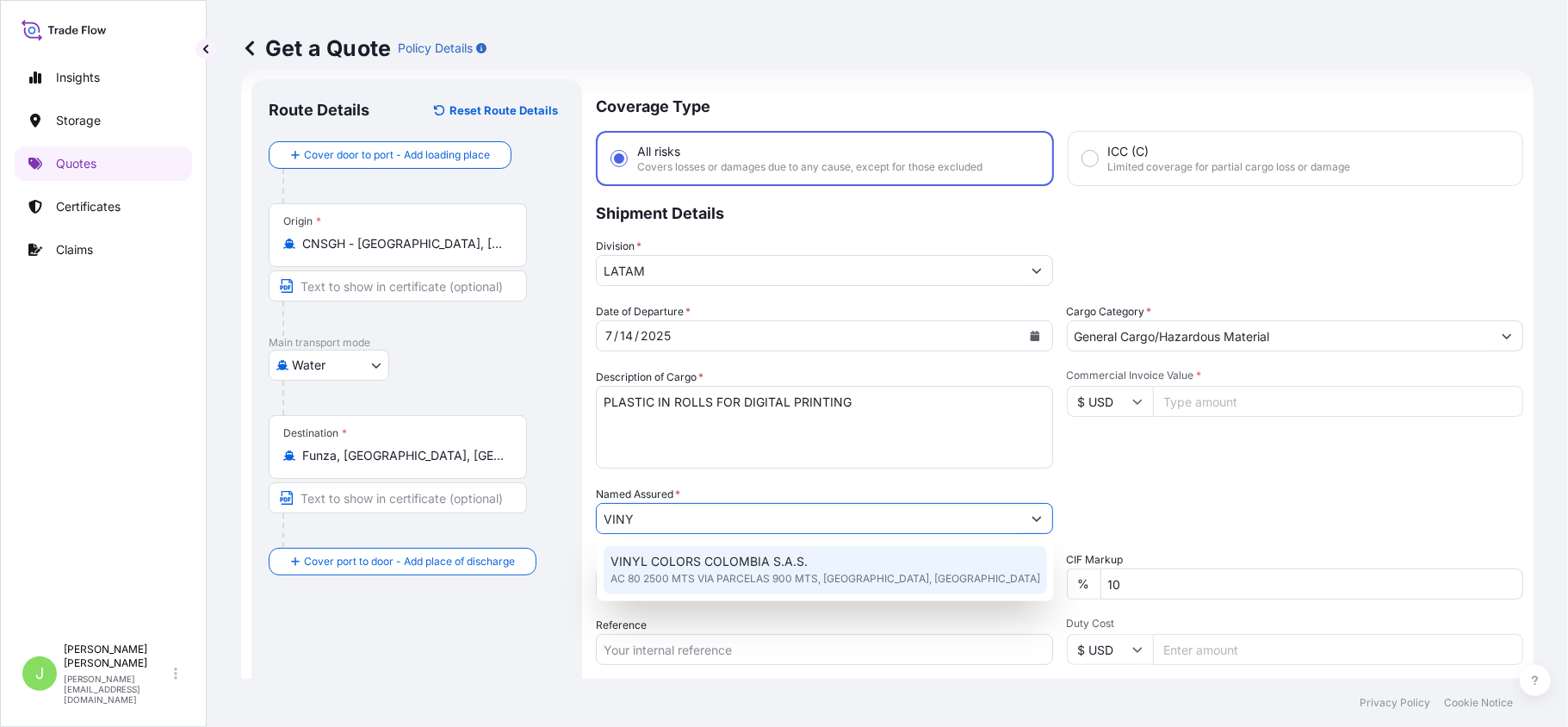
click at [640, 574] on span "AC 80 2500 MTS VIA PARCELAS 900 MTS, COTA, COLOMBIA" at bounding box center [825, 578] width 430 height 18
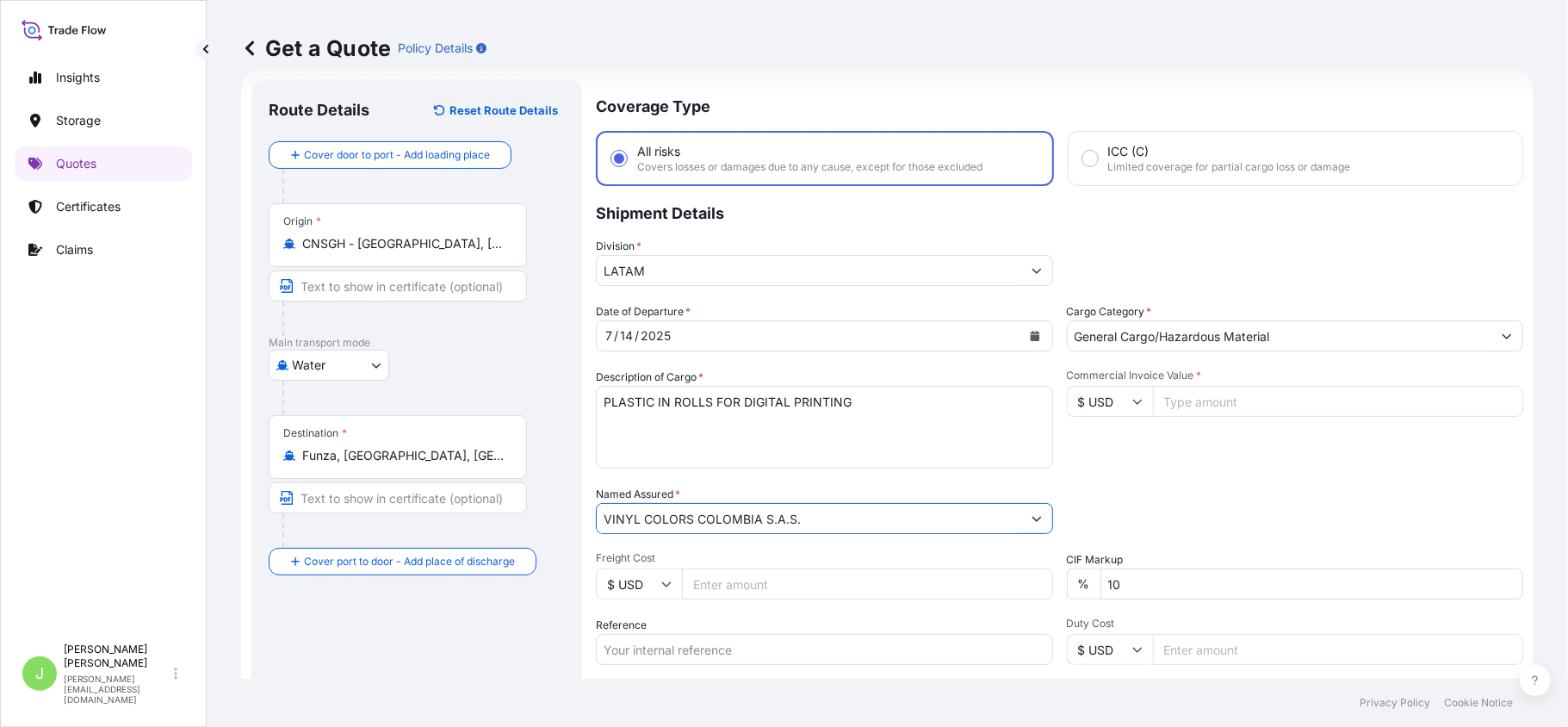
scroll to position [217, 0]
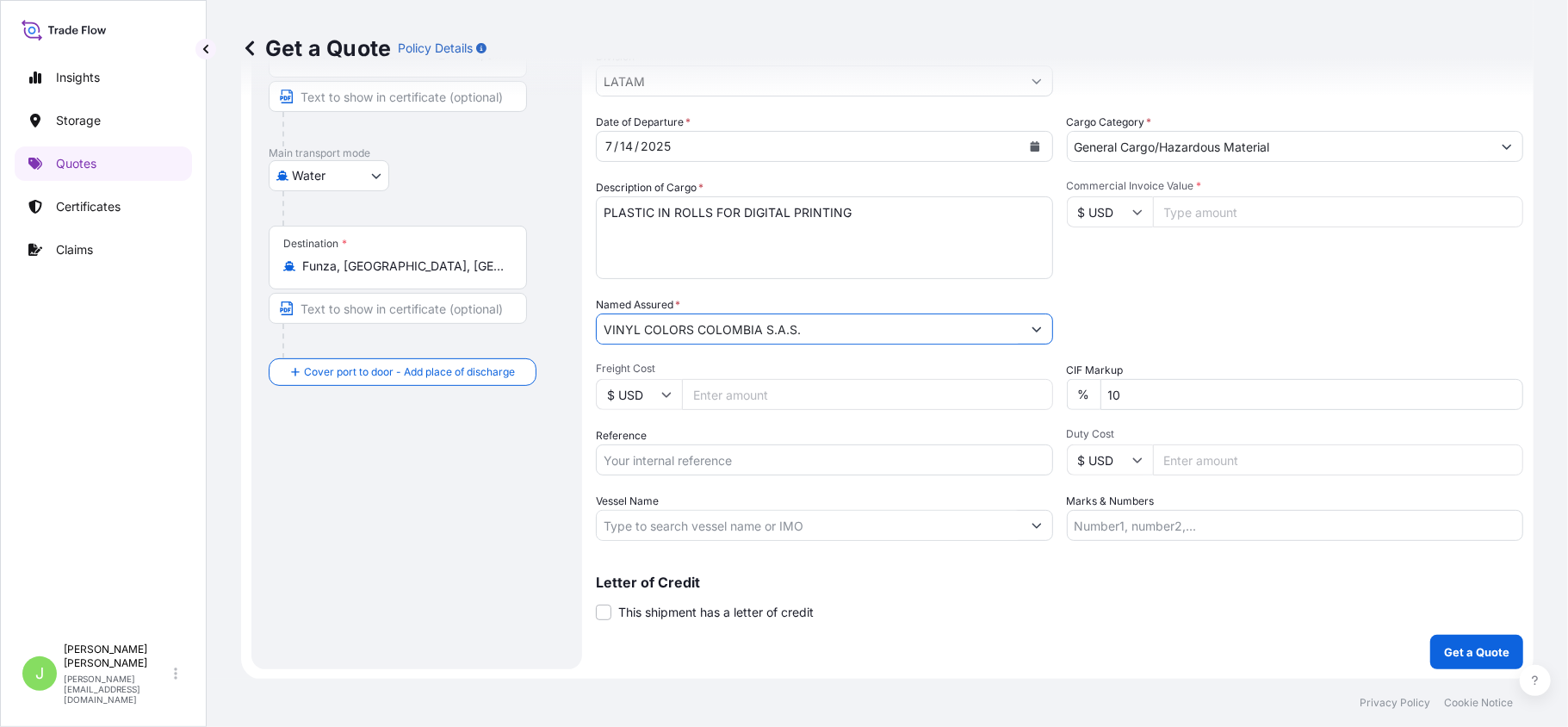
type input "VINYL COLORS COLOMBIA S.A.S."
click at [718, 403] on input "Freight Cost" at bounding box center [867, 394] width 371 height 31
type input "2100"
click at [656, 459] on input "Reference" at bounding box center [824, 460] width 457 height 31
paste input "CO4031151504"
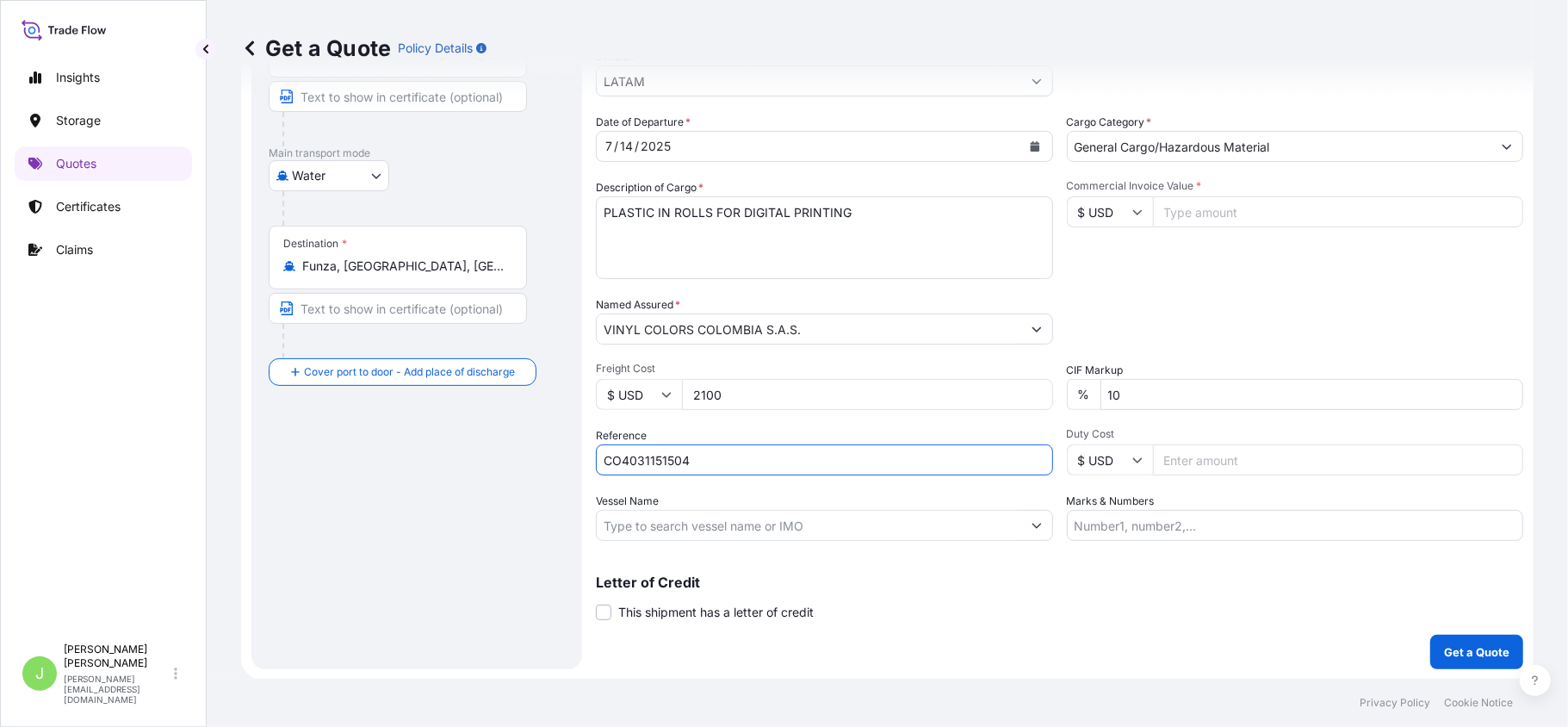
type input "CO4031151504"
click at [695, 516] on input "Vessel Name" at bounding box center [810, 525] width 425 height 31
paste input "CHASTINE MAERSK - 528E"
type input "CHASTINE MAERSK - 528E"
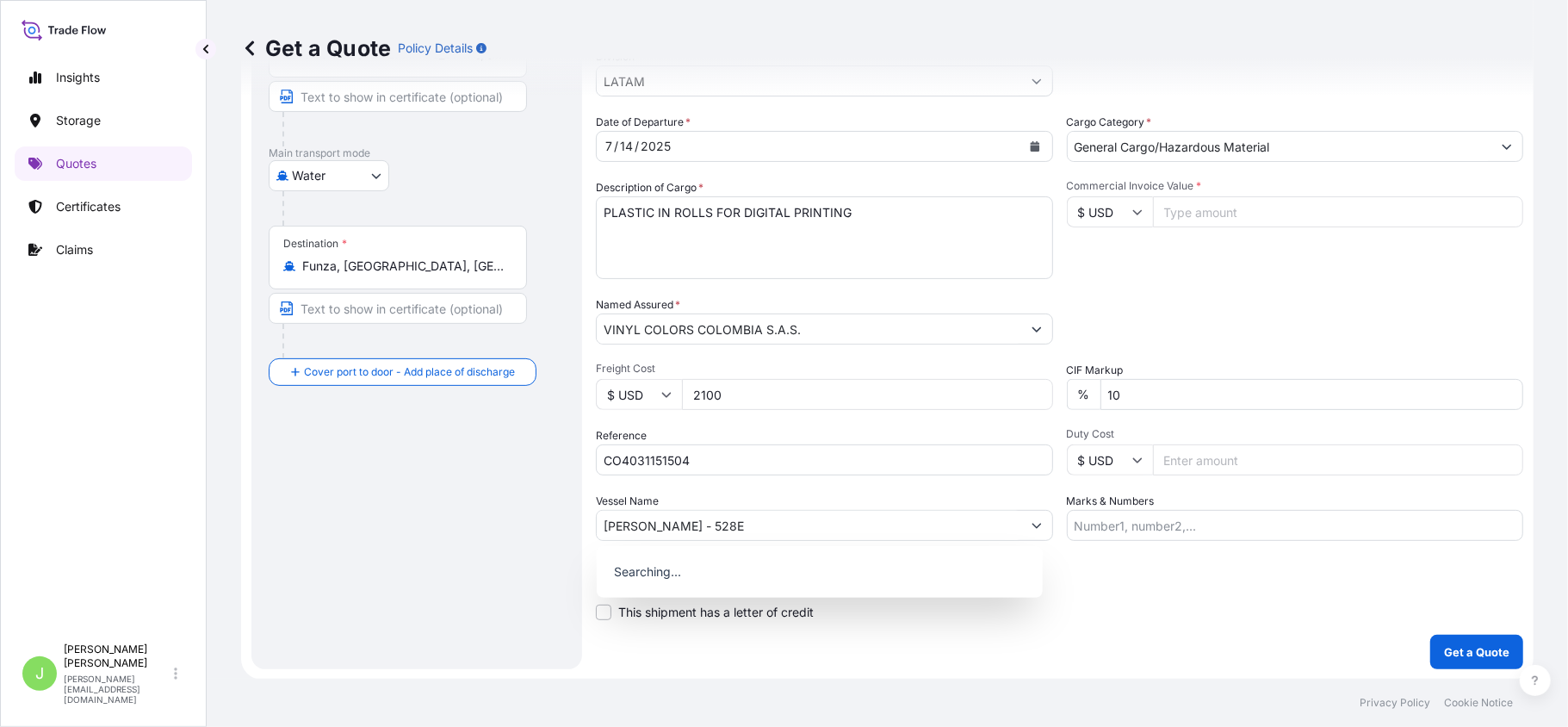
click at [390, 573] on div "Route Details Reset Route Details Cover door to port - Add loading place Place …" at bounding box center [416, 278] width 296 height 745
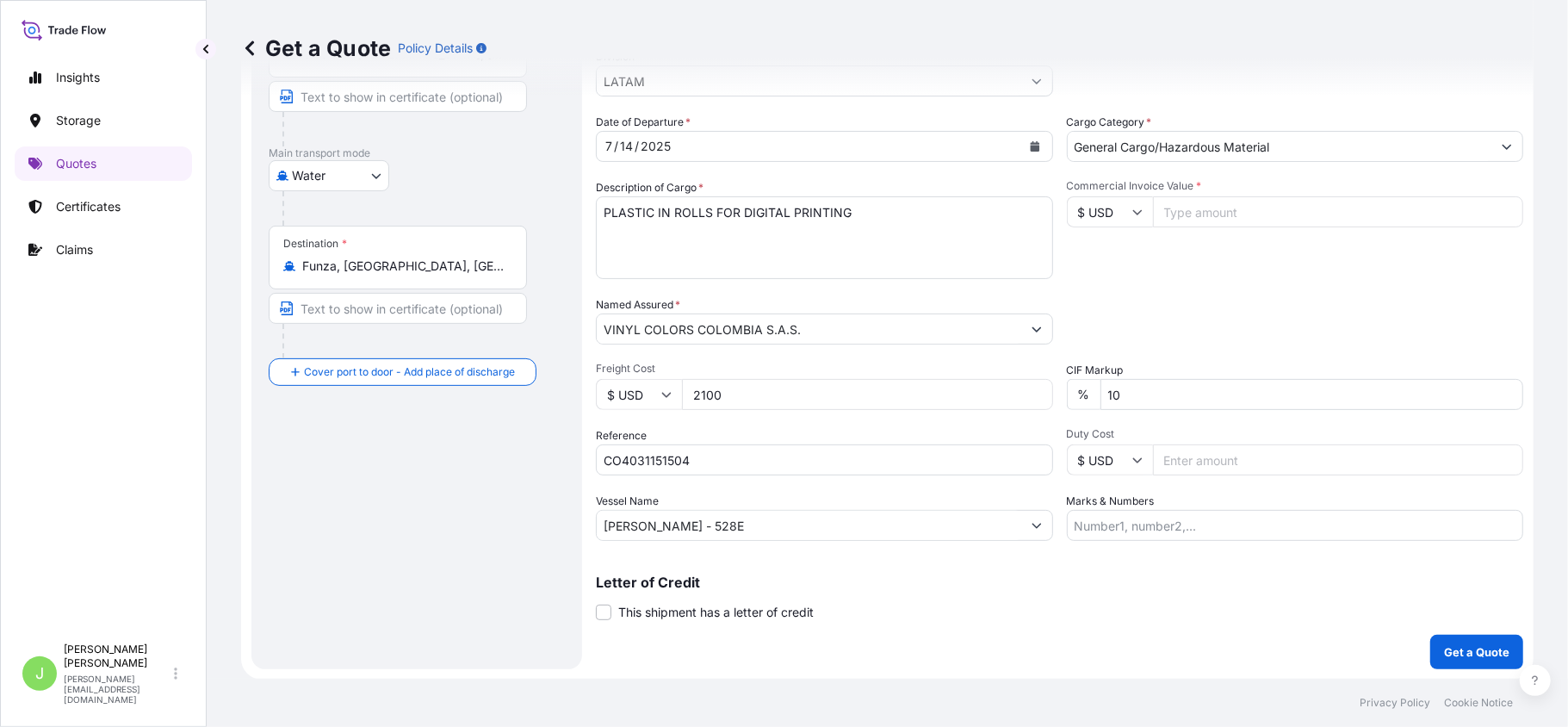
click at [1166, 213] on input "Commercial Invoice Value *" at bounding box center [1338, 212] width 371 height 31
type input "25175.58"
click at [1107, 528] on input "Marks & Numbers" at bounding box center [1295, 525] width 457 height 31
paste input "CSHSE0428863"
type input "CSHSE0428863 // VENTA DEL SEGURO: 0.35%"
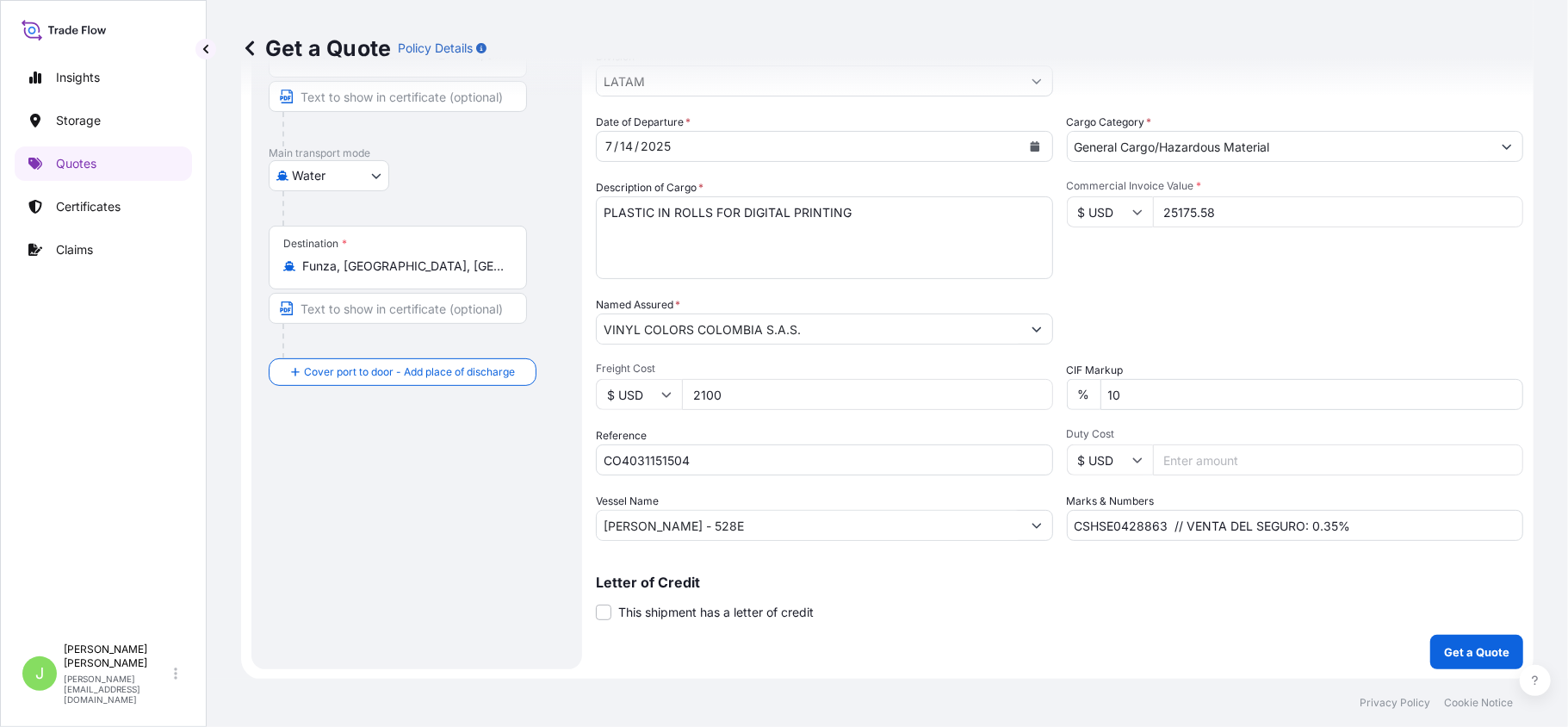
click at [1227, 629] on div "Coverage Type All risks Covers losses or damages due to any cause, except for t…" at bounding box center [1059, 279] width 928 height 779
click at [477, 610] on div "Route Details Reset Route Details Cover door to port - Add loading place Place …" at bounding box center [416, 278] width 296 height 745
click at [1450, 655] on p "Get a Quote" at bounding box center [1477, 652] width 66 height 18
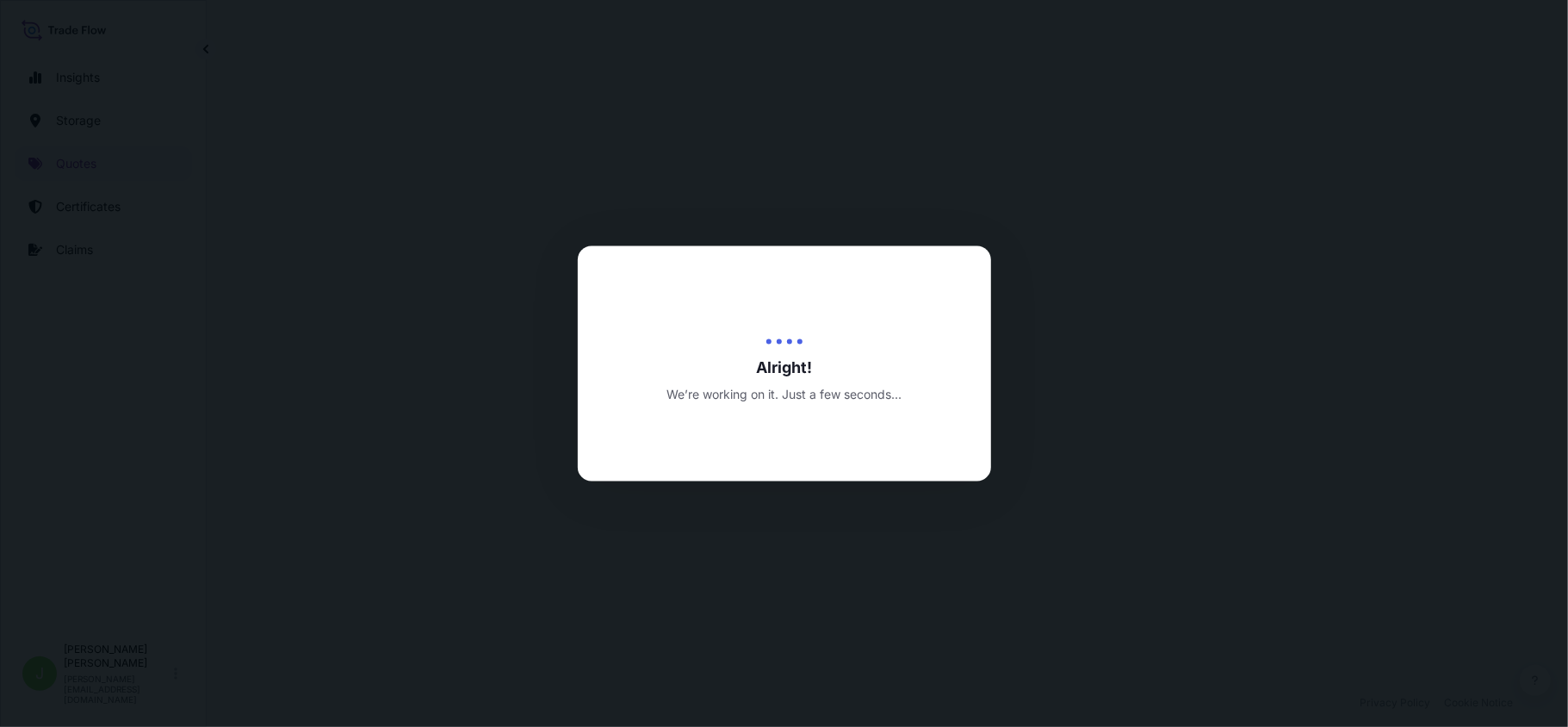
select select "Water"
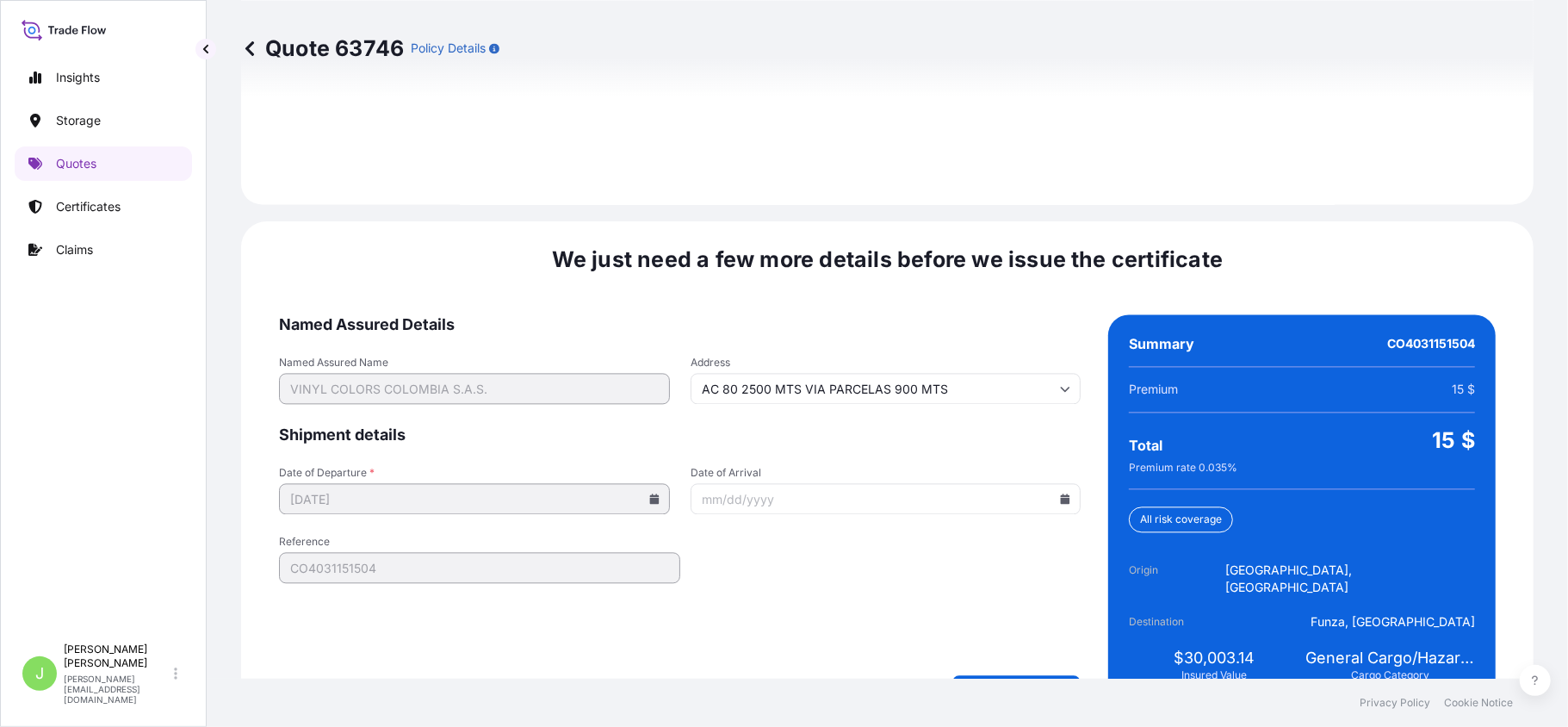
scroll to position [2538, 0]
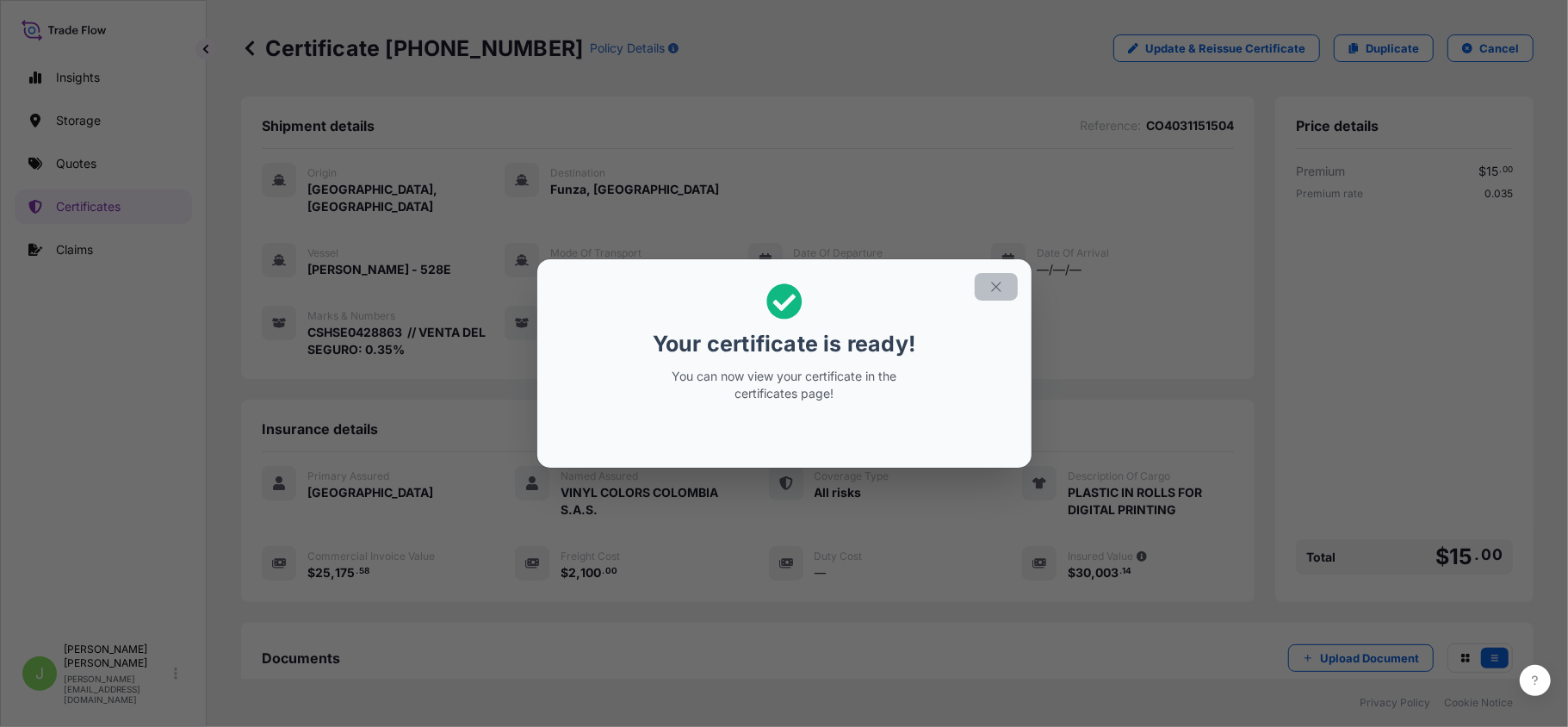
click at [986, 276] on button "button" at bounding box center [996, 286] width 43 height 28
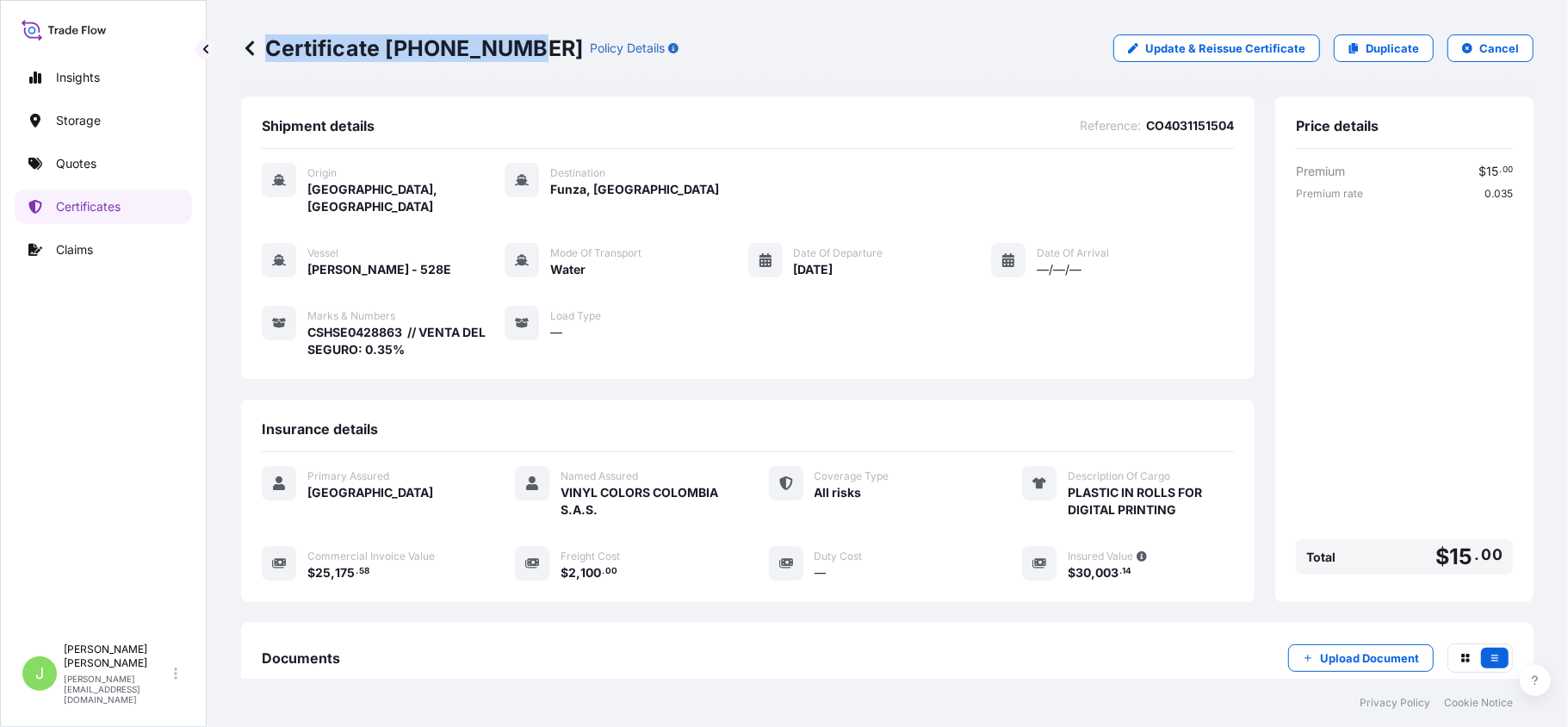
drag, startPoint x: 264, startPoint y: 48, endPoint x: 512, endPoint y: 55, distance: 248.1
click at [512, 55] on p "Certificate 31619-316-1" at bounding box center [411, 48] width 341 height 28
copy p "Certificate 31619-316-1"
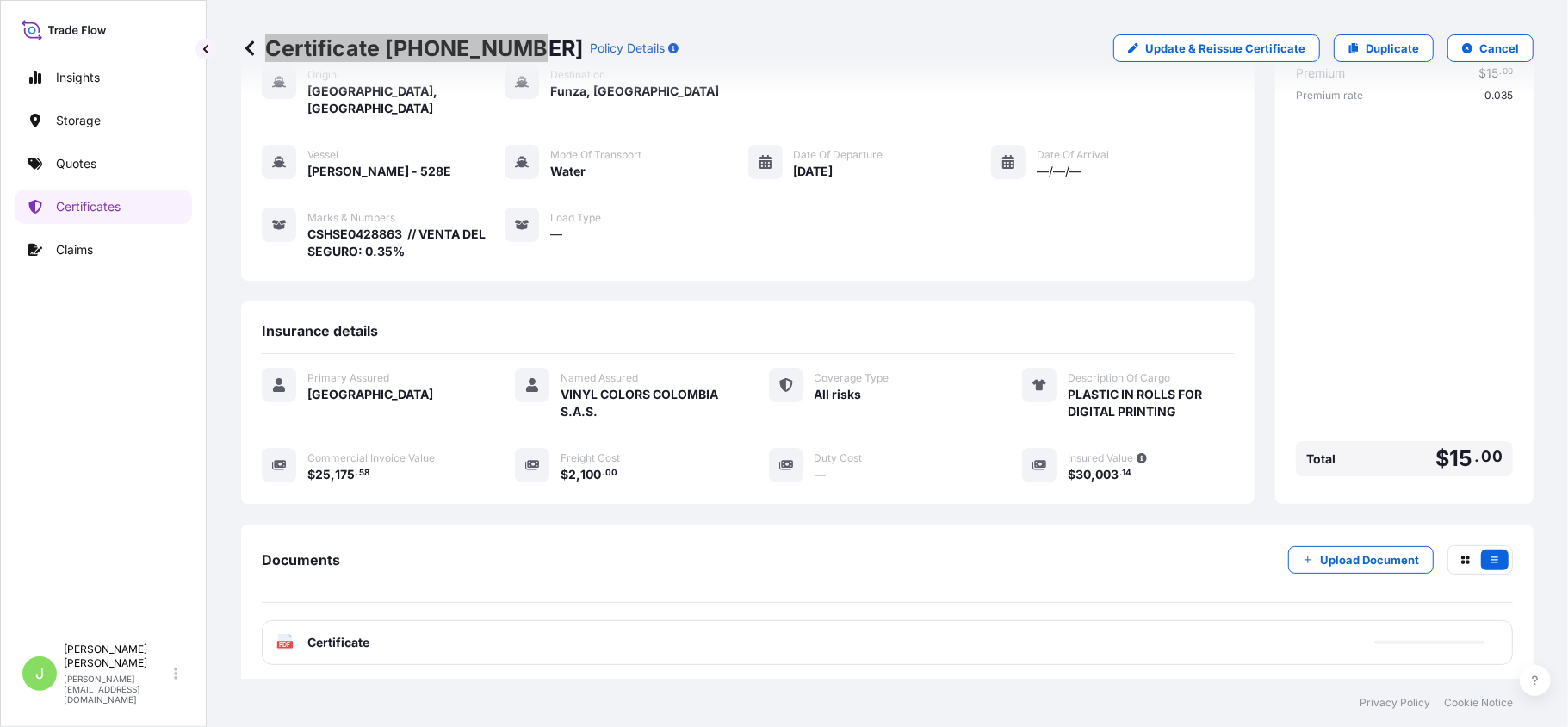
scroll to position [198, 0]
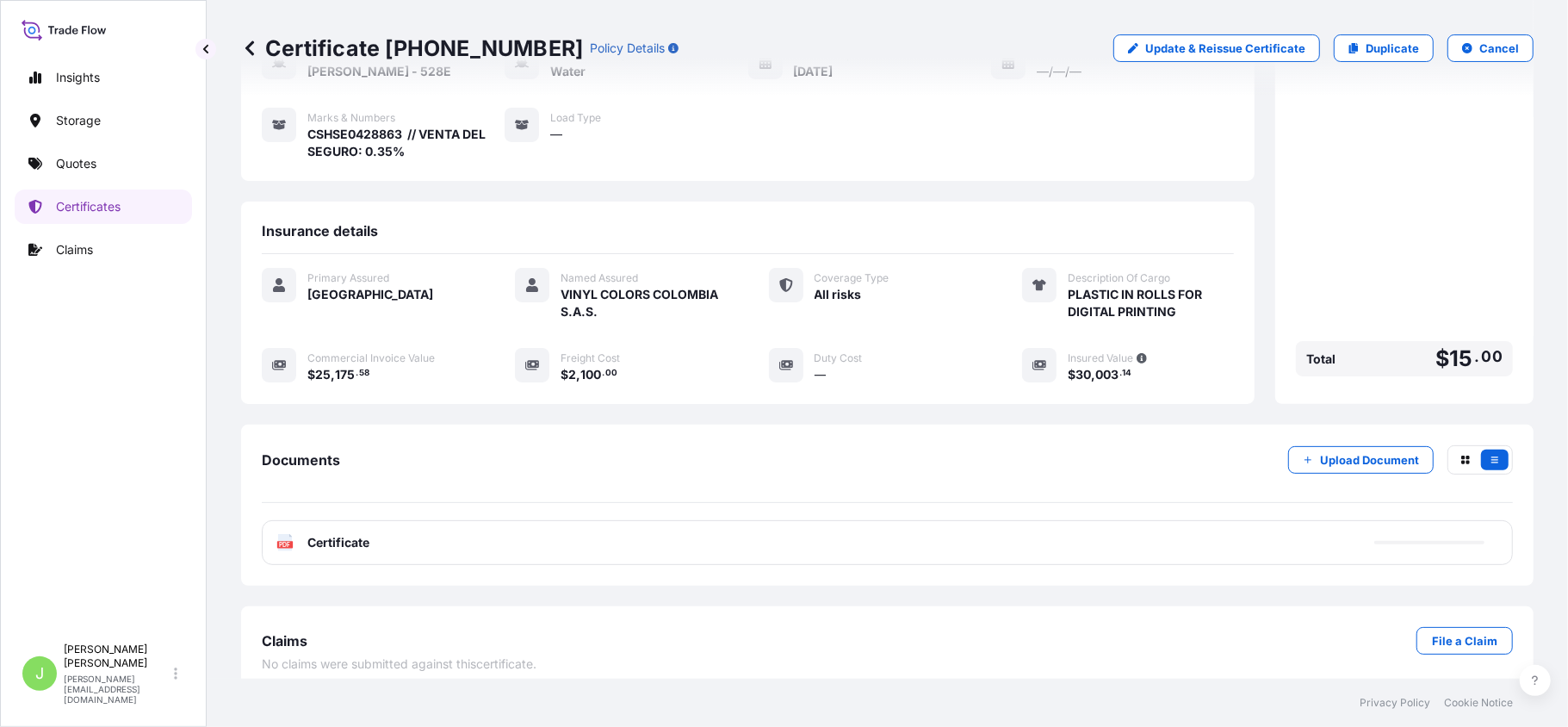
click at [366, 534] on span "Certificate" at bounding box center [337, 543] width 62 height 18
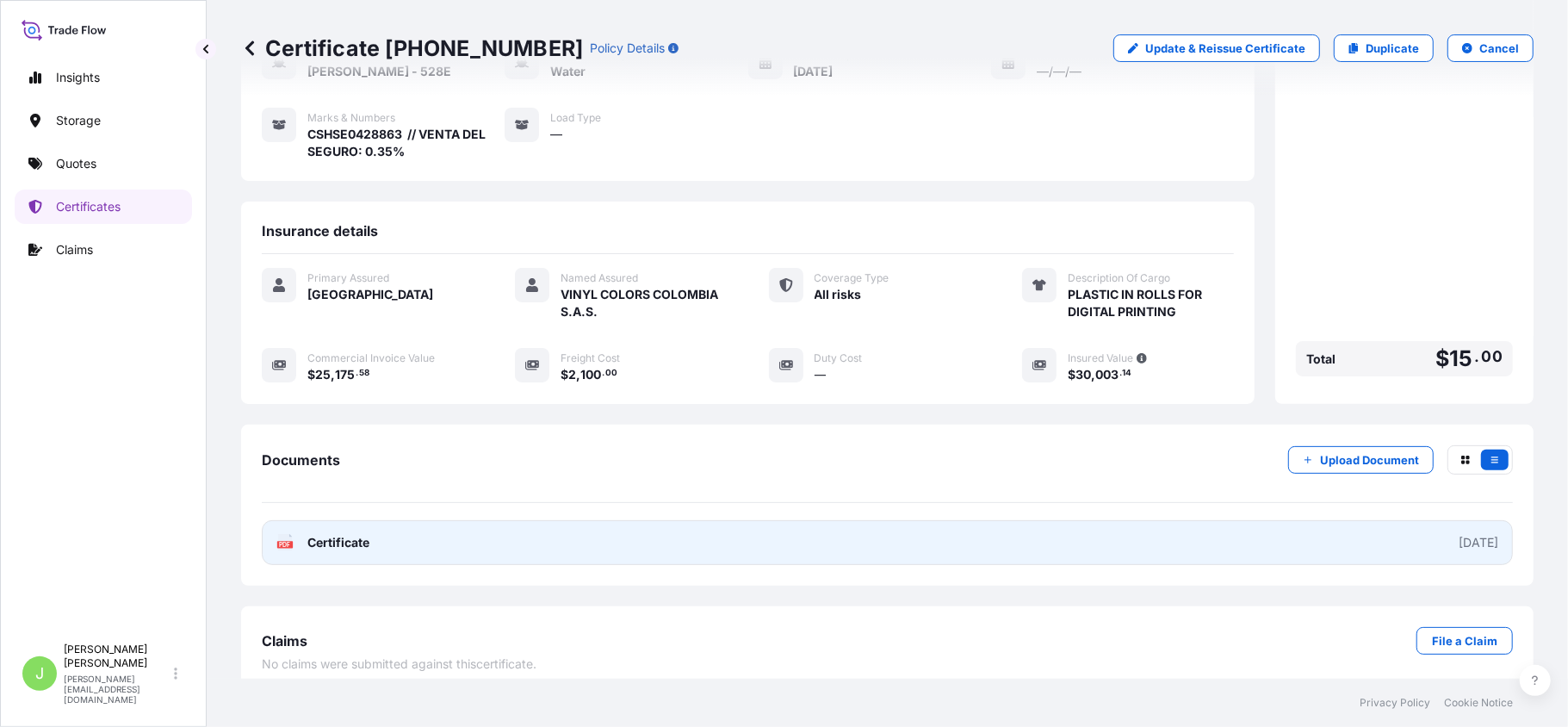
click at [344, 534] on span "Certificate" at bounding box center [337, 543] width 62 height 18
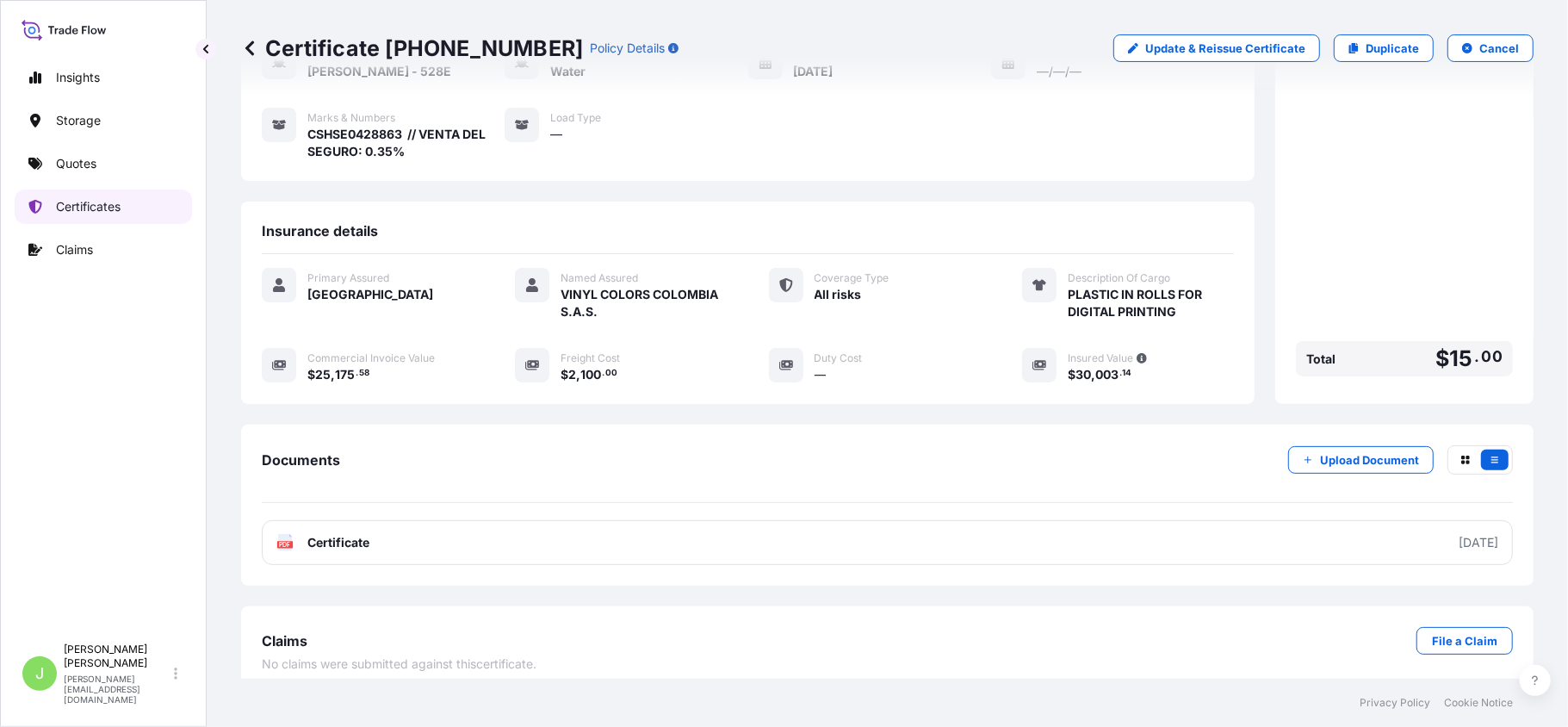
click at [103, 217] on link "Certificates" at bounding box center [103, 207] width 177 height 34
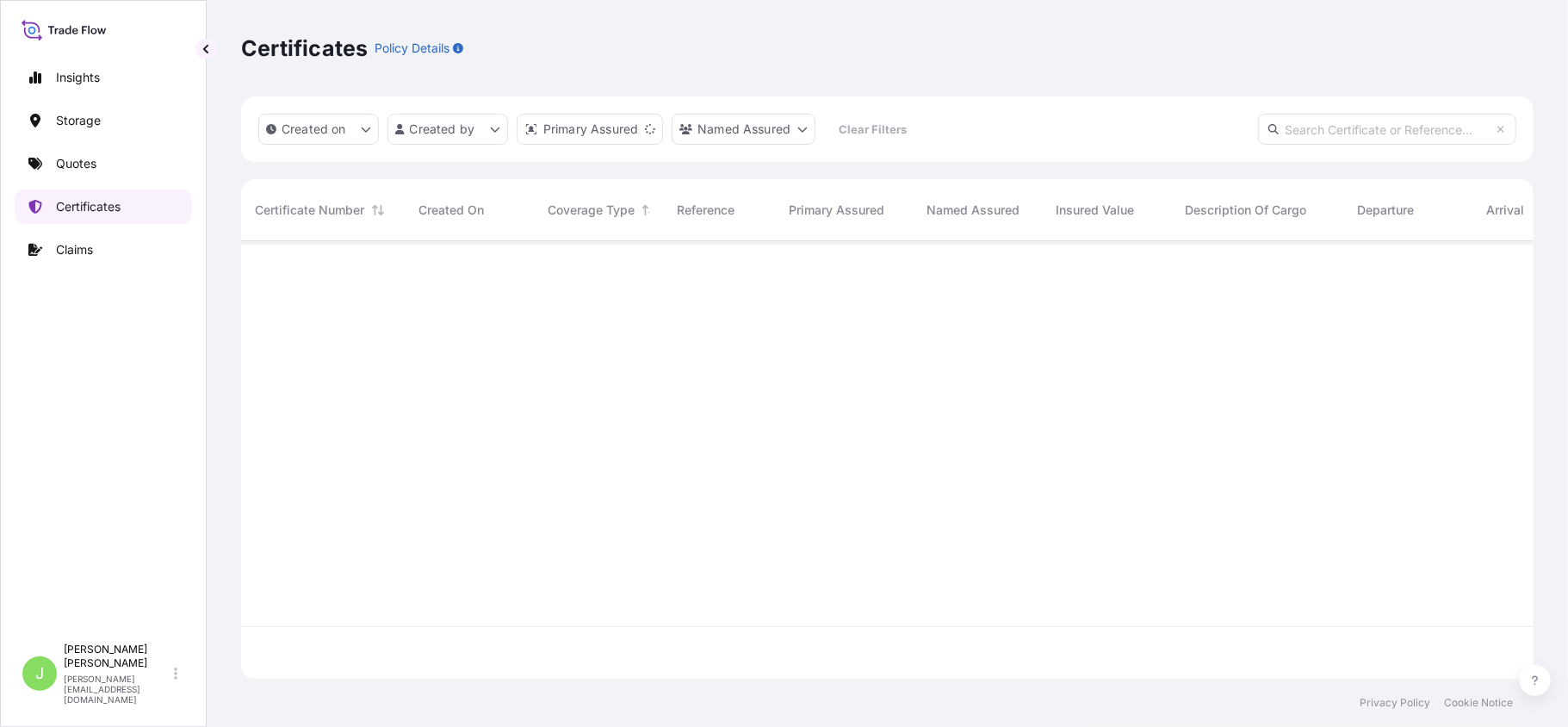
scroll to position [429, 1275]
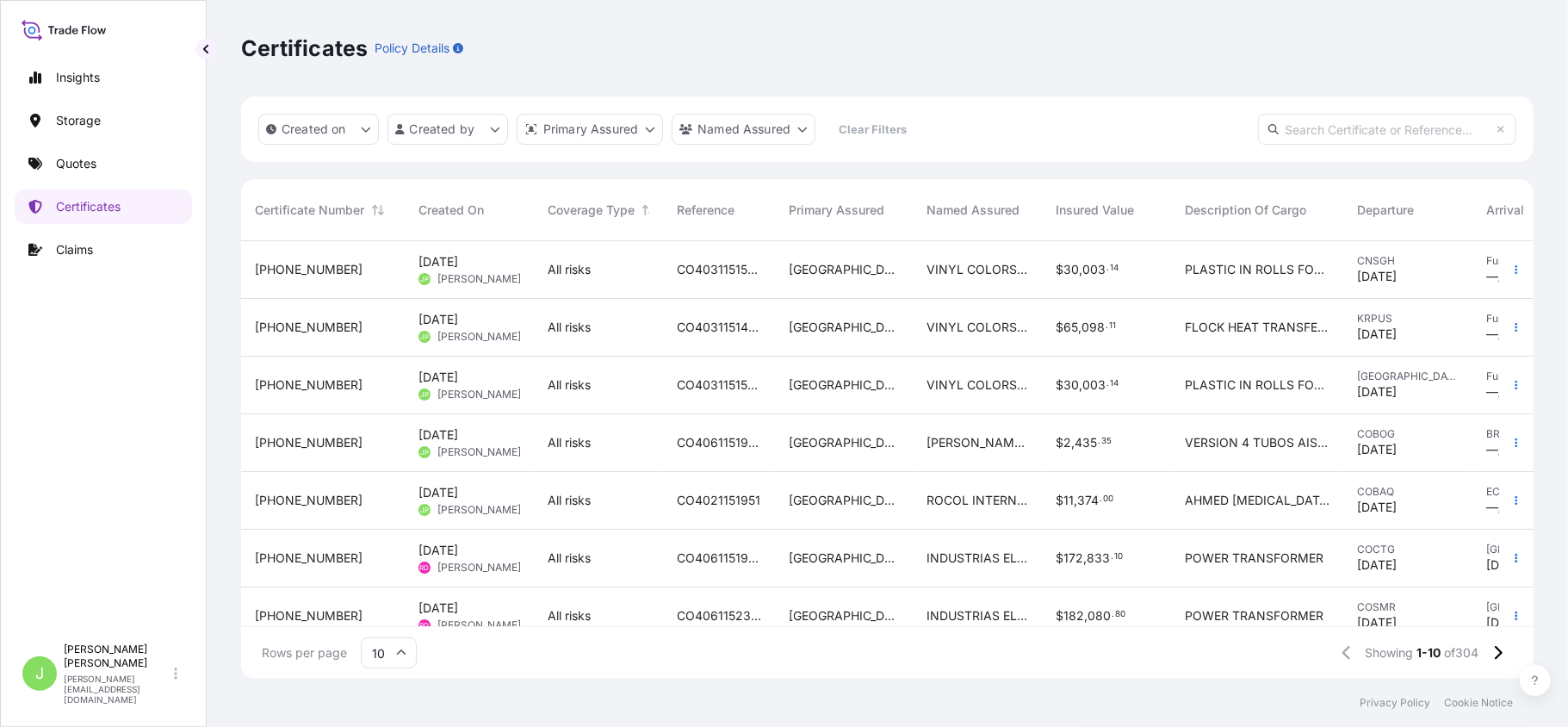
click at [1299, 132] on input "text" at bounding box center [1387, 130] width 259 height 31
paste input "CO4031151504"
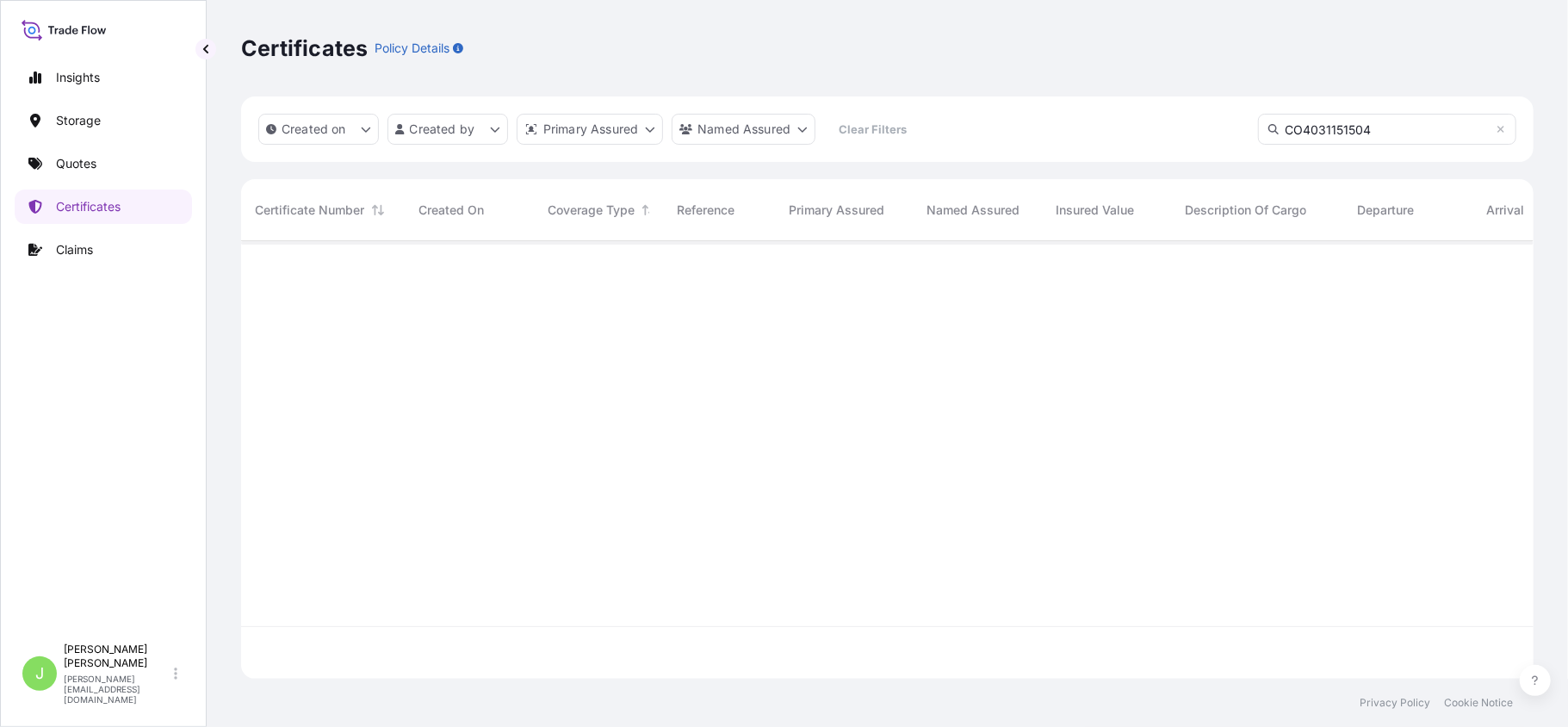
type input "CO4031151504"
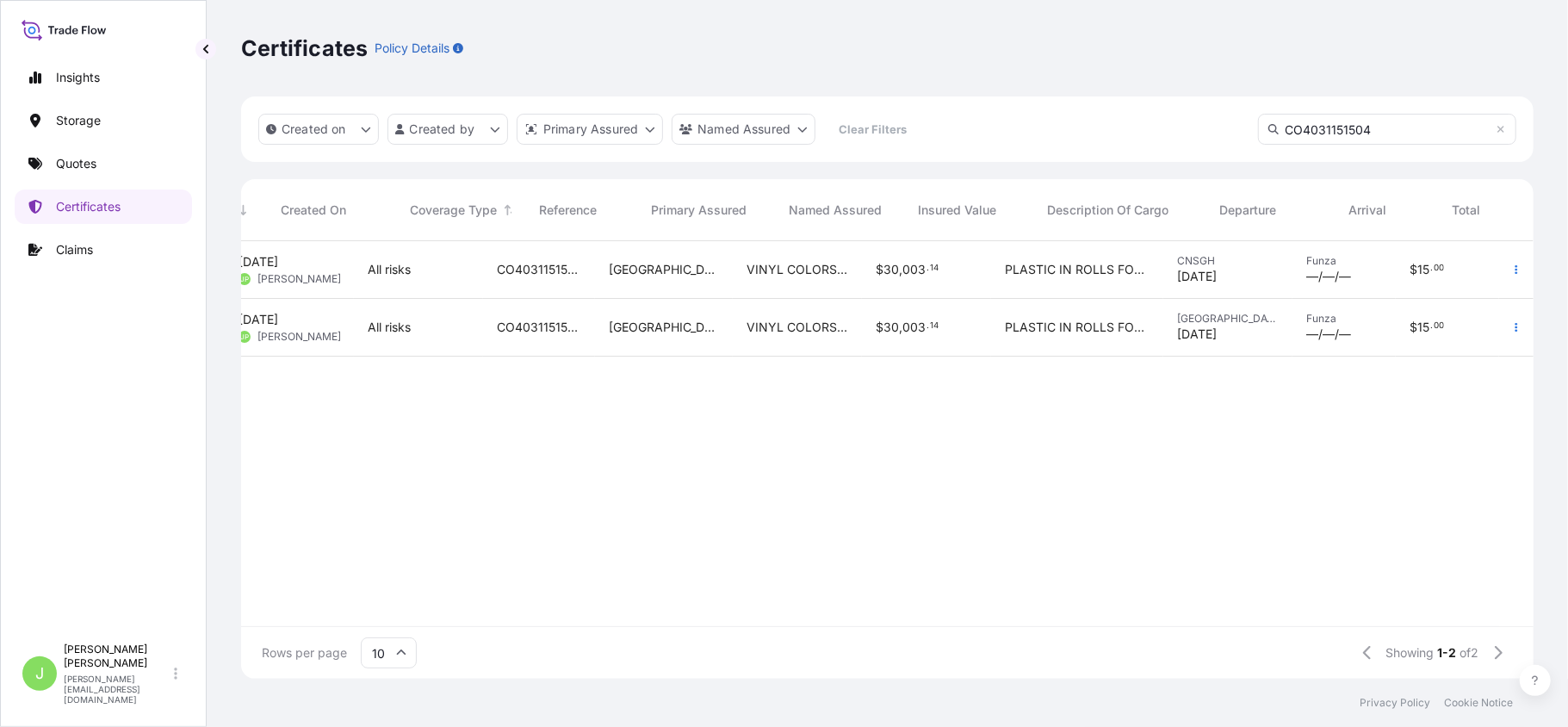
scroll to position [0, 0]
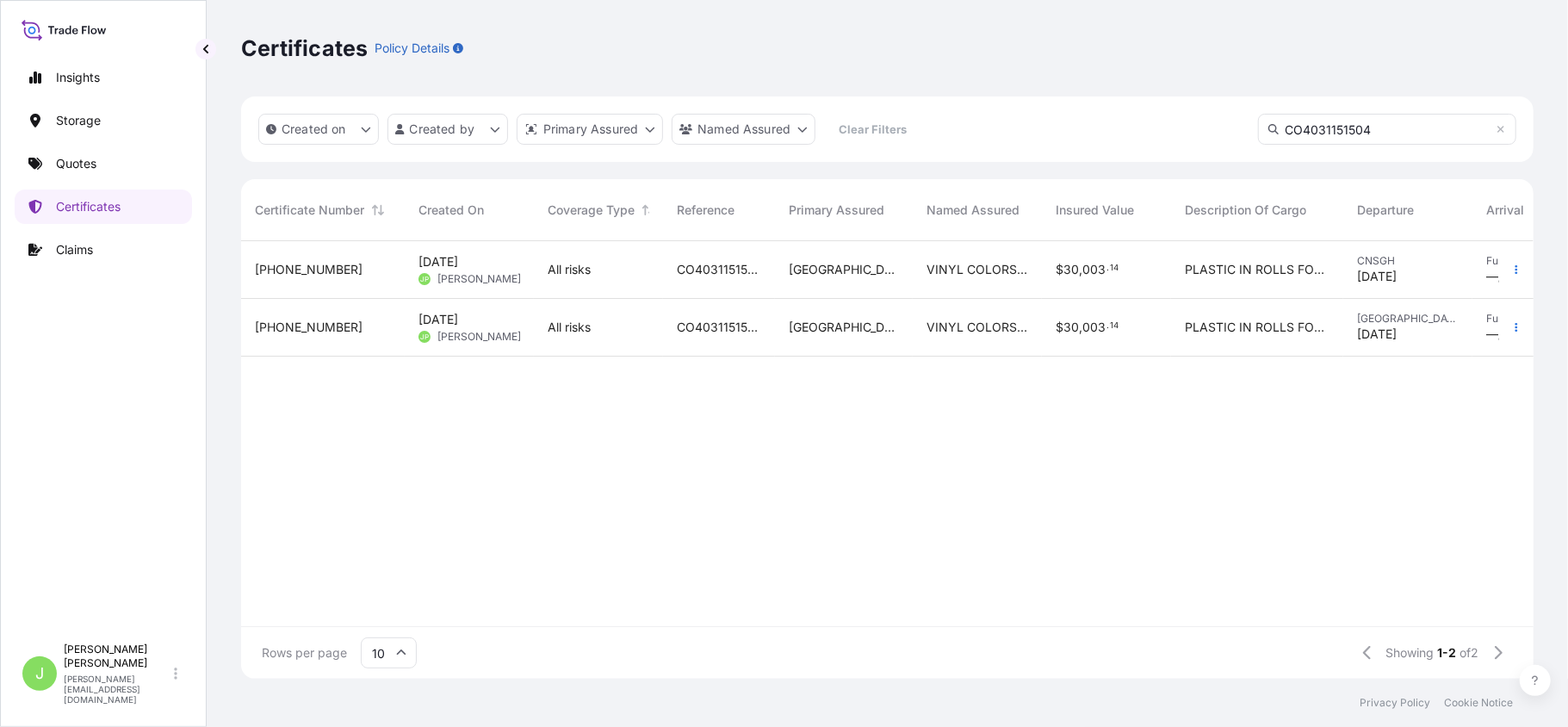
click at [632, 346] on div "All risks" at bounding box center [598, 328] width 129 height 58
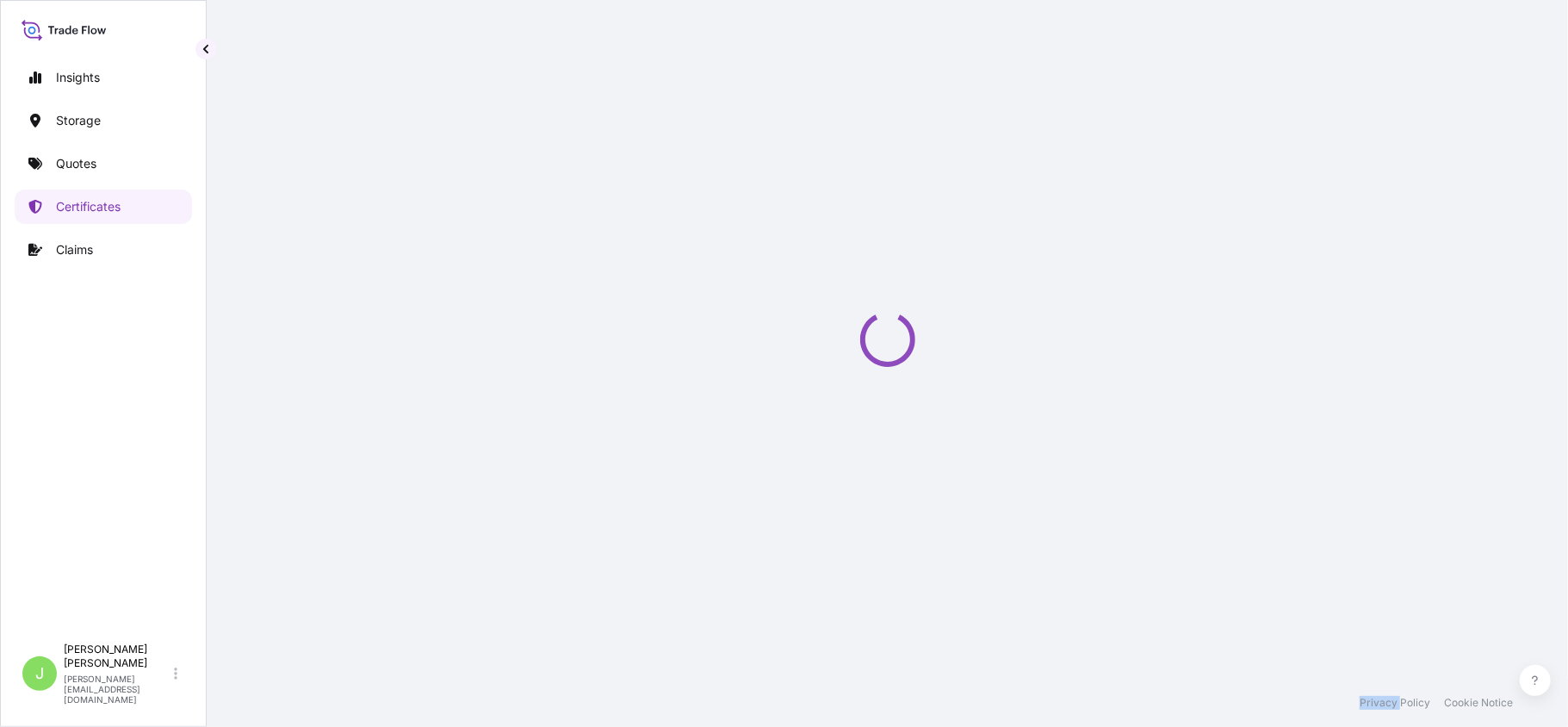
click at [632, 346] on div "Loading" at bounding box center [887, 339] width 1293 height 679
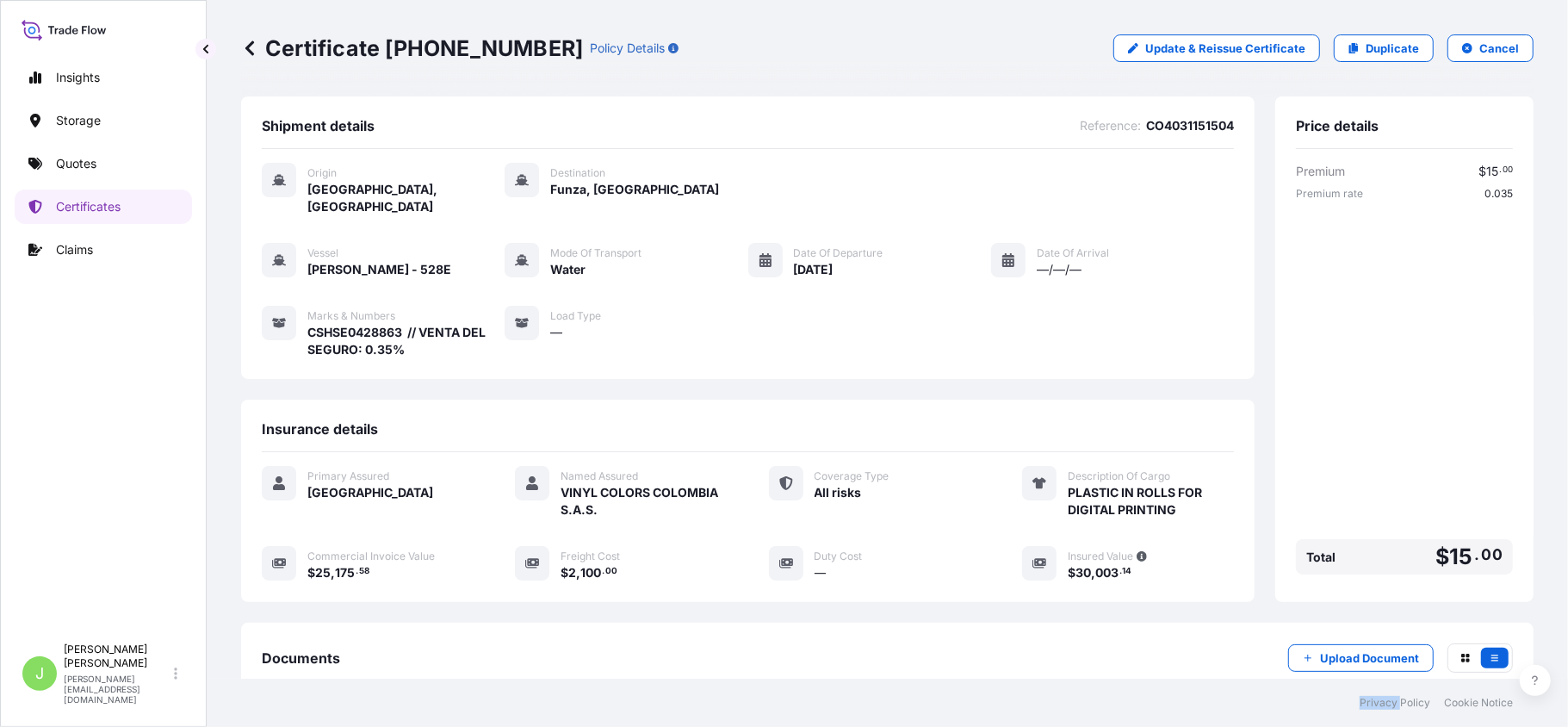
click at [257, 53] on icon at bounding box center [250, 48] width 18 height 18
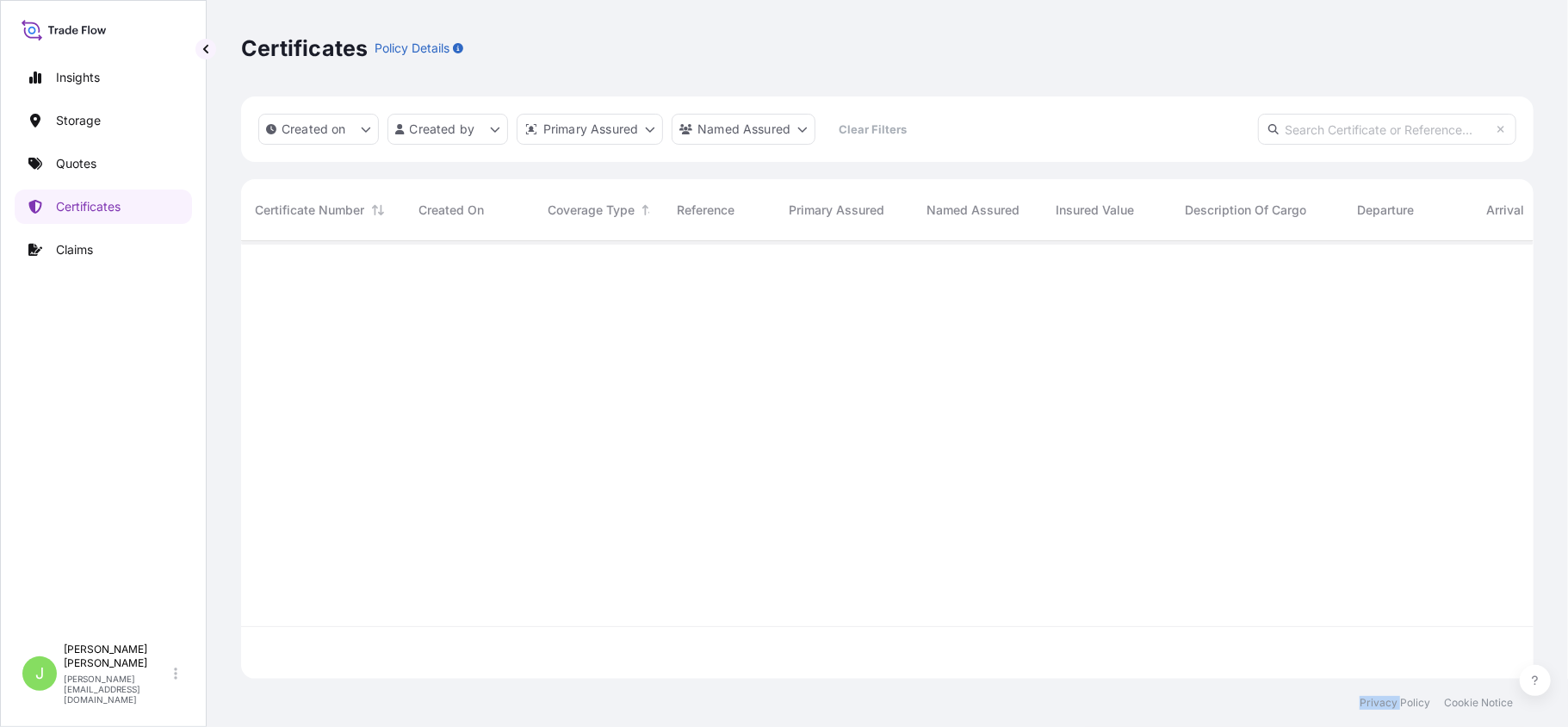
scroll to position [429, 1275]
click at [1307, 138] on input "text" at bounding box center [1387, 130] width 259 height 31
paste input "CO4031151504"
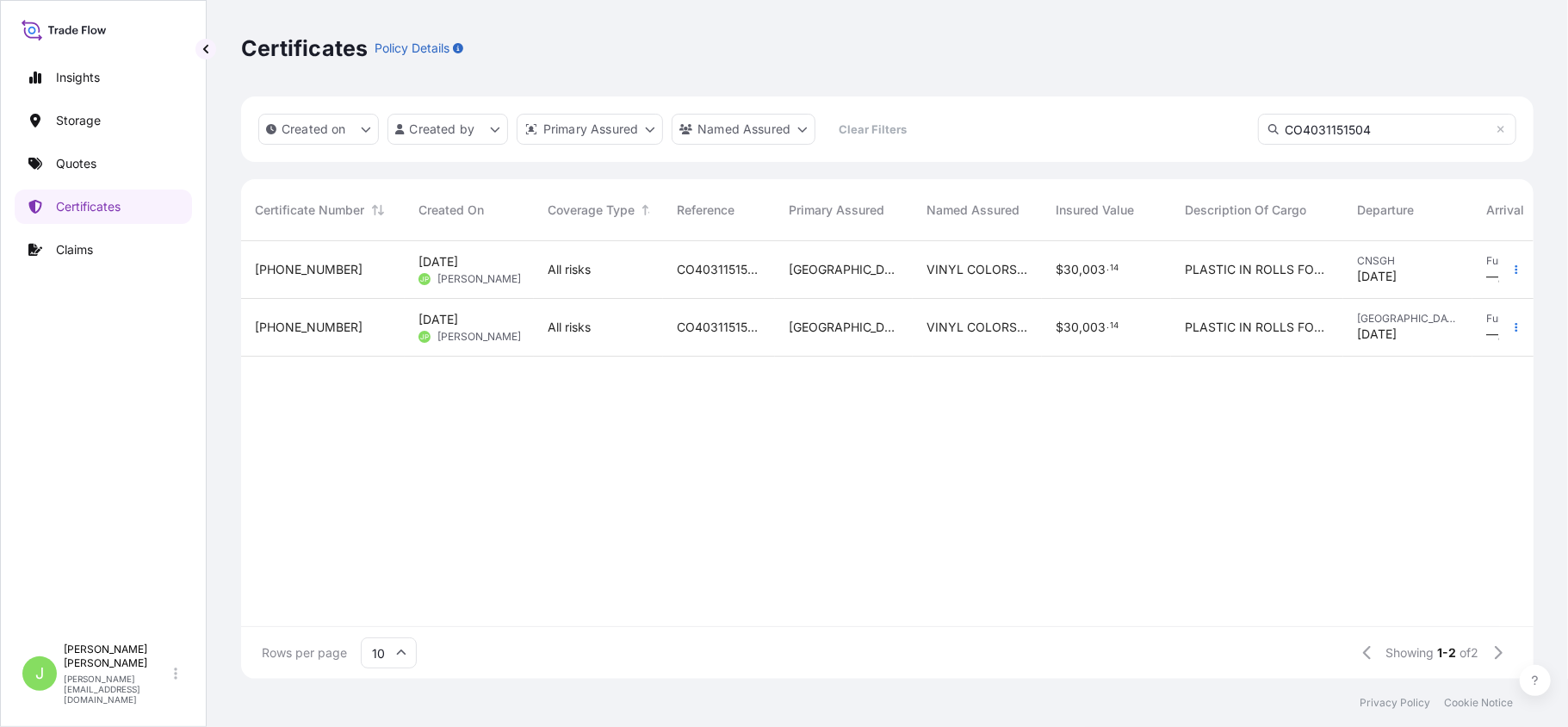
type input "CO4031151504"
click at [710, 273] on span "CO4031151504" at bounding box center [719, 270] width 85 height 18
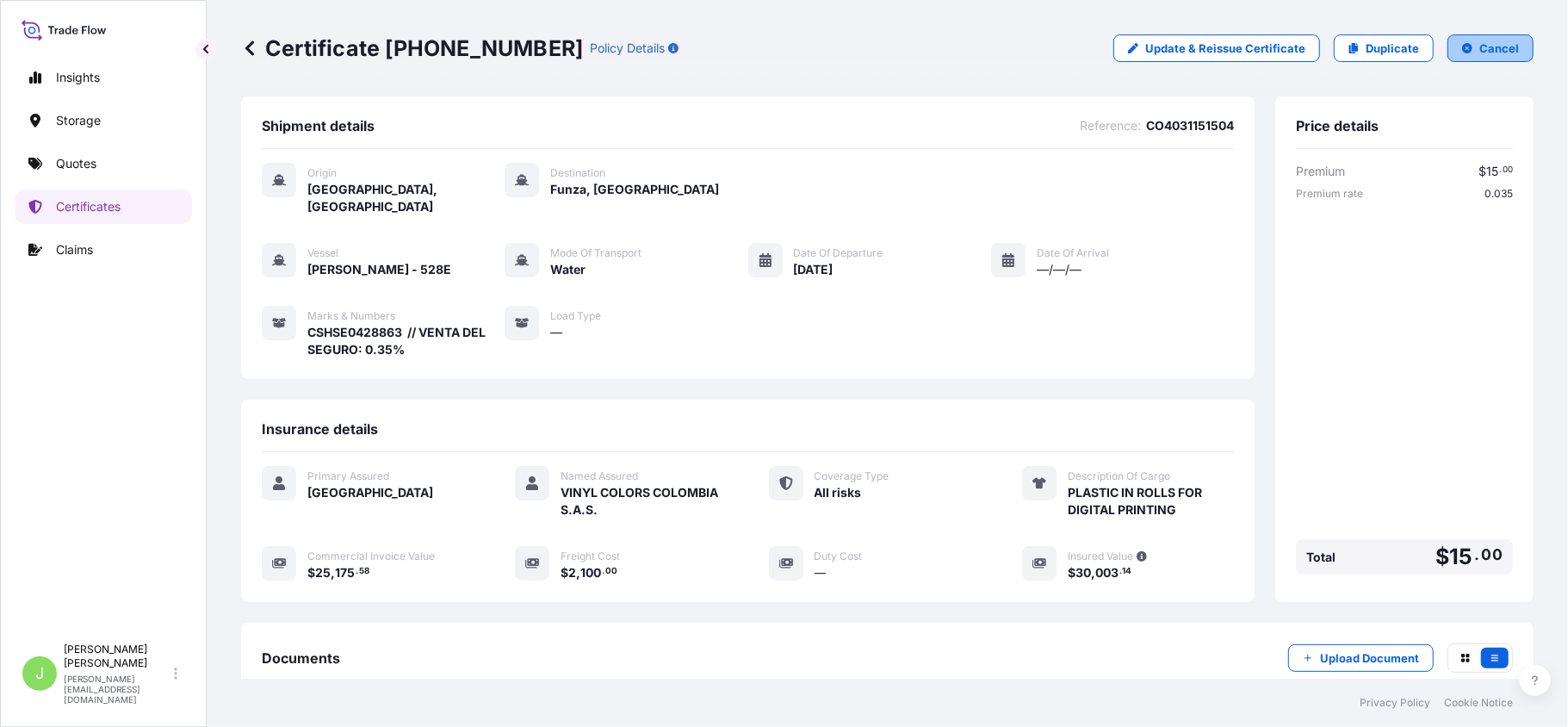
click at [1479, 48] on p "Cancel" at bounding box center [1499, 48] width 39 height 18
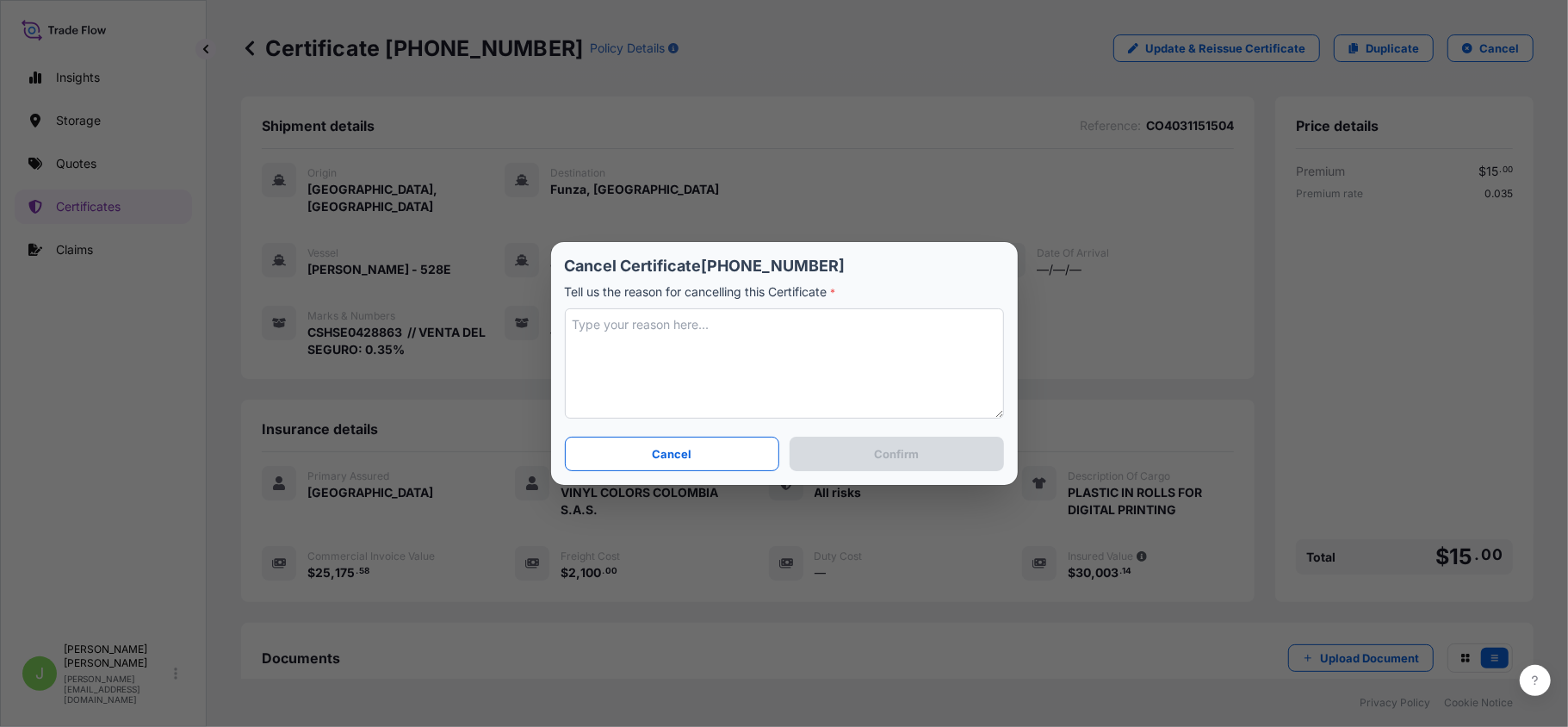
click at [735, 362] on textarea at bounding box center [784, 363] width 439 height 110
type textarea "REPETIDO"
click at [868, 441] on button "Confirm" at bounding box center [896, 454] width 213 height 34
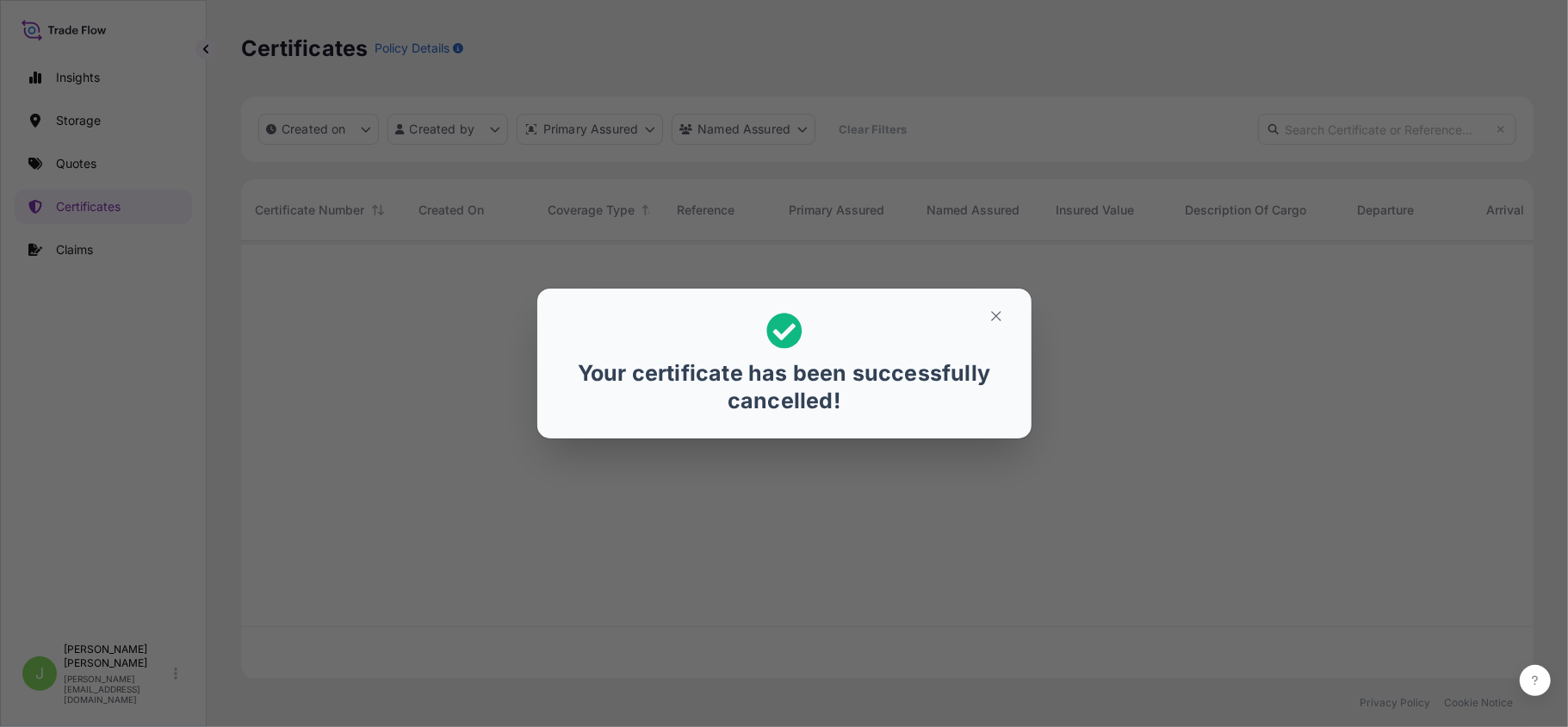
scroll to position [429, 1275]
click at [984, 319] on button "button" at bounding box center [996, 316] width 43 height 28
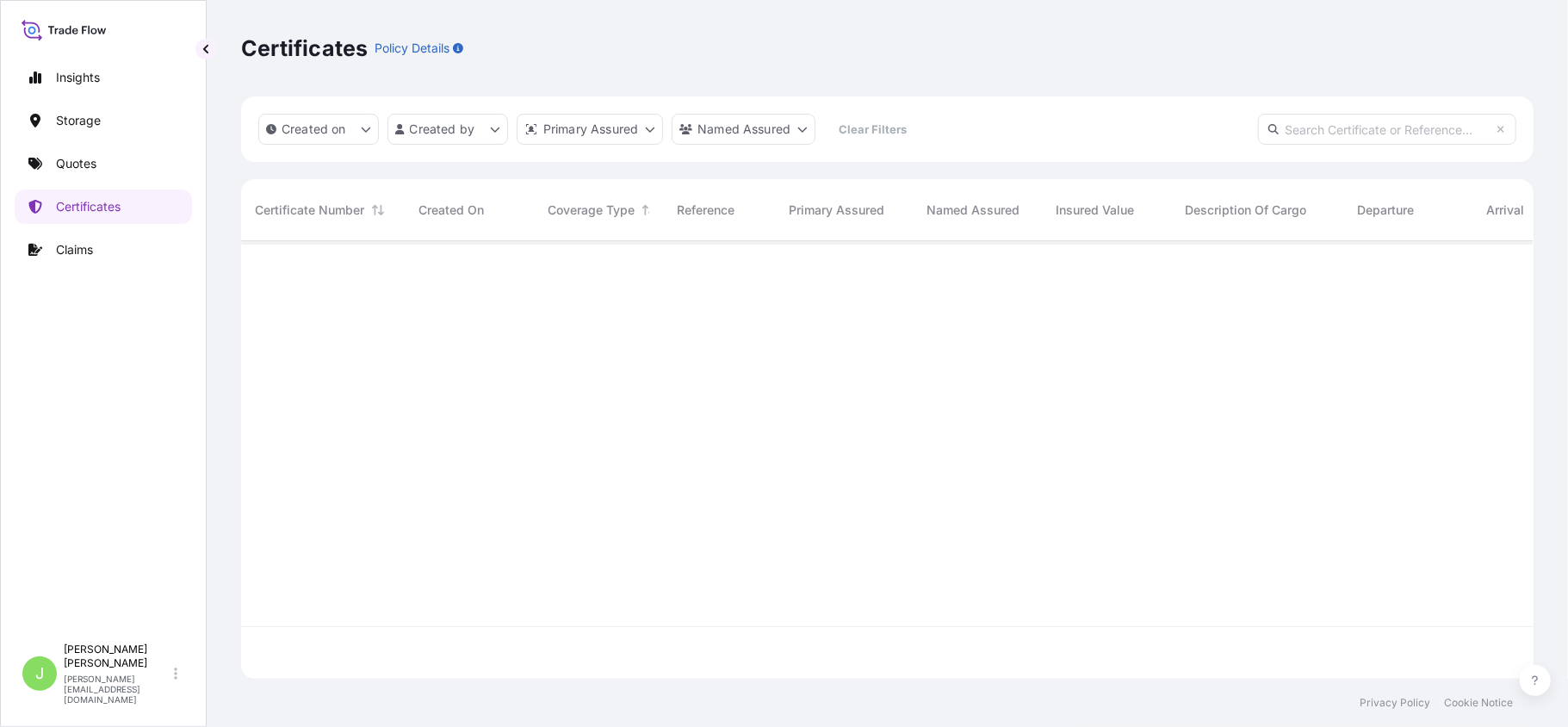
click at [1309, 128] on input "text" at bounding box center [1387, 130] width 259 height 31
paste input "CO4031151504"
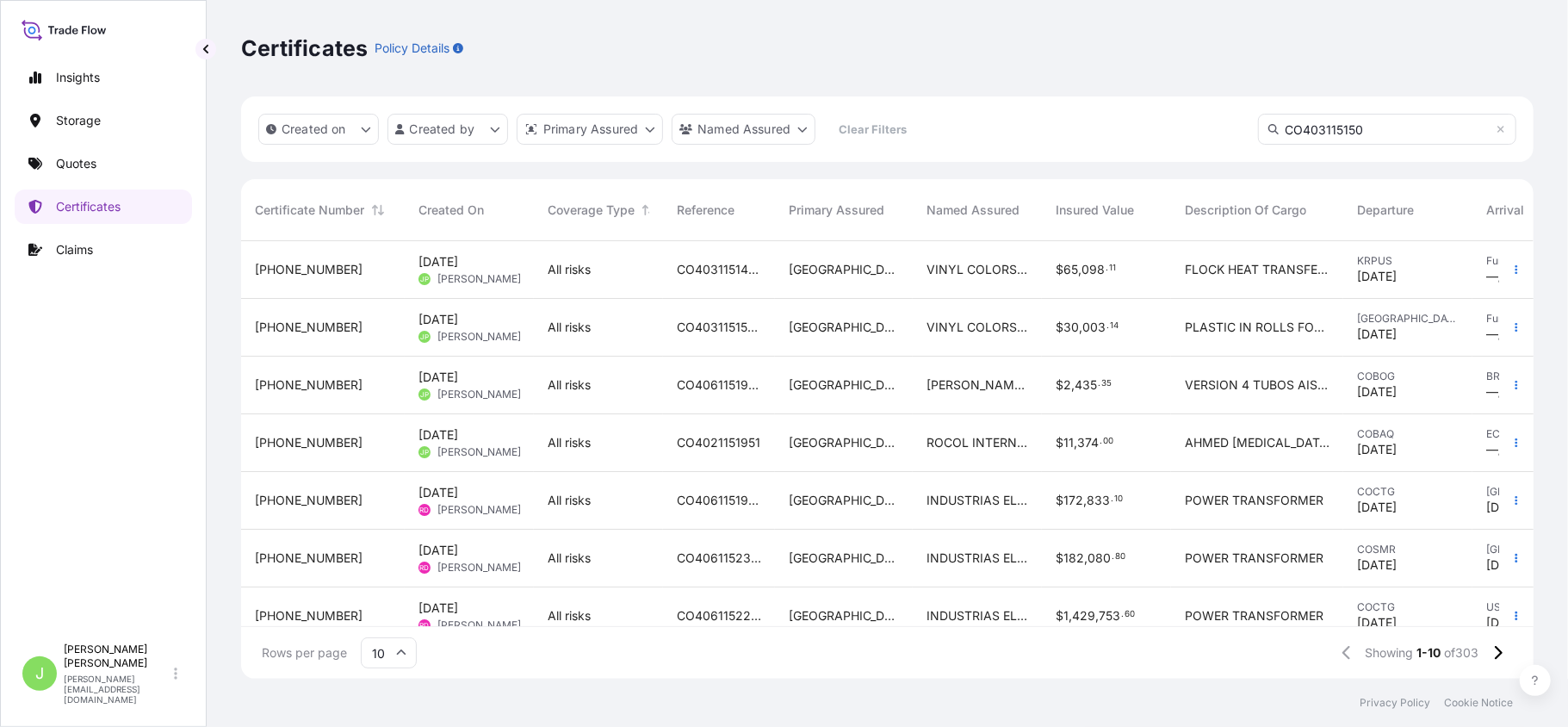
type input "CO4031151504"
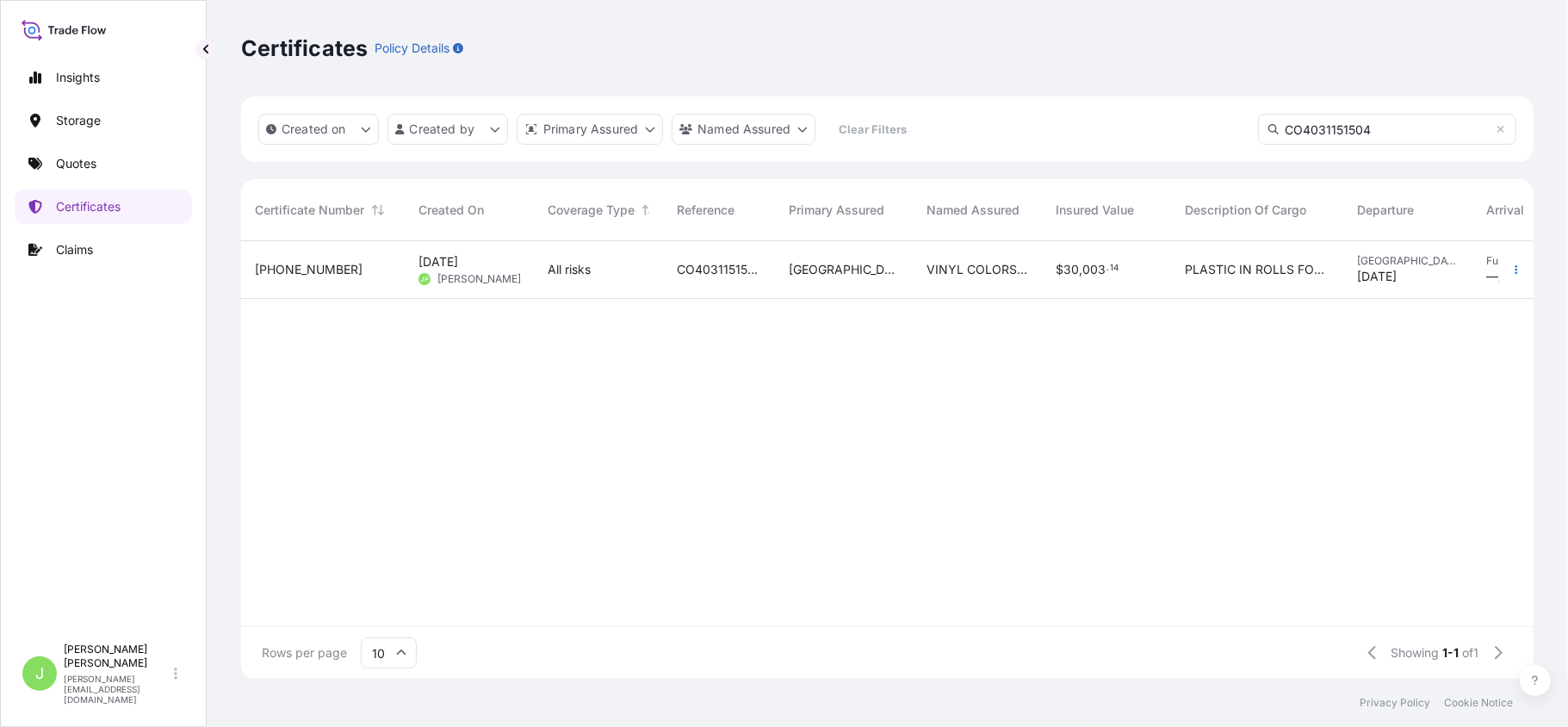
click at [583, 279] on div "All risks" at bounding box center [598, 270] width 129 height 58
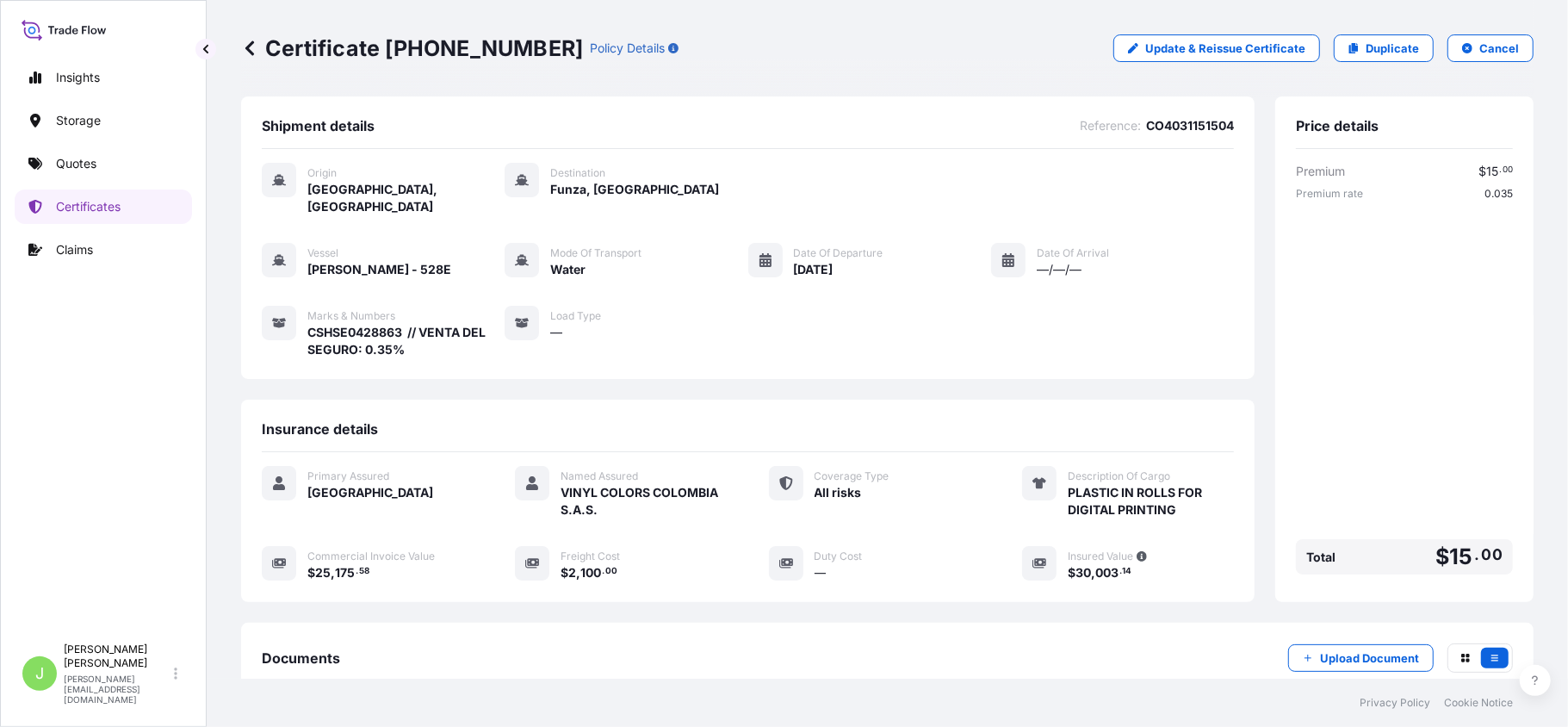
click at [267, 52] on p "Certificate 31619-314-1" at bounding box center [411, 48] width 341 height 28
copy p "Certificate 31619-314-1"
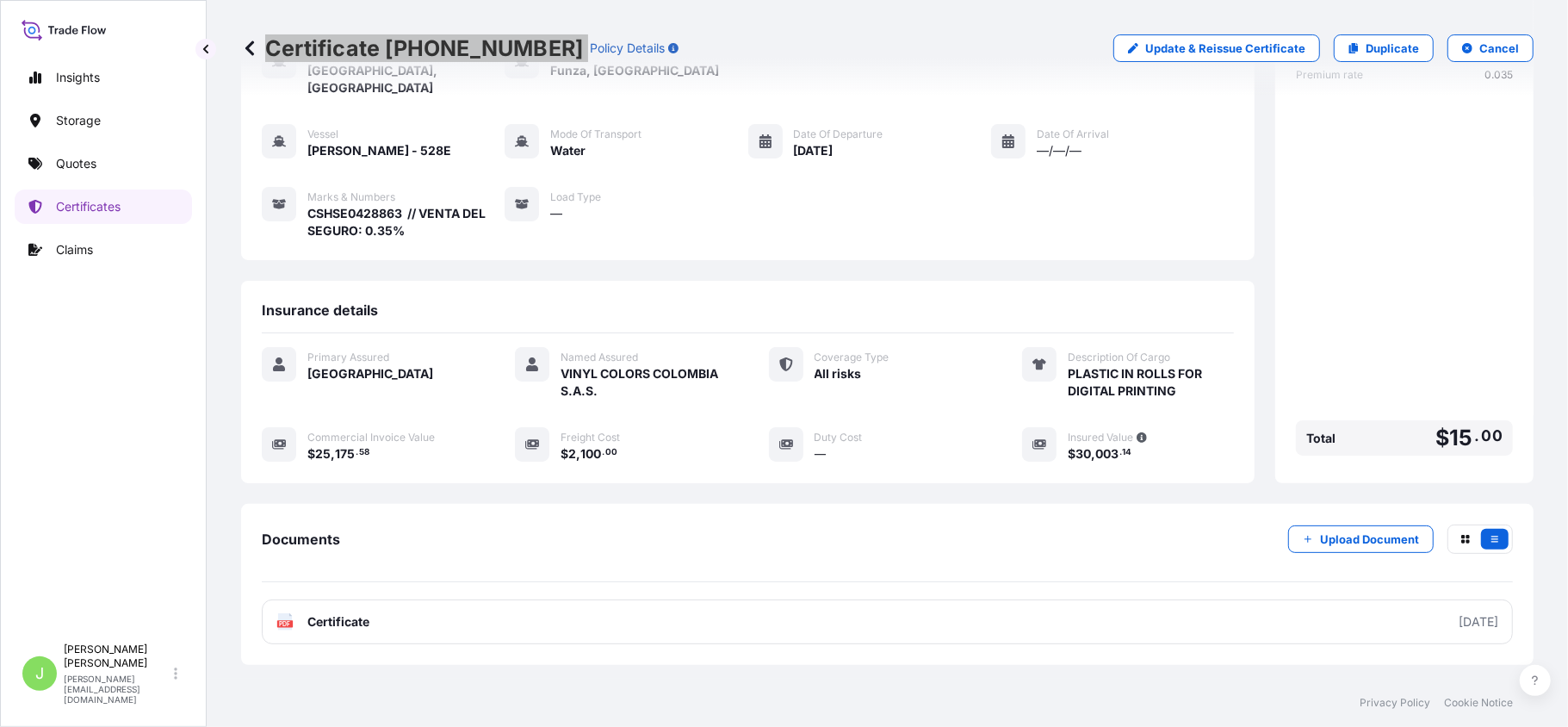
scroll to position [198, 0]
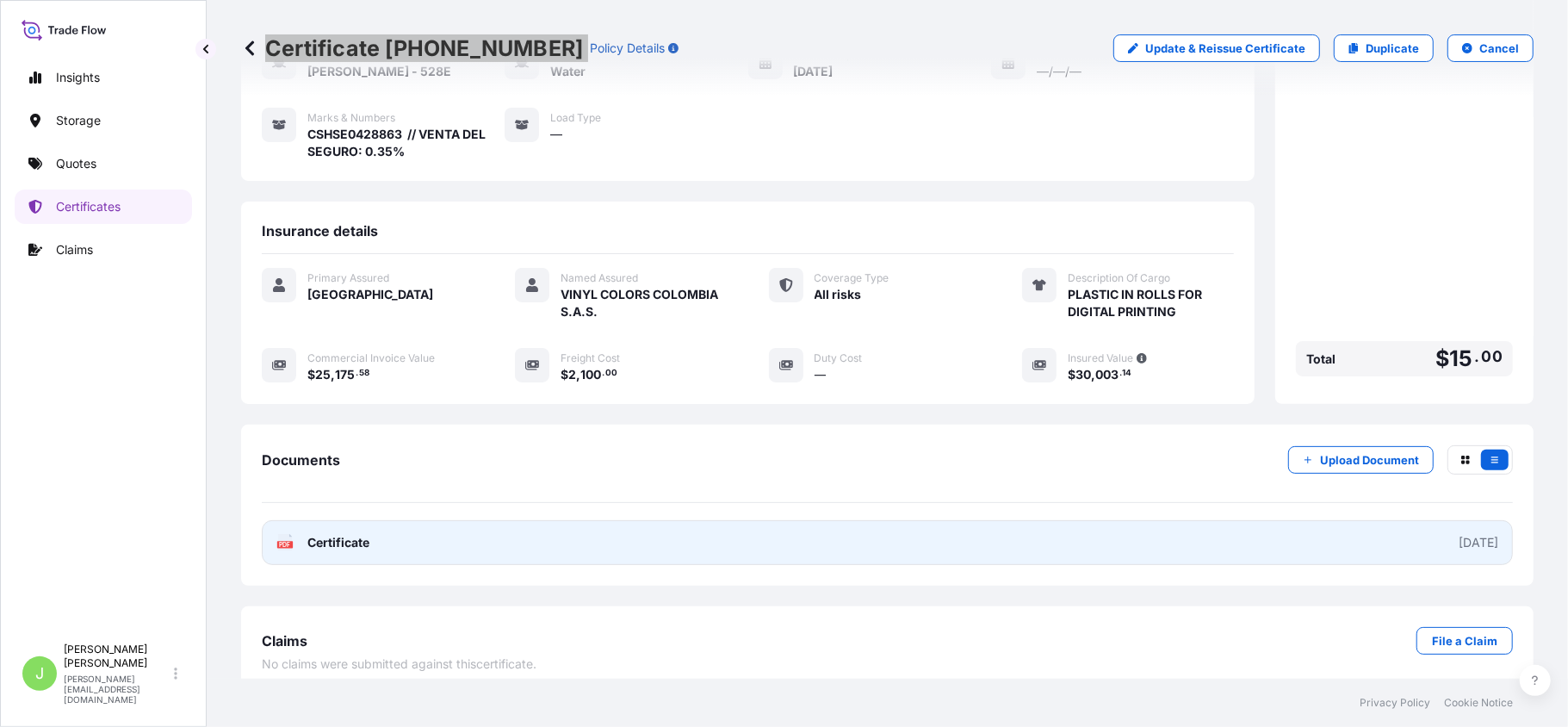
click at [337, 534] on span "Certificate" at bounding box center [337, 543] width 62 height 18
